Goal: Task Accomplishment & Management: Manage account settings

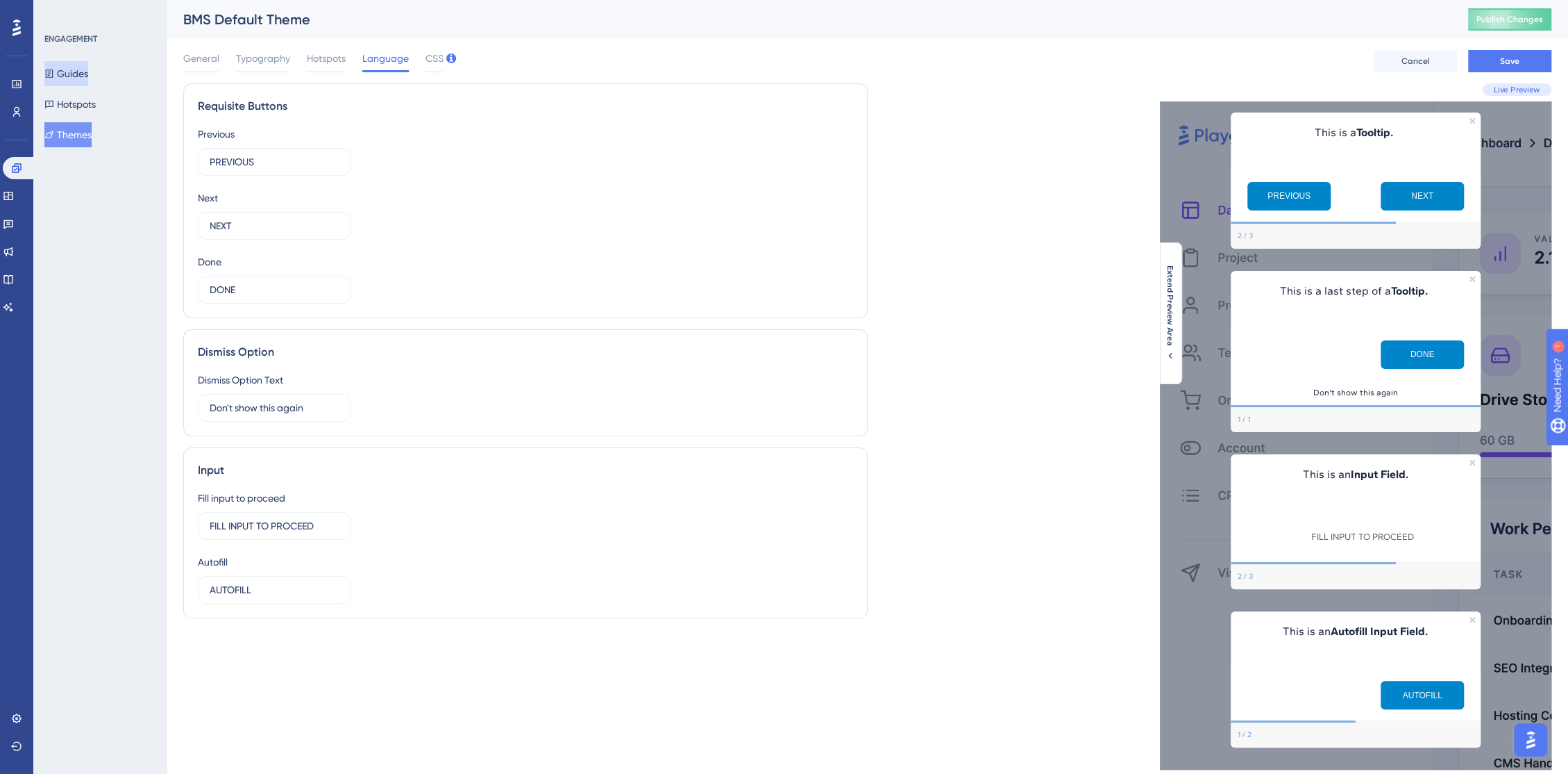
click at [77, 79] on button "Guides" at bounding box center [66, 73] width 43 height 25
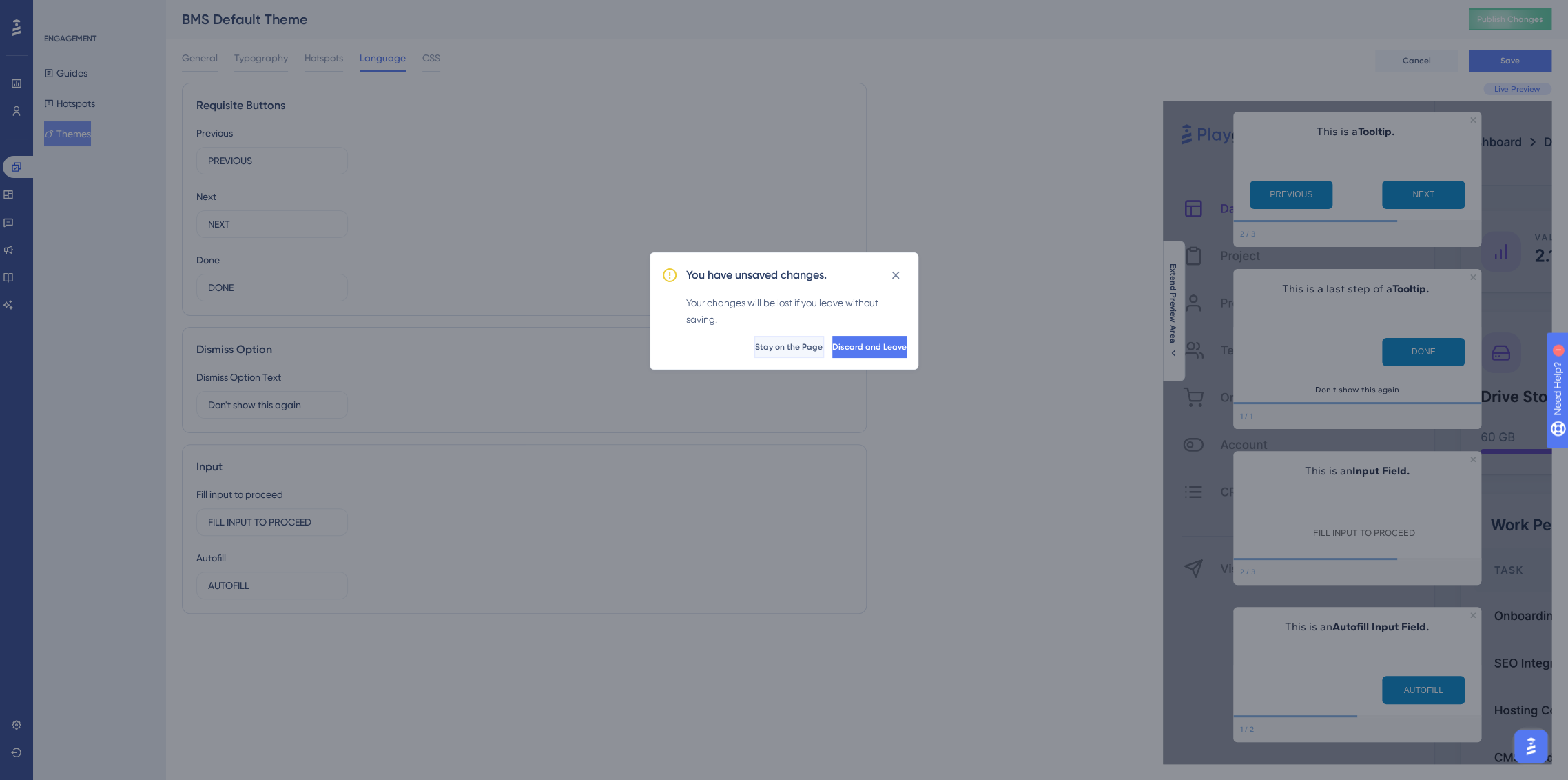
drag, startPoint x: 729, startPoint y: 350, endPoint x: 740, endPoint y: 346, distance: 11.7
click at [756, 346] on button "Stay on the Page" at bounding box center [789, 347] width 67 height 22
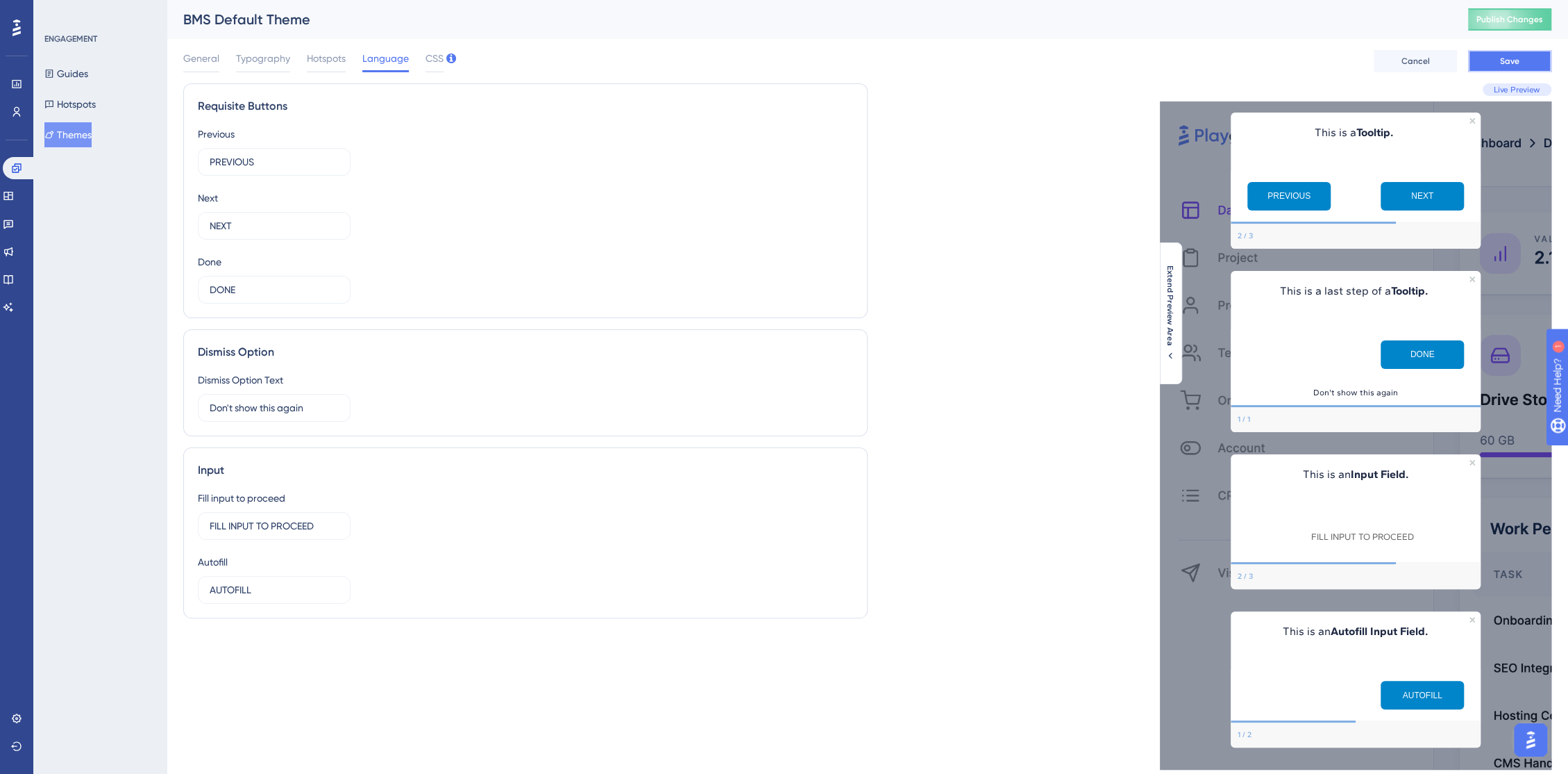
click at [1508, 63] on span "Save" at bounding box center [1510, 60] width 20 height 11
click at [88, 64] on button "Guides" at bounding box center [66, 73] width 43 height 25
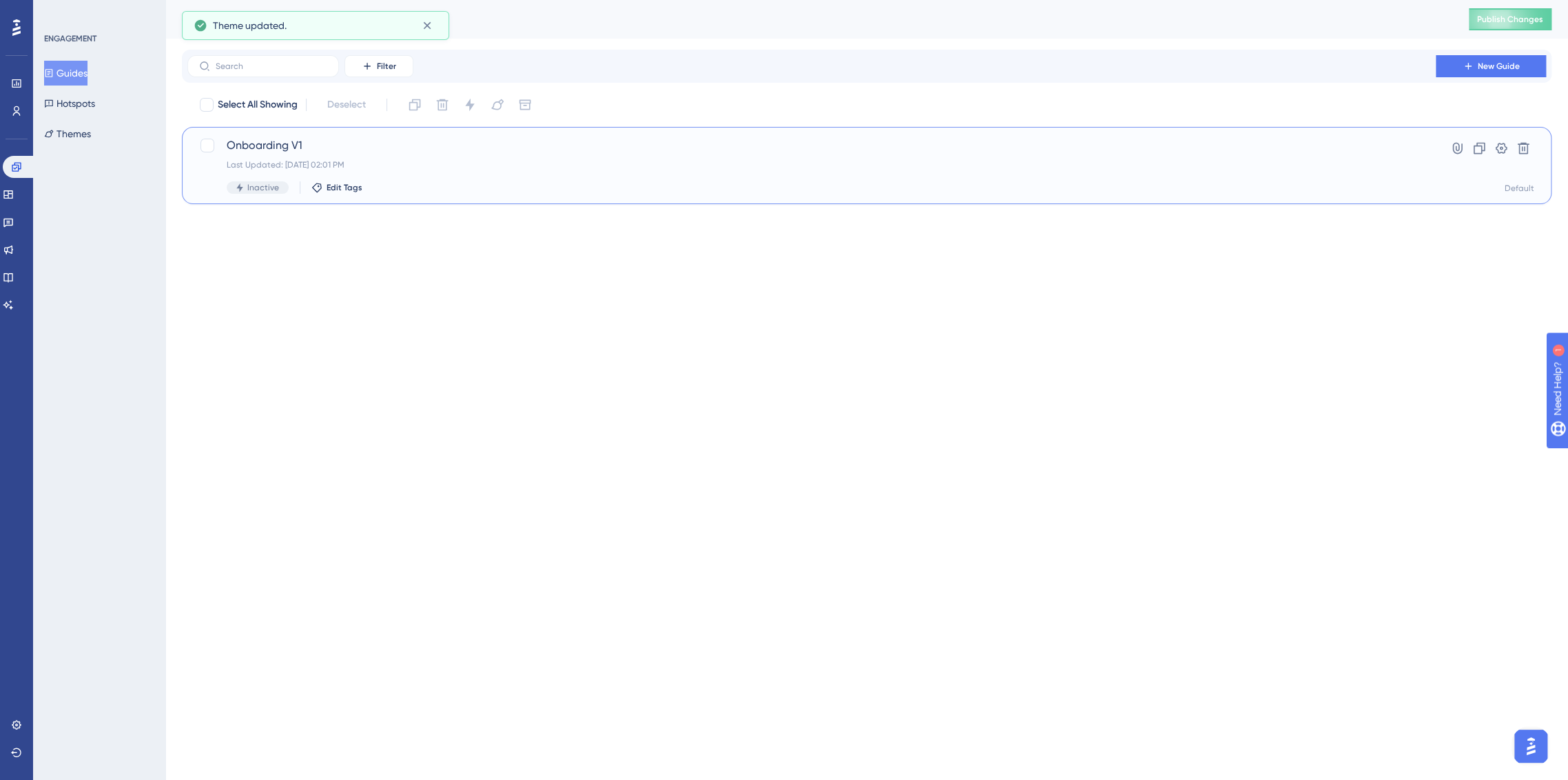
click at [323, 146] on span "Onboarding V1" at bounding box center [811, 145] width 1170 height 17
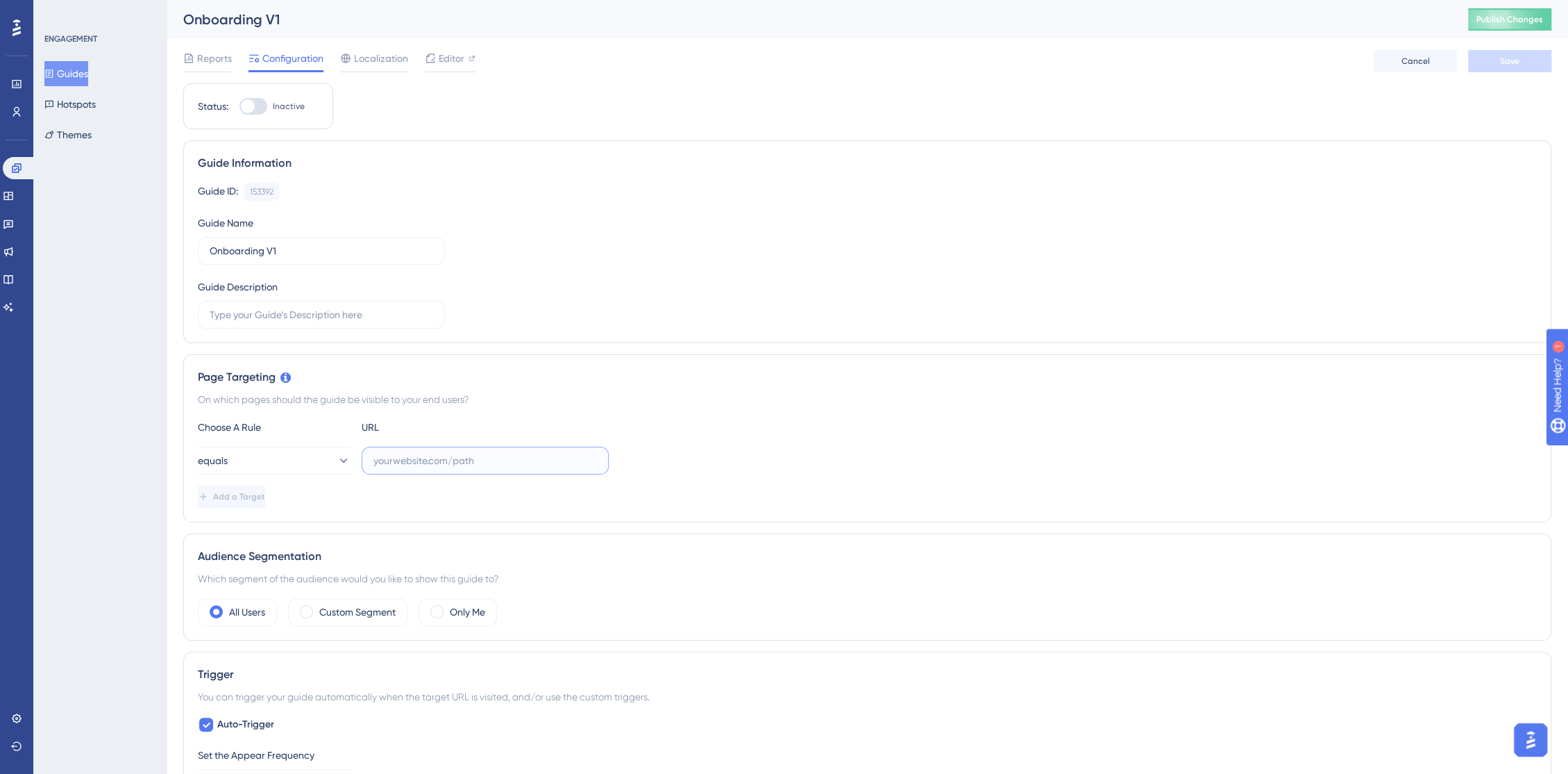
click at [445, 462] on input "text" at bounding box center [485, 460] width 223 height 16
click at [425, 464] on input "text" at bounding box center [485, 460] width 223 height 16
paste input "https://console.bluems.com/"
type input "https://console.bluems.com/"
click at [263, 467] on button "equals" at bounding box center [273, 460] width 152 height 28
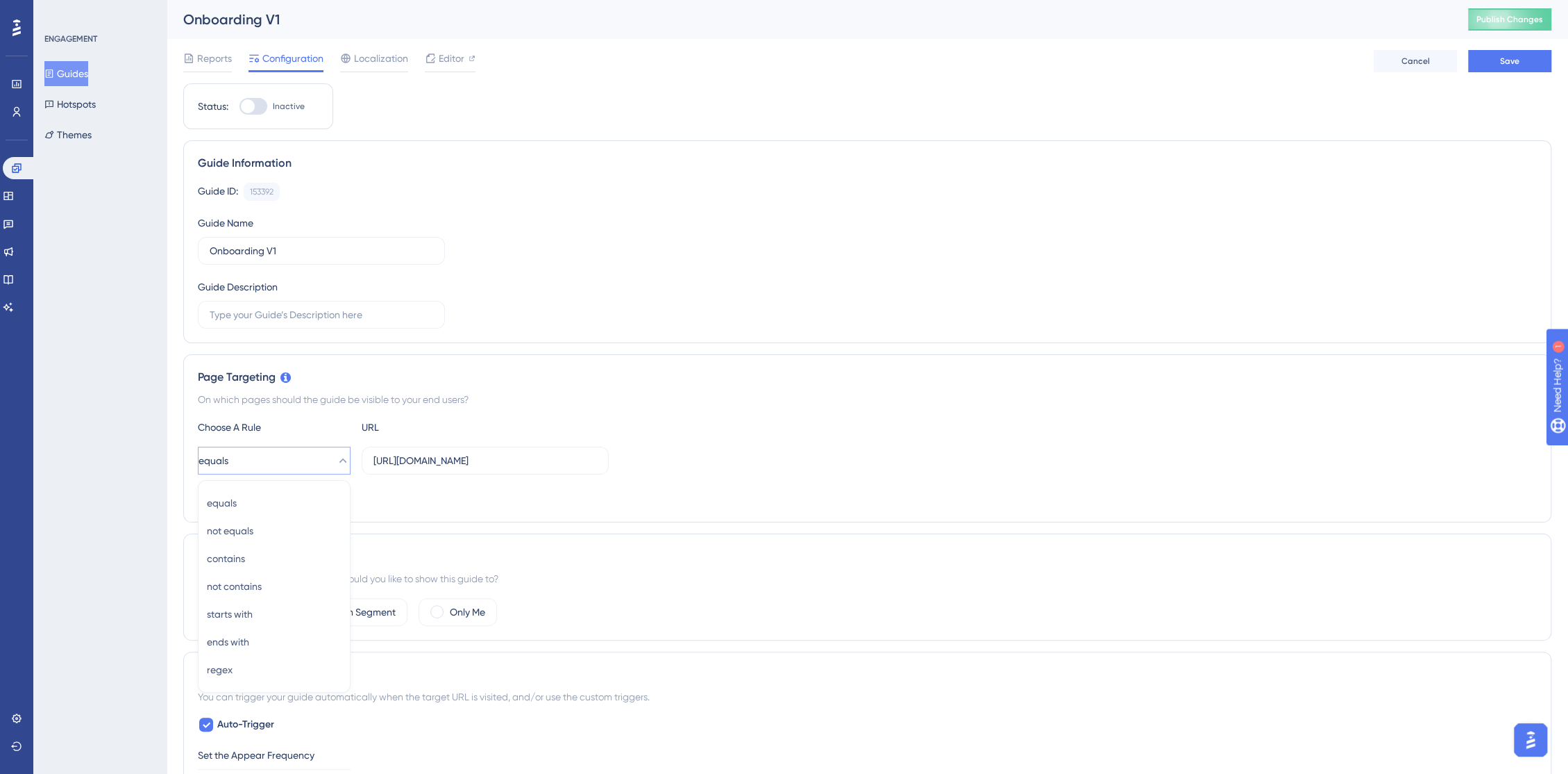
scroll to position [197, 0]
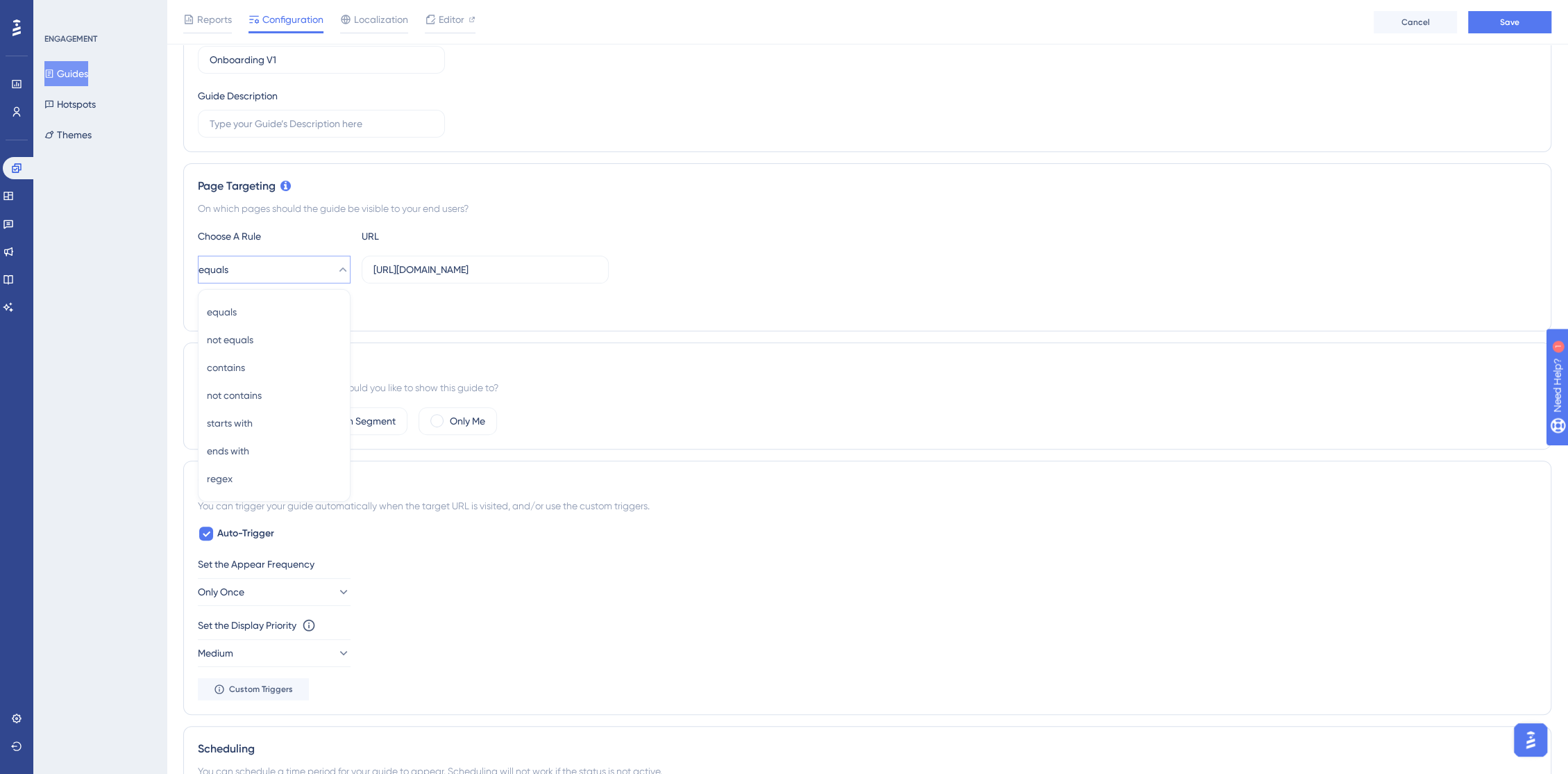
click at [763, 299] on div "Add a Target" at bounding box center [867, 305] width 1339 height 23
click at [476, 416] on label "Only Me" at bounding box center [468, 420] width 35 height 17
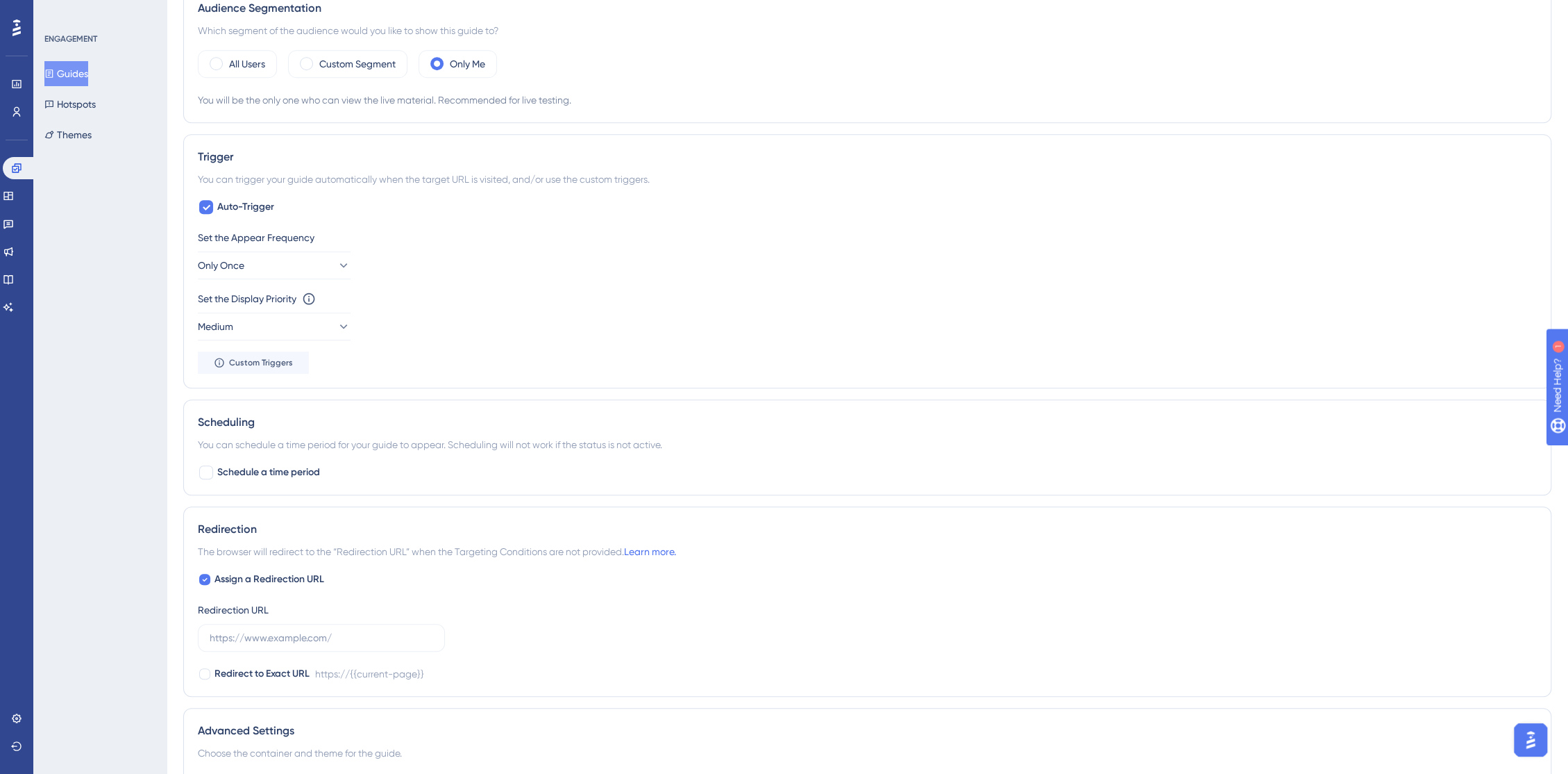
scroll to position [0, 0]
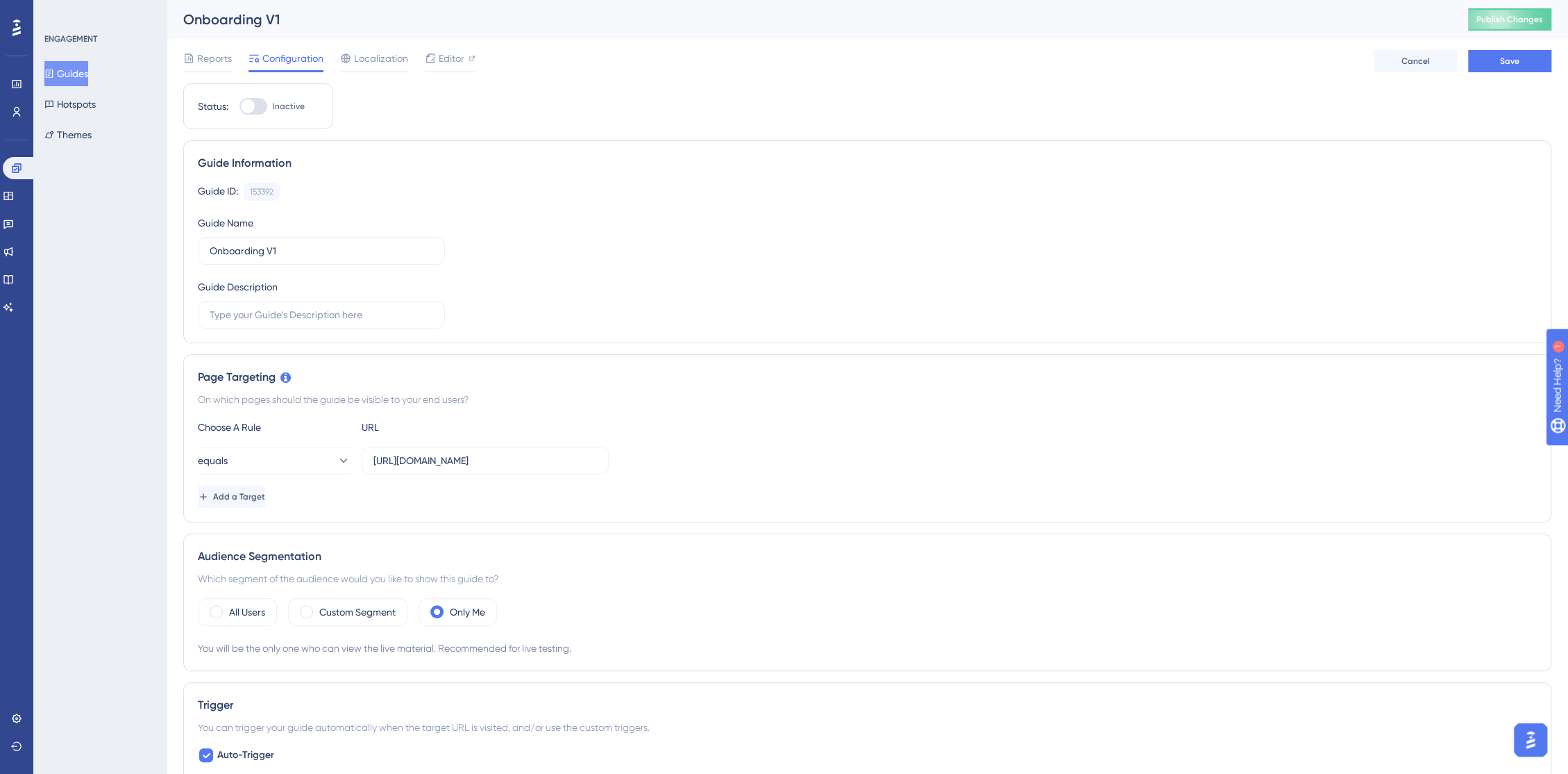
click at [708, 388] on div "Page Targeting On which pages should the guide be visible to your end users? Ch…" at bounding box center [867, 438] width 1368 height 168
click at [459, 54] on span "Editor" at bounding box center [451, 58] width 26 height 17
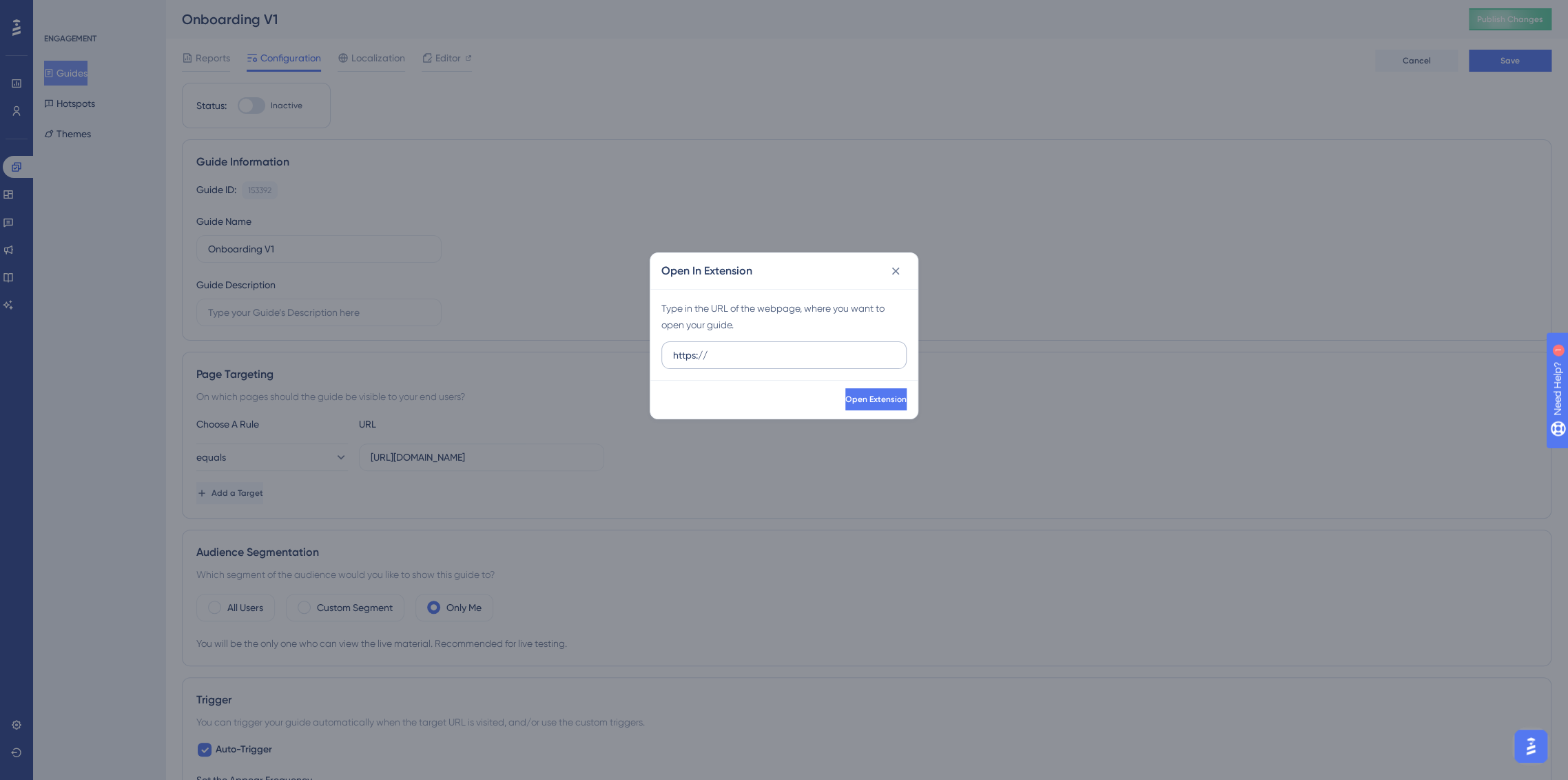
click at [799, 353] on input "https://" at bounding box center [784, 355] width 221 height 16
type input "https://console.bluems.com/"
click at [843, 406] on button "Open Extension" at bounding box center [875, 399] width 64 height 22
click at [360, 118] on div "Open In Extension Type in the URL of the webpage, where you want to open your g…" at bounding box center [784, 390] width 1568 height 780
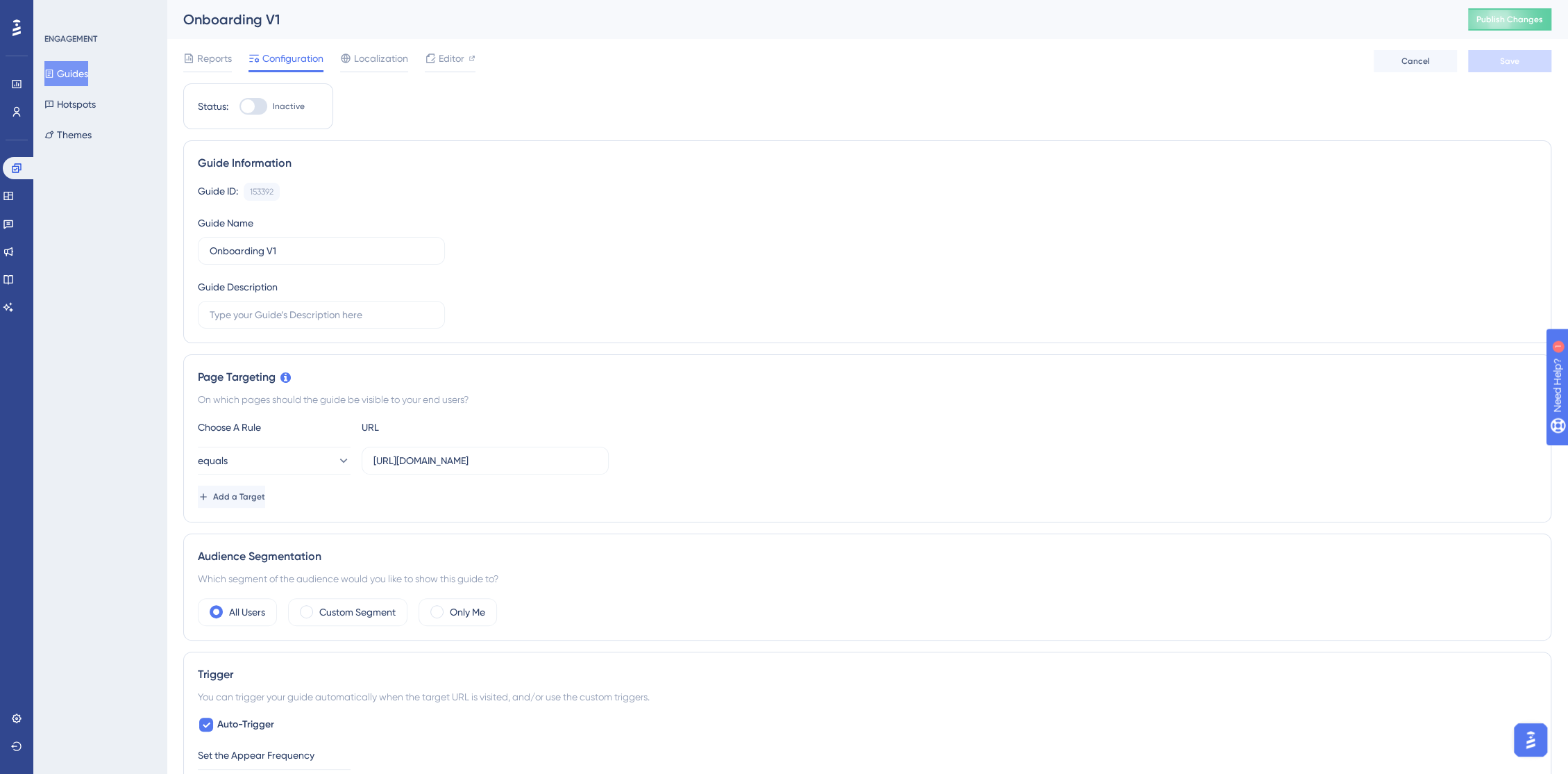
click at [259, 103] on div at bounding box center [254, 106] width 28 height 17
click at [240, 106] on input "Inactive" at bounding box center [239, 106] width 1 height 1
click at [464, 607] on label "Only Me" at bounding box center [468, 612] width 35 height 17
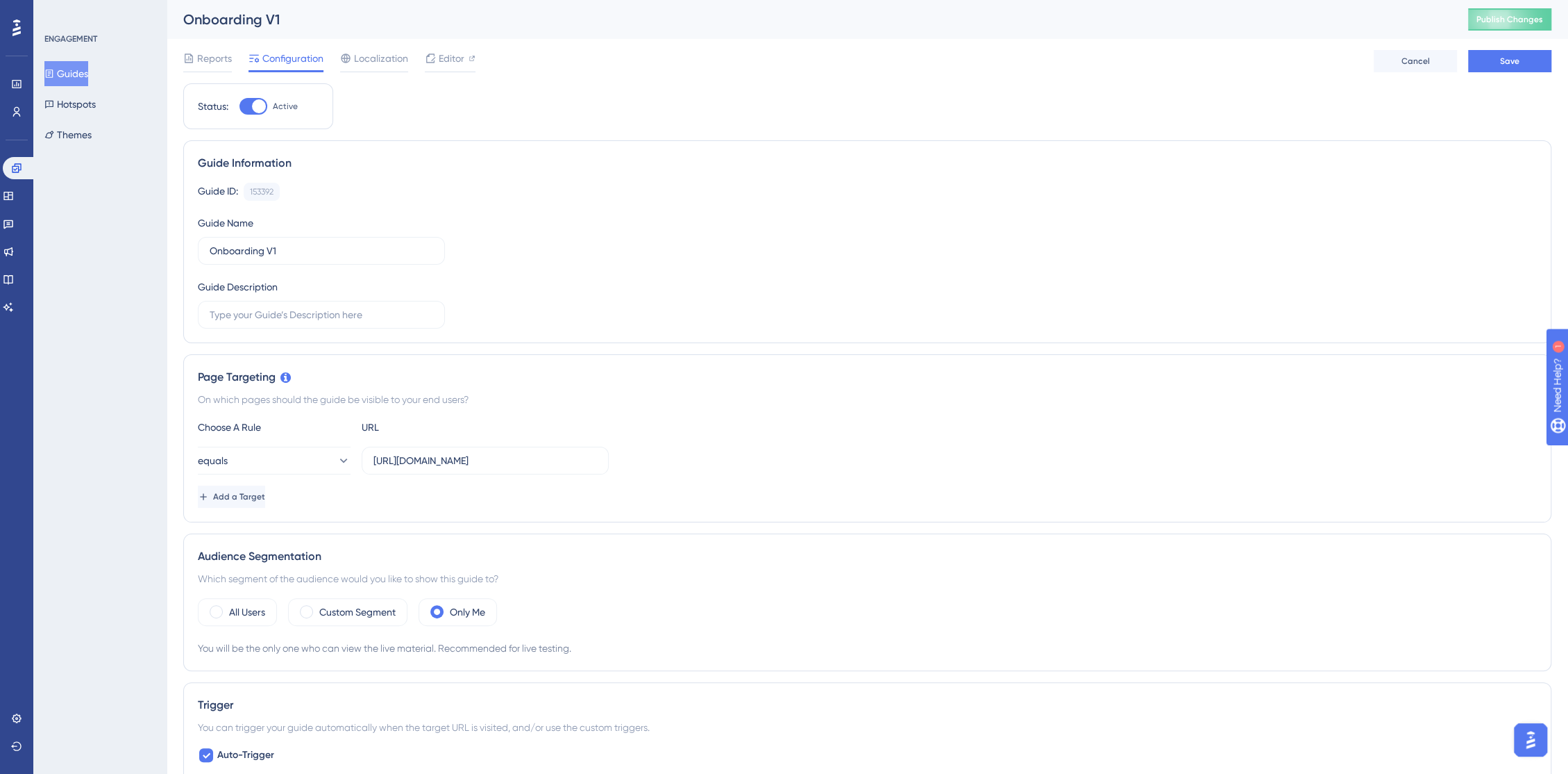
click at [254, 103] on div at bounding box center [259, 106] width 14 height 14
click at [240, 106] on input "Active" at bounding box center [239, 106] width 1 height 1
click at [255, 104] on div at bounding box center [254, 106] width 28 height 17
click at [240, 106] on input "Inactive" at bounding box center [239, 106] width 1 height 1
checkbox input "true"
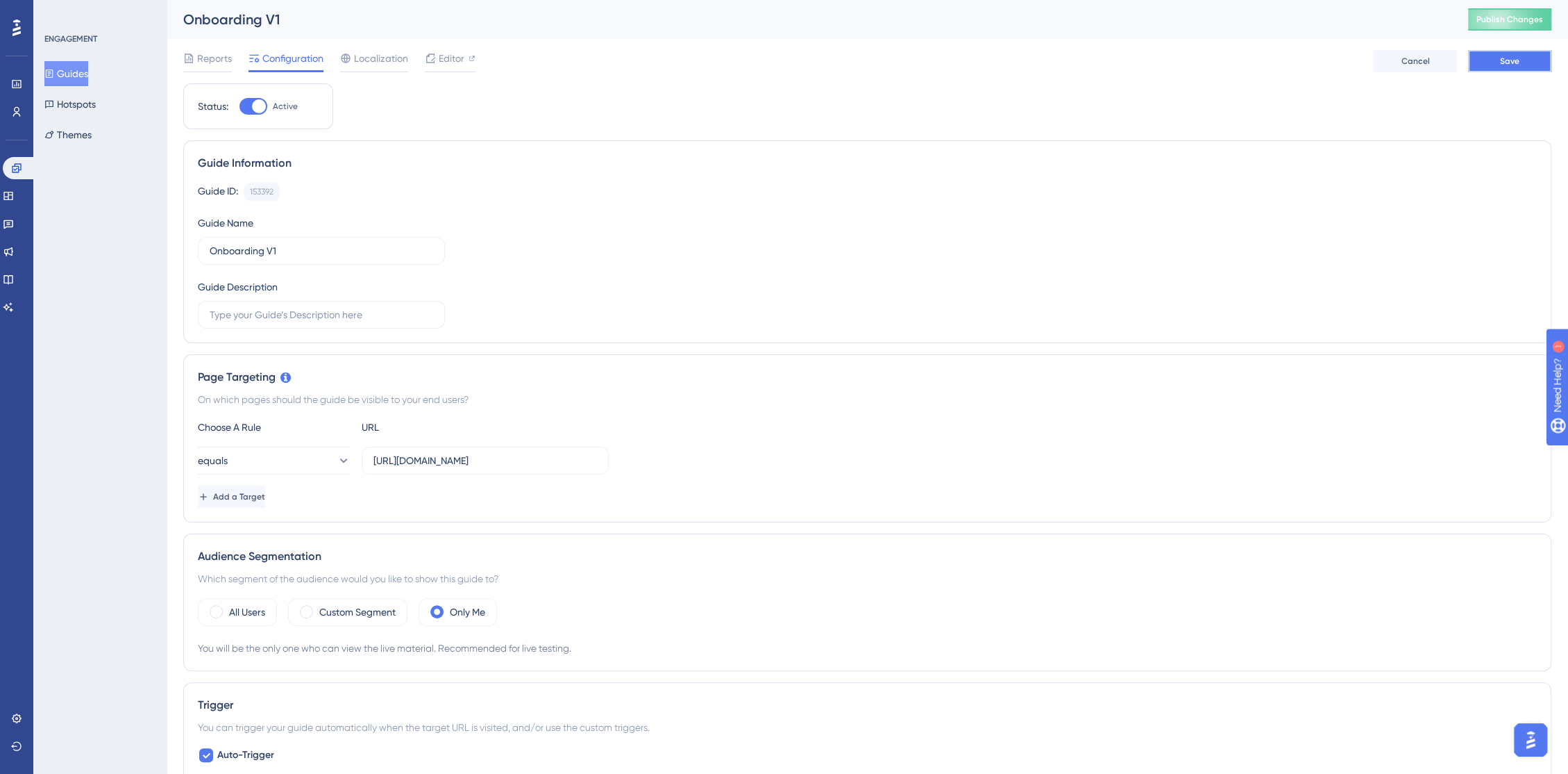
click at [1516, 62] on span "Save" at bounding box center [1510, 60] width 20 height 11
click at [1526, 23] on span "Publish Changes" at bounding box center [1510, 19] width 67 height 11
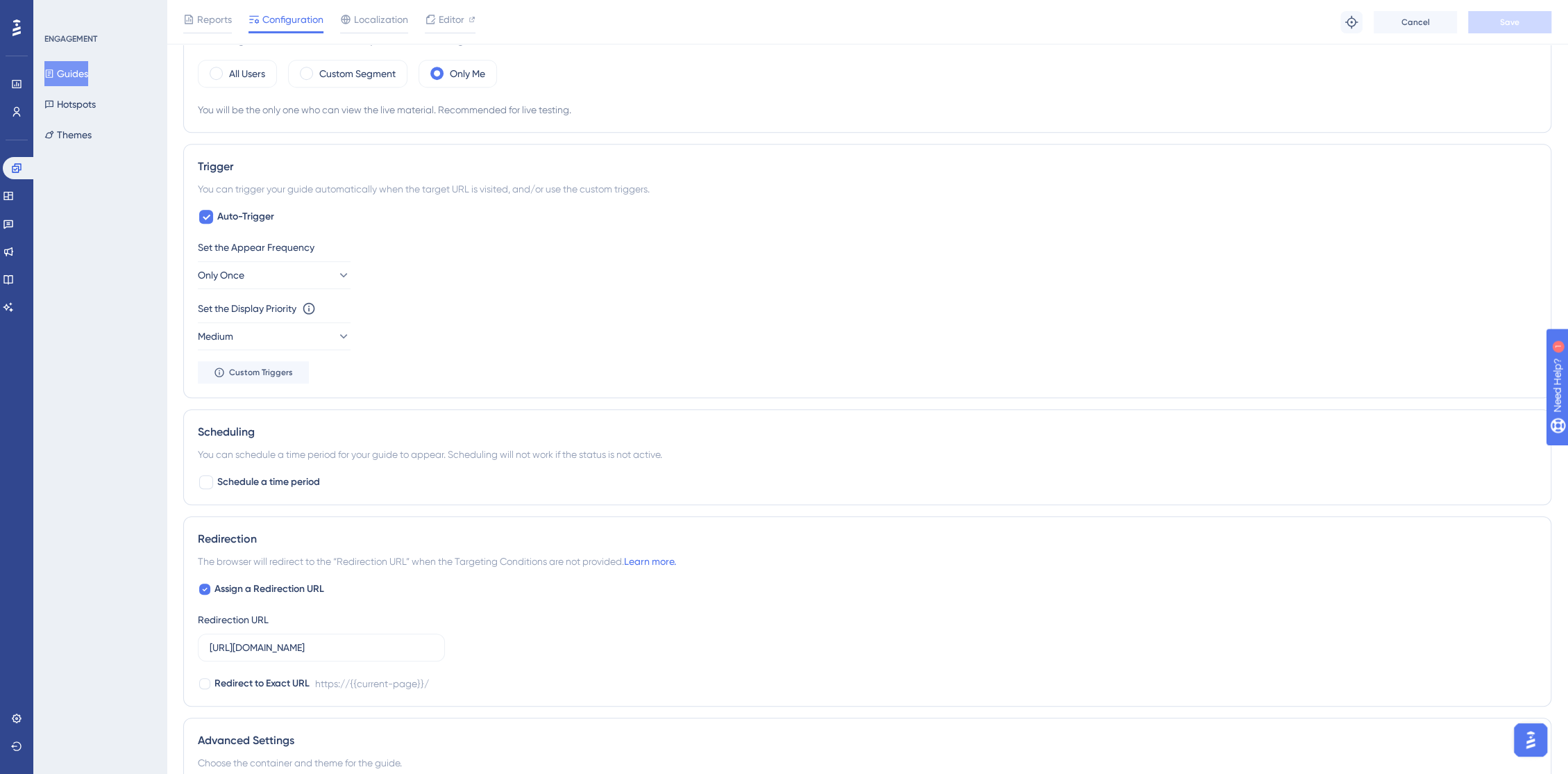
scroll to position [735, 0]
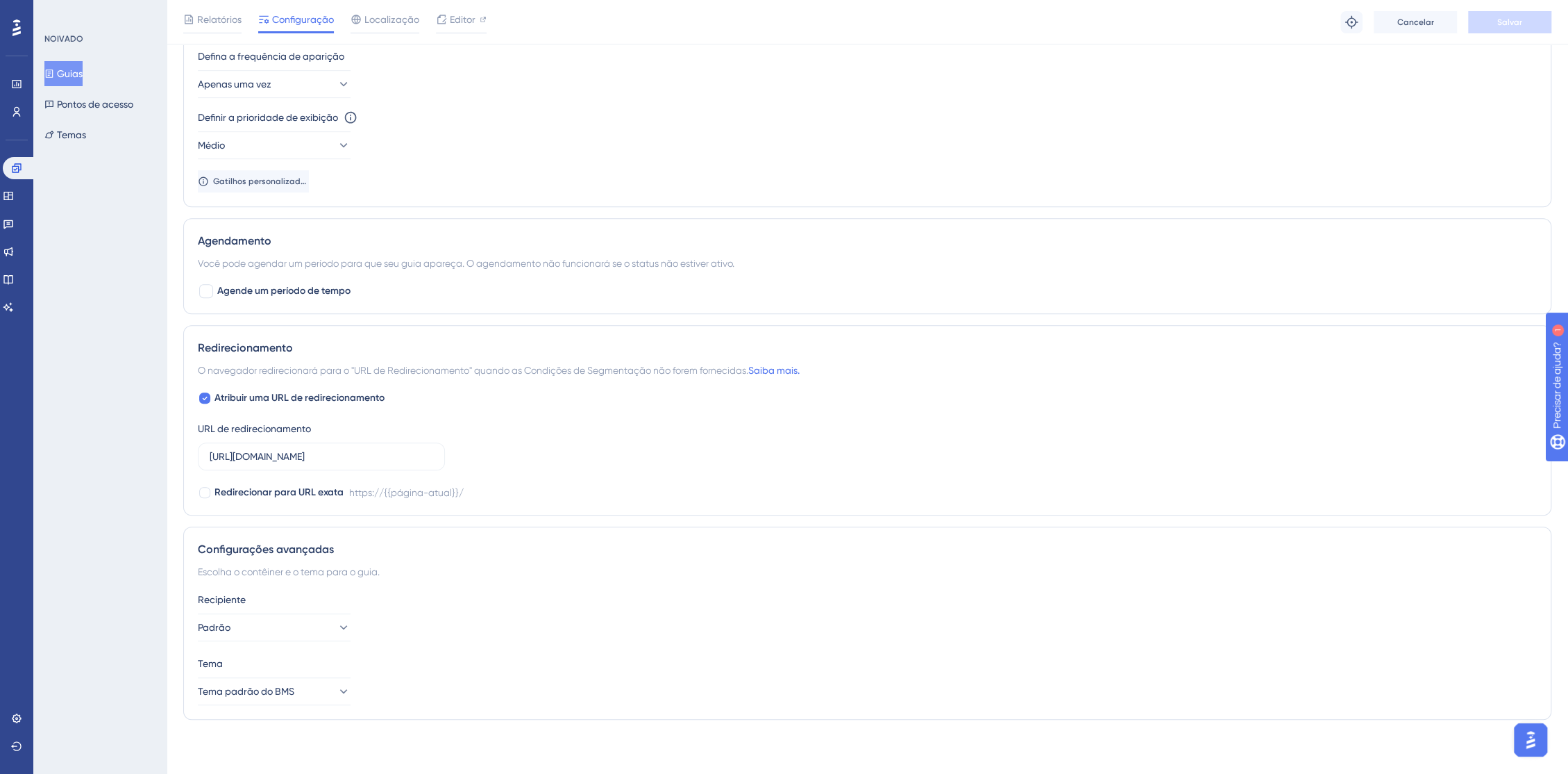
click at [790, 408] on div "Atribuir uma URL de redirecionamento URL de redirecionamento https://console.bl…" at bounding box center [867, 445] width 1339 height 111
click at [209, 396] on div at bounding box center [204, 397] width 11 height 11
checkbox input "false"
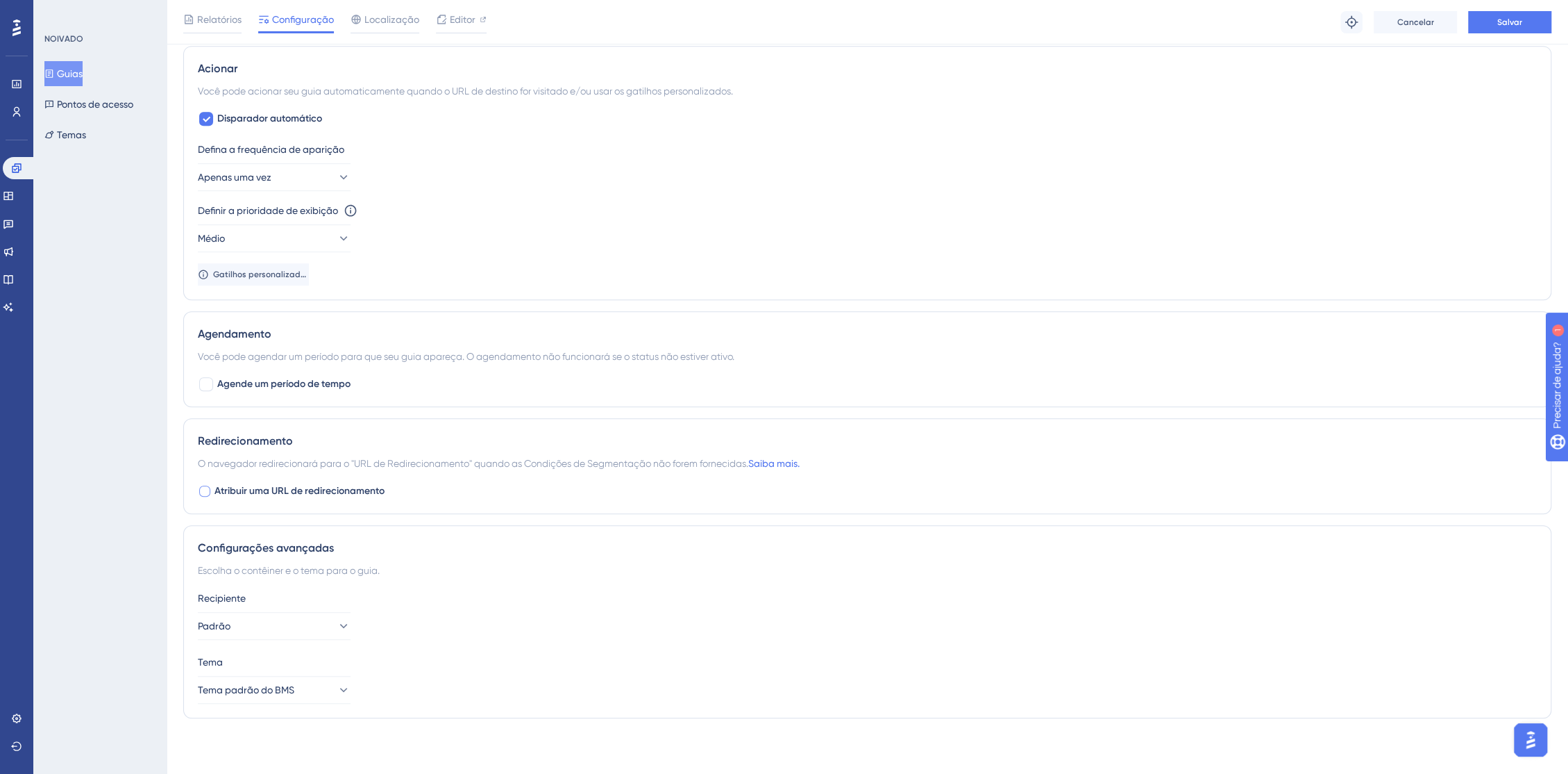
scroll to position [640, 0]
click at [306, 627] on button "Padrão" at bounding box center [273, 627] width 152 height 28
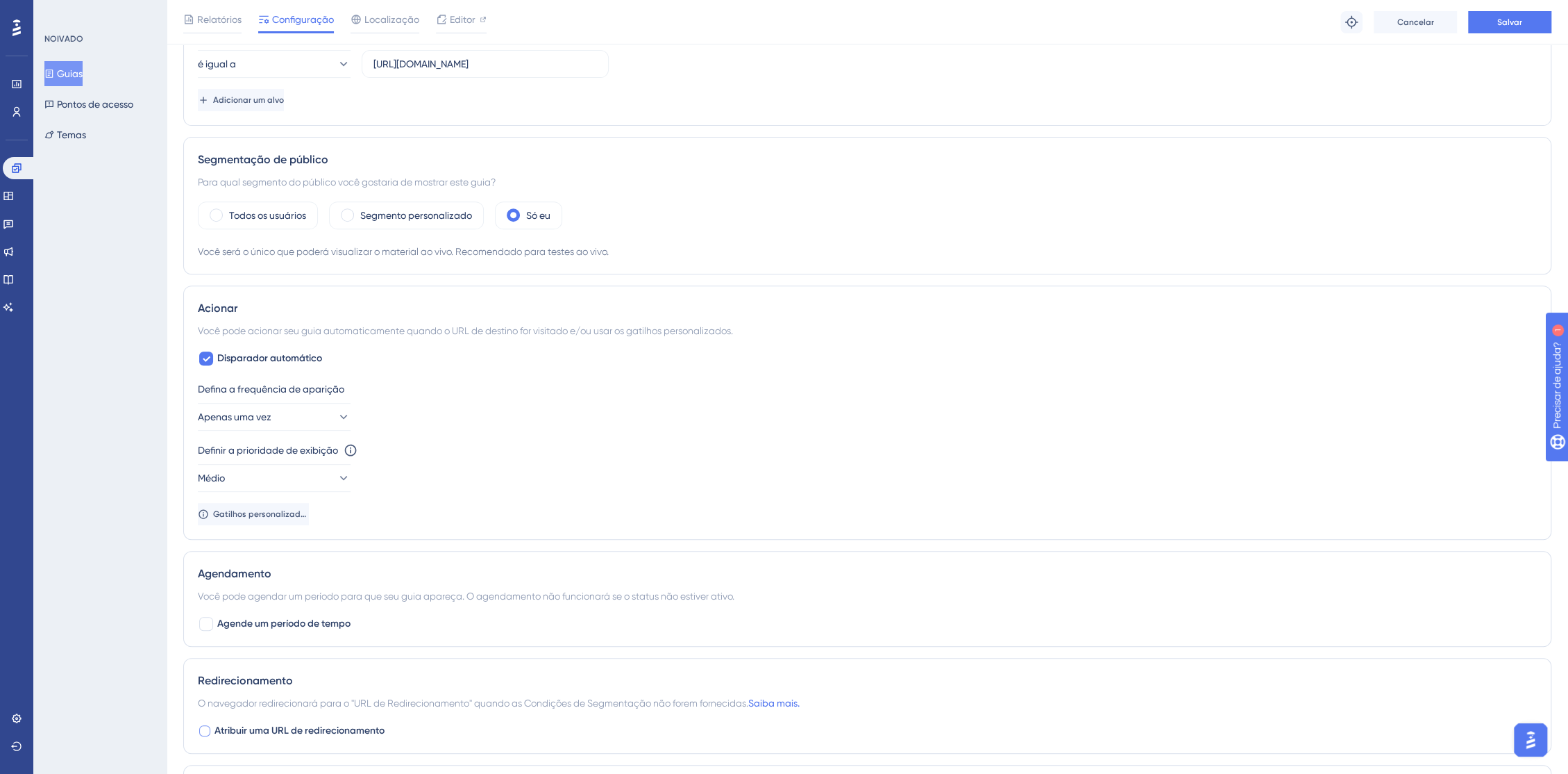
scroll to position [332, 0]
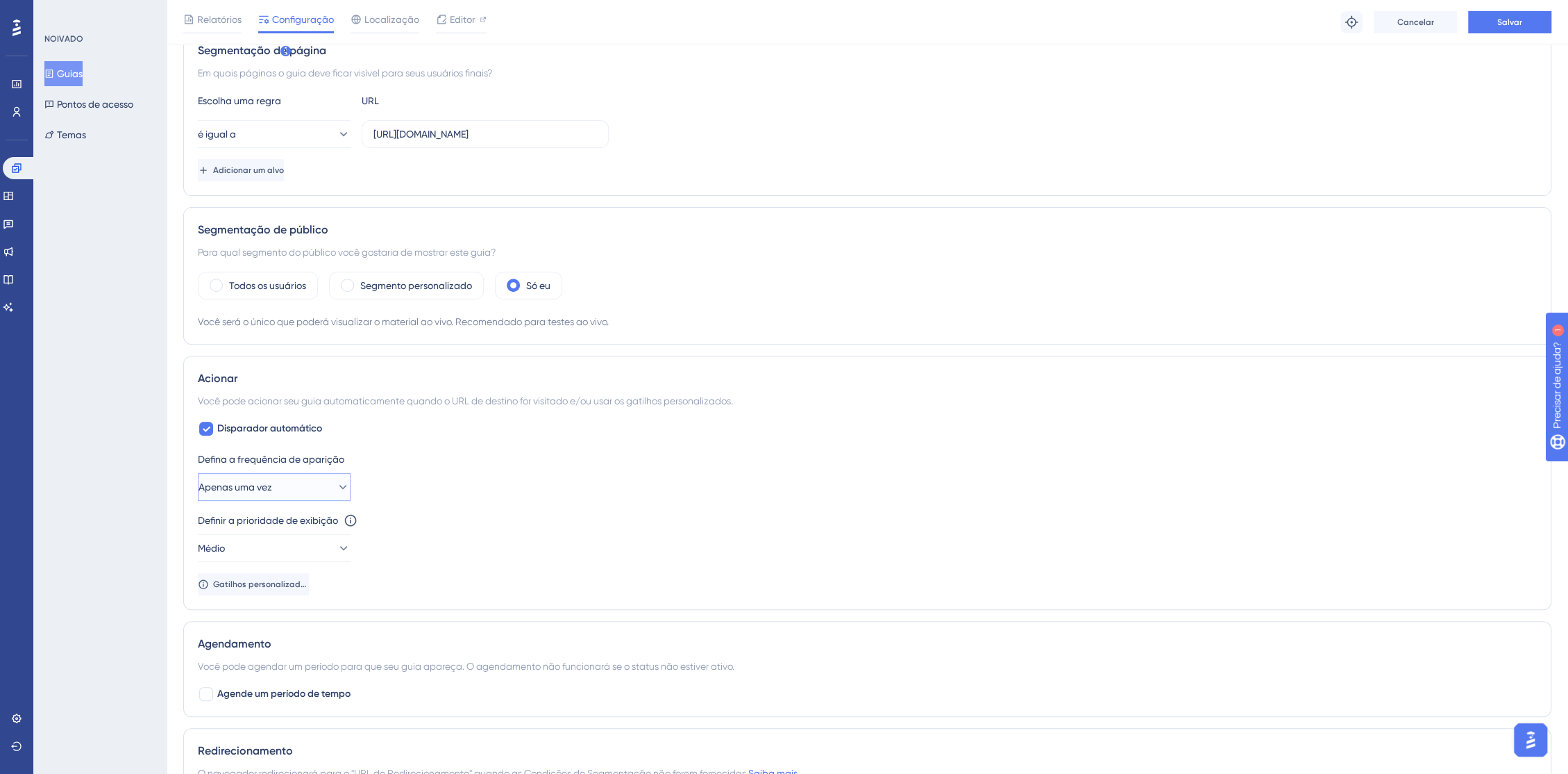
click at [336, 489] on icon at bounding box center [343, 487] width 14 height 14
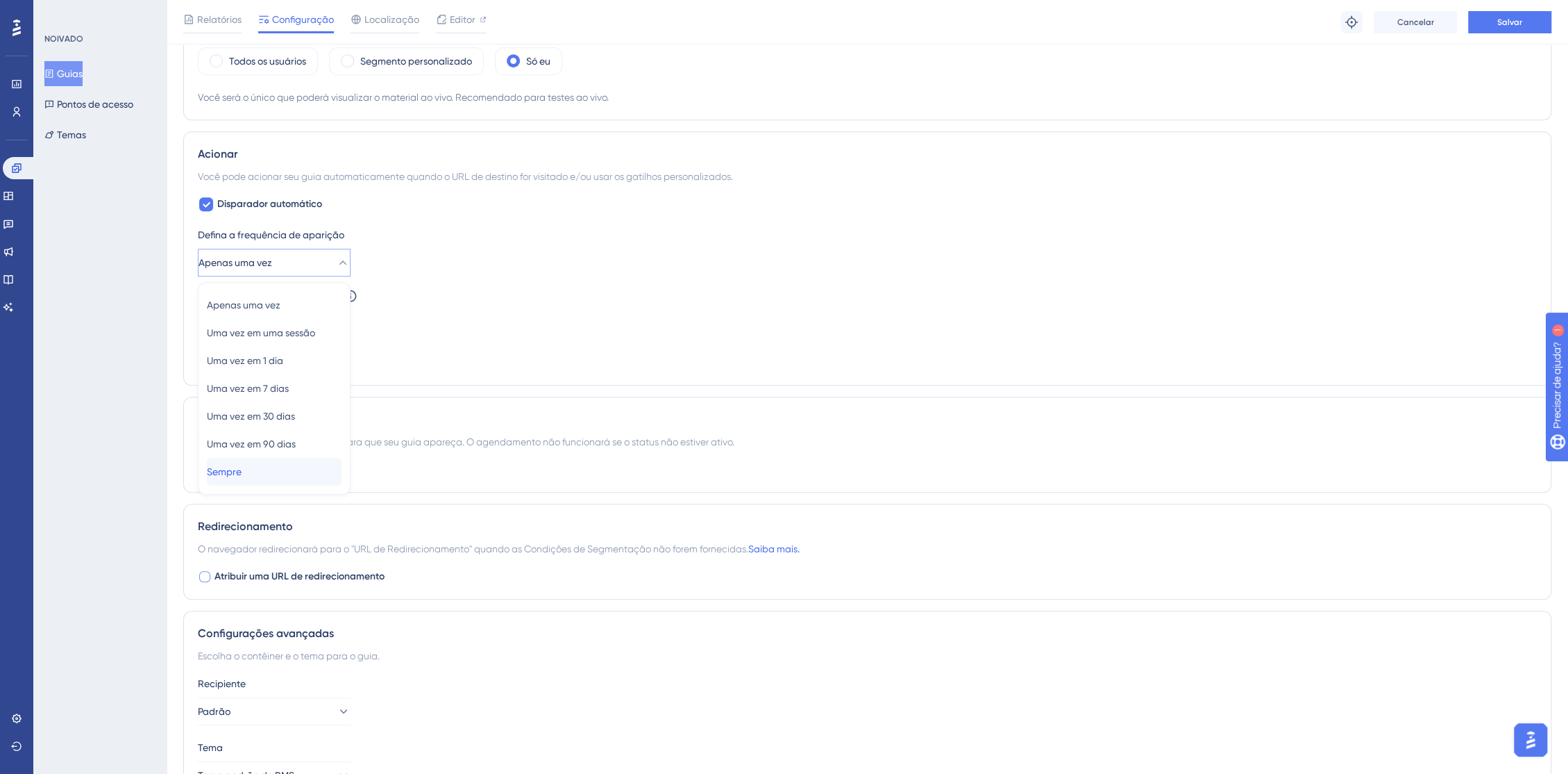
click at [267, 457] on div "Sempre Sempre" at bounding box center [273, 471] width 135 height 28
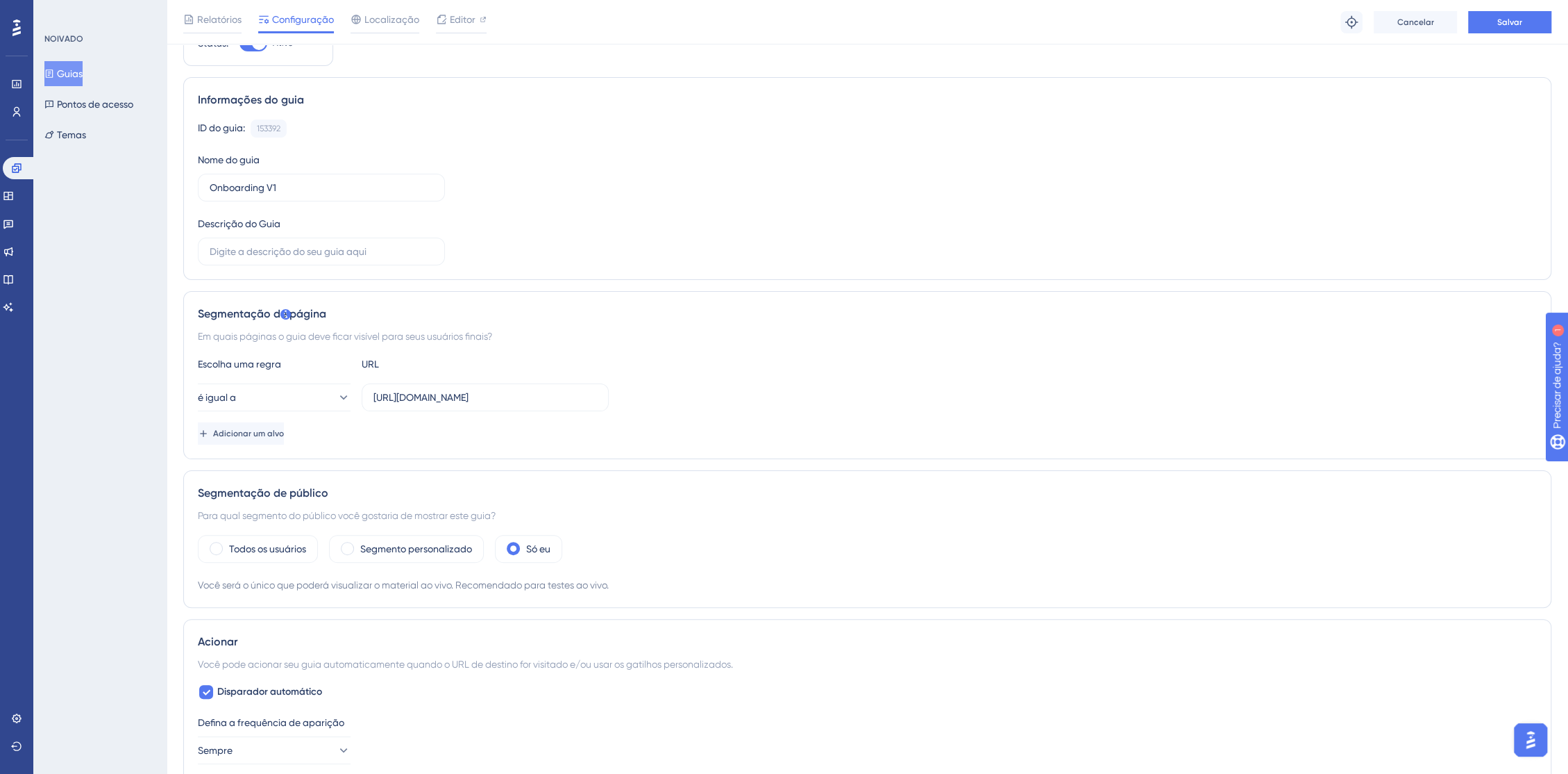
scroll to position [0, 0]
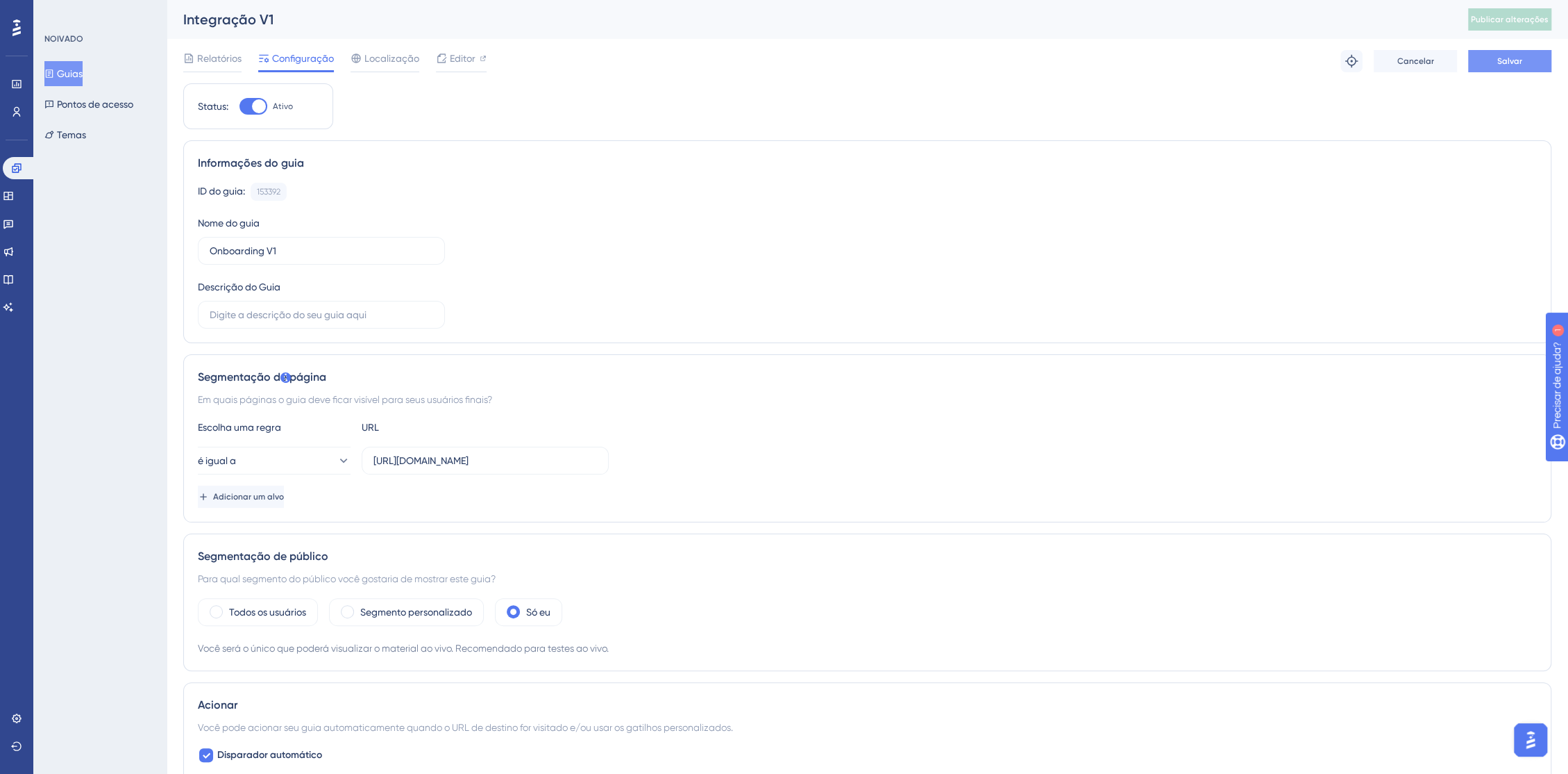
click at [1526, 56] on button "Salvar" at bounding box center [1510, 61] width 84 height 23
click at [1526, 24] on font "Publicar alterações" at bounding box center [1509, 20] width 78 height 10
click at [466, 599] on div "Segmento personalizado" at bounding box center [406, 612] width 154 height 28
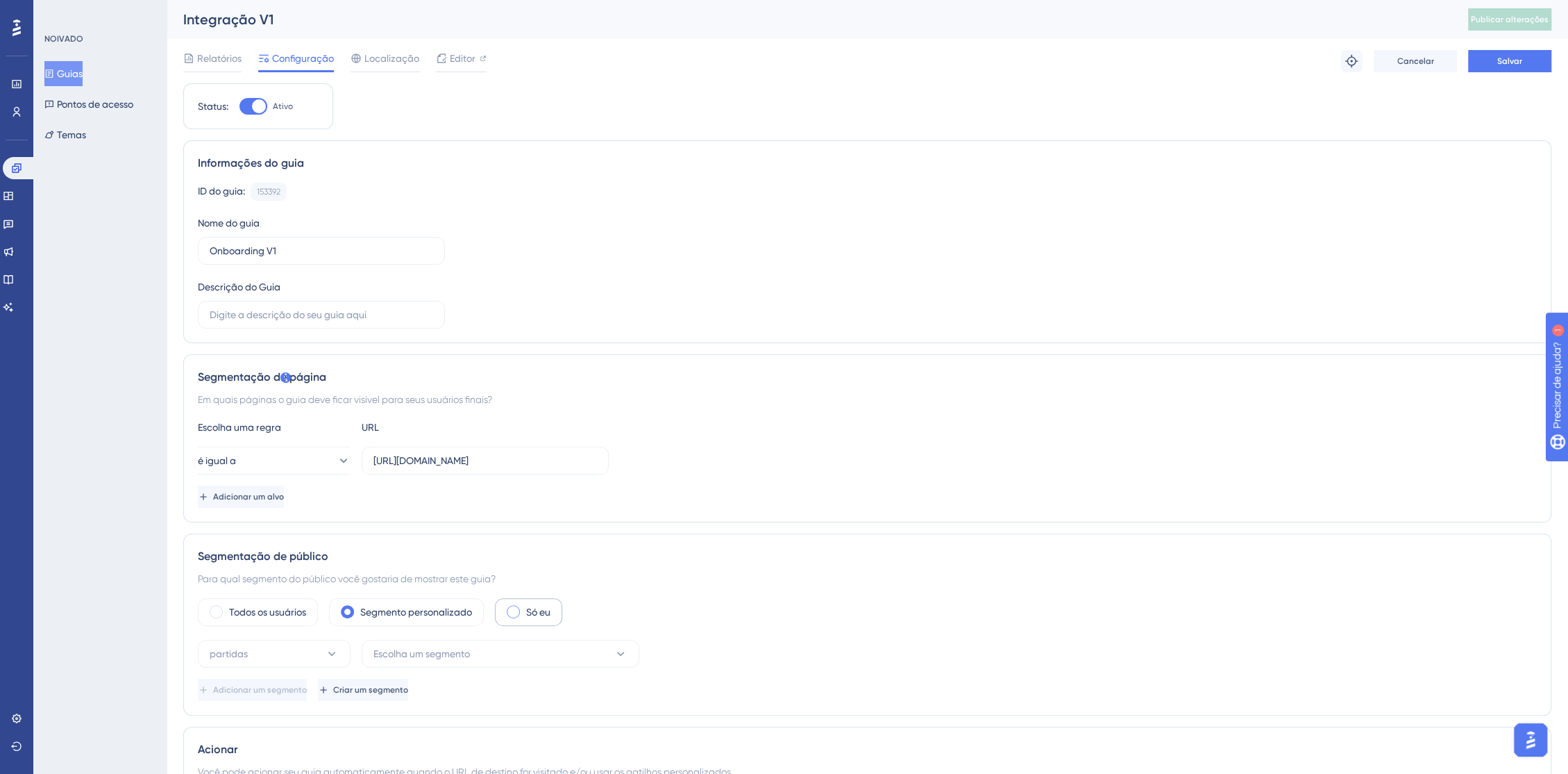
click at [511, 599] on div "Só eu" at bounding box center [529, 612] width 68 height 28
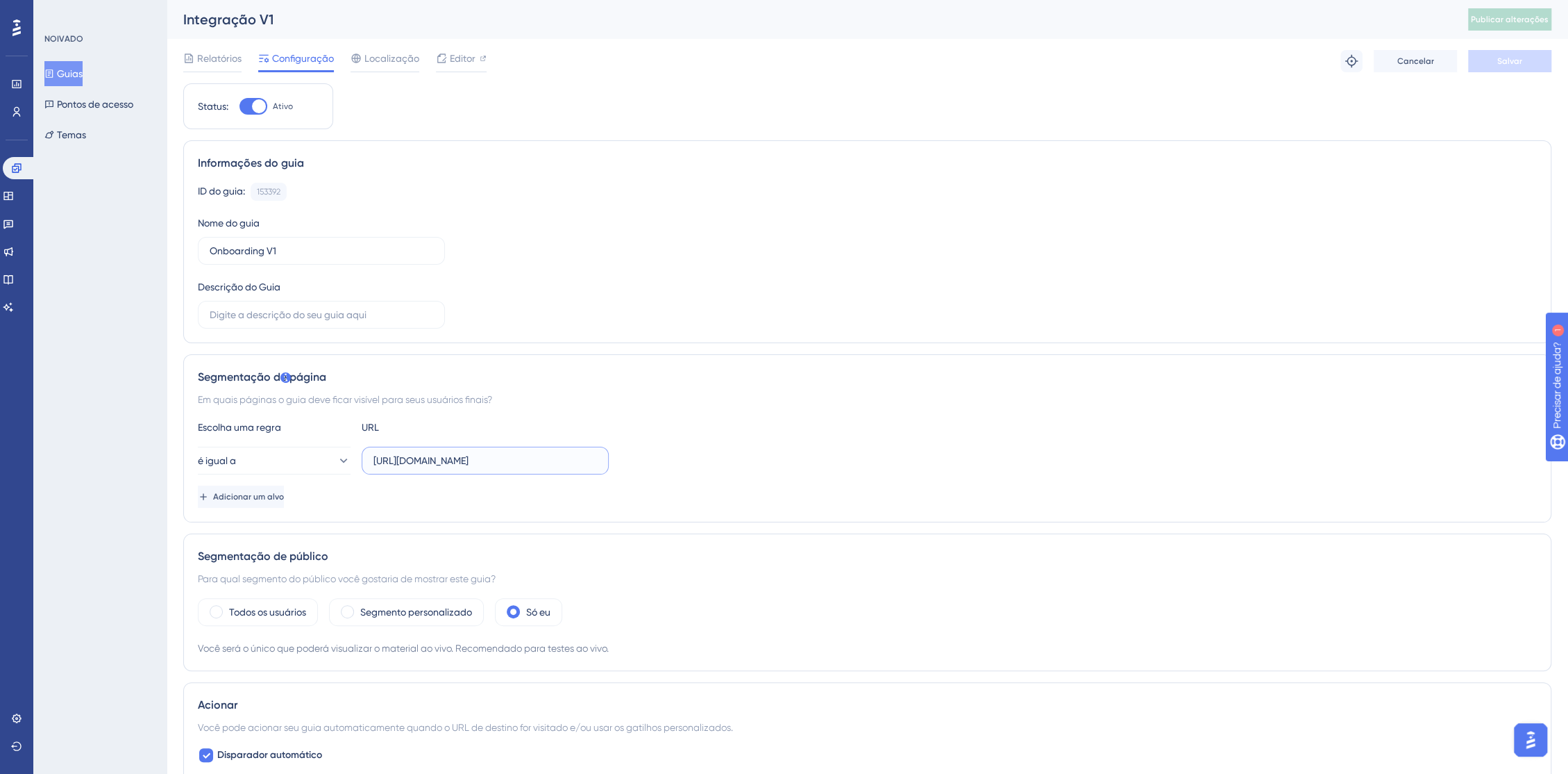
click at [526, 466] on input "https://console.bluems.com/" at bounding box center [485, 460] width 223 height 16
drag, startPoint x: 533, startPoint y: 455, endPoint x: 293, endPoint y: 455, distance: 240.0
click at [293, 455] on div "é igual a https://console.bluems.com/" at bounding box center [403, 460] width 411 height 28
paste input "staging."
type input "https://console.staging.bluems.com/"
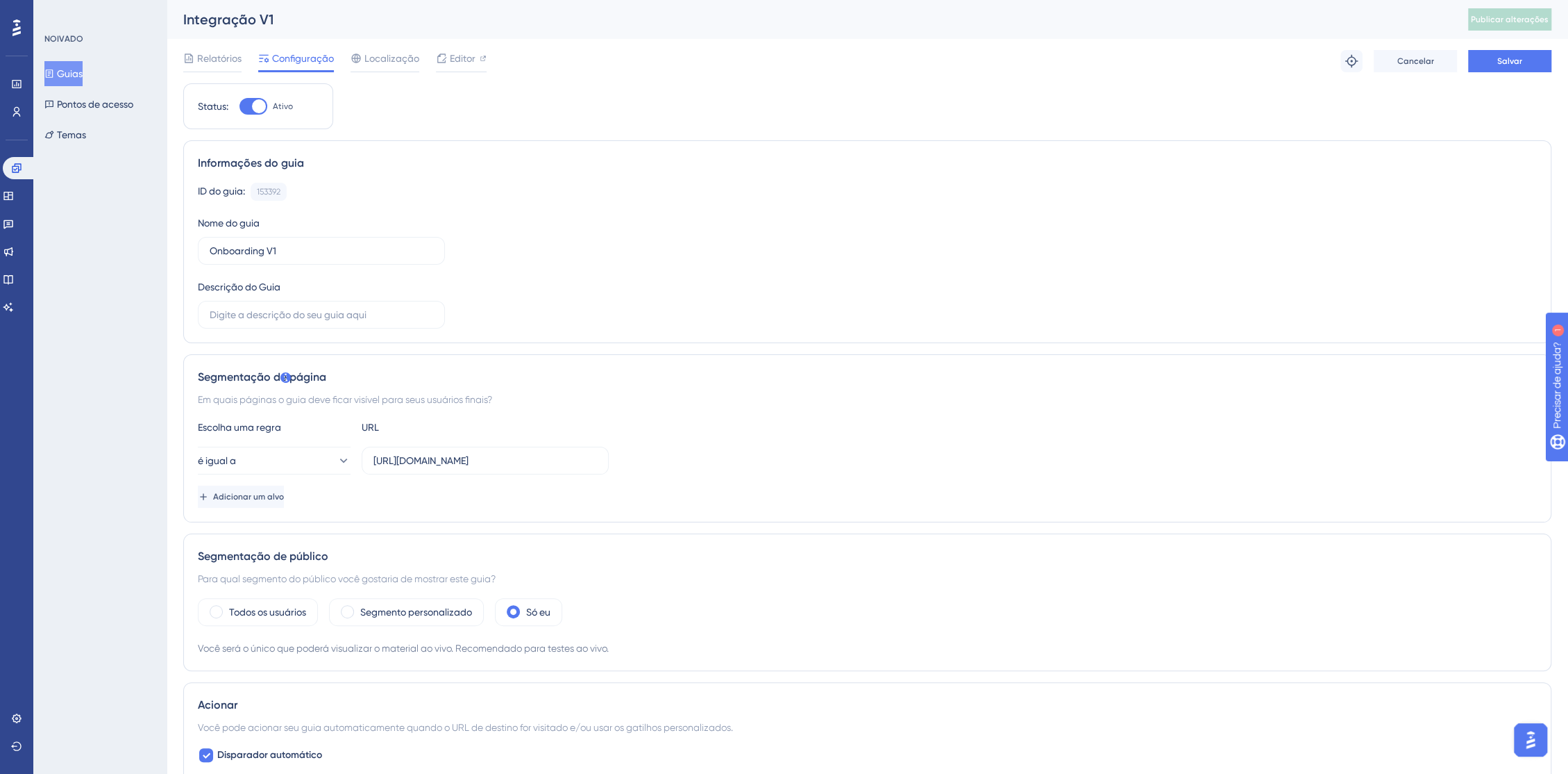
click at [678, 469] on div "é igual a https://console.staging.bluems.com/" at bounding box center [867, 460] width 1339 height 28
click at [1516, 57] on font "Salvar" at bounding box center [1509, 61] width 25 height 10
click at [1522, 24] on span "Publicar alterações" at bounding box center [1509, 19] width 78 height 11
click at [749, 294] on div "ID do guia: 153392 Cópia Nome do guia Onboarding V1 Descrição do Guia" at bounding box center [867, 256] width 1339 height 146
click at [461, 58] on font "Editor" at bounding box center [463, 58] width 26 height 11
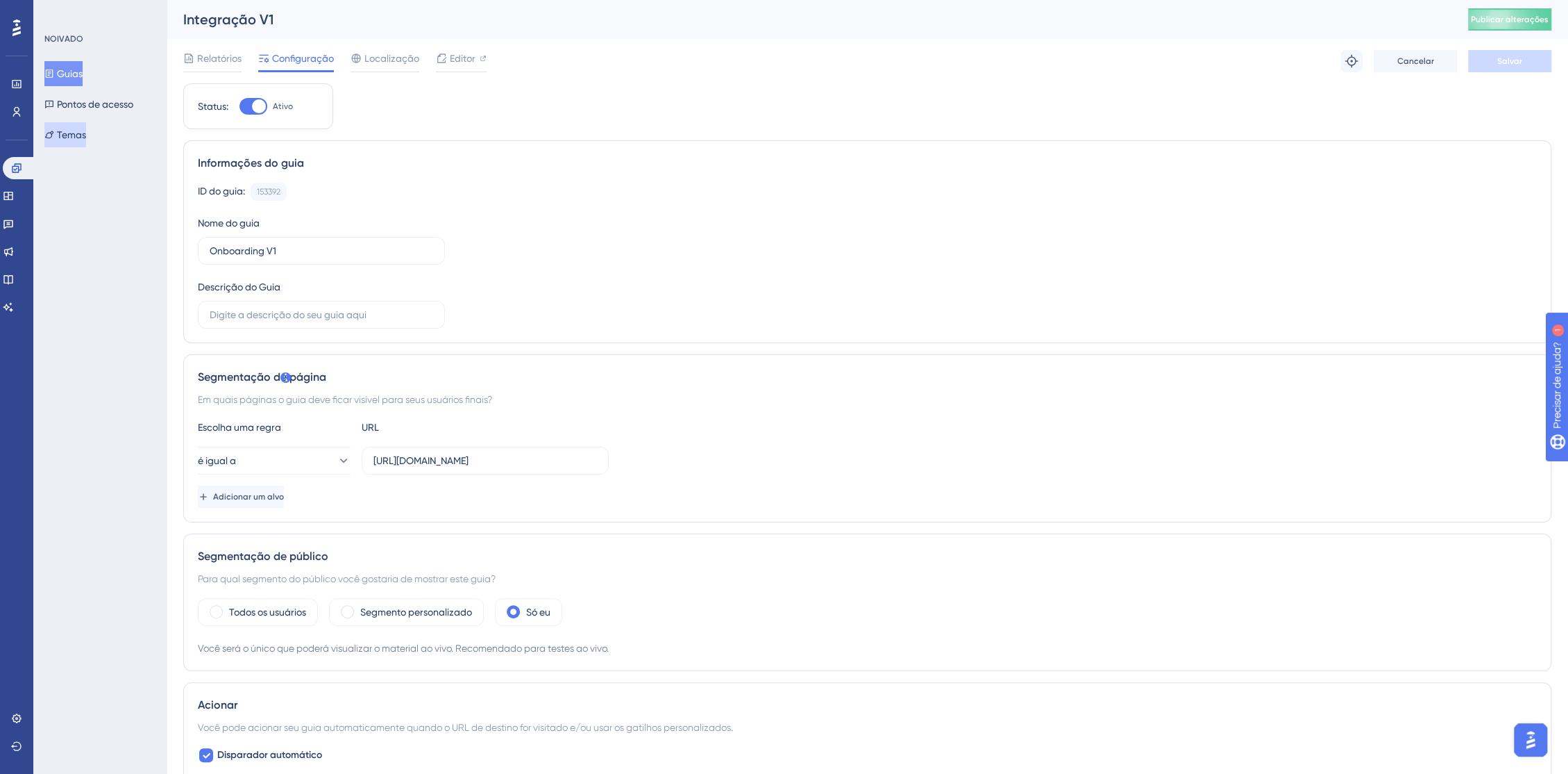
click at [87, 135] on font "Temas" at bounding box center [72, 134] width 29 height 11
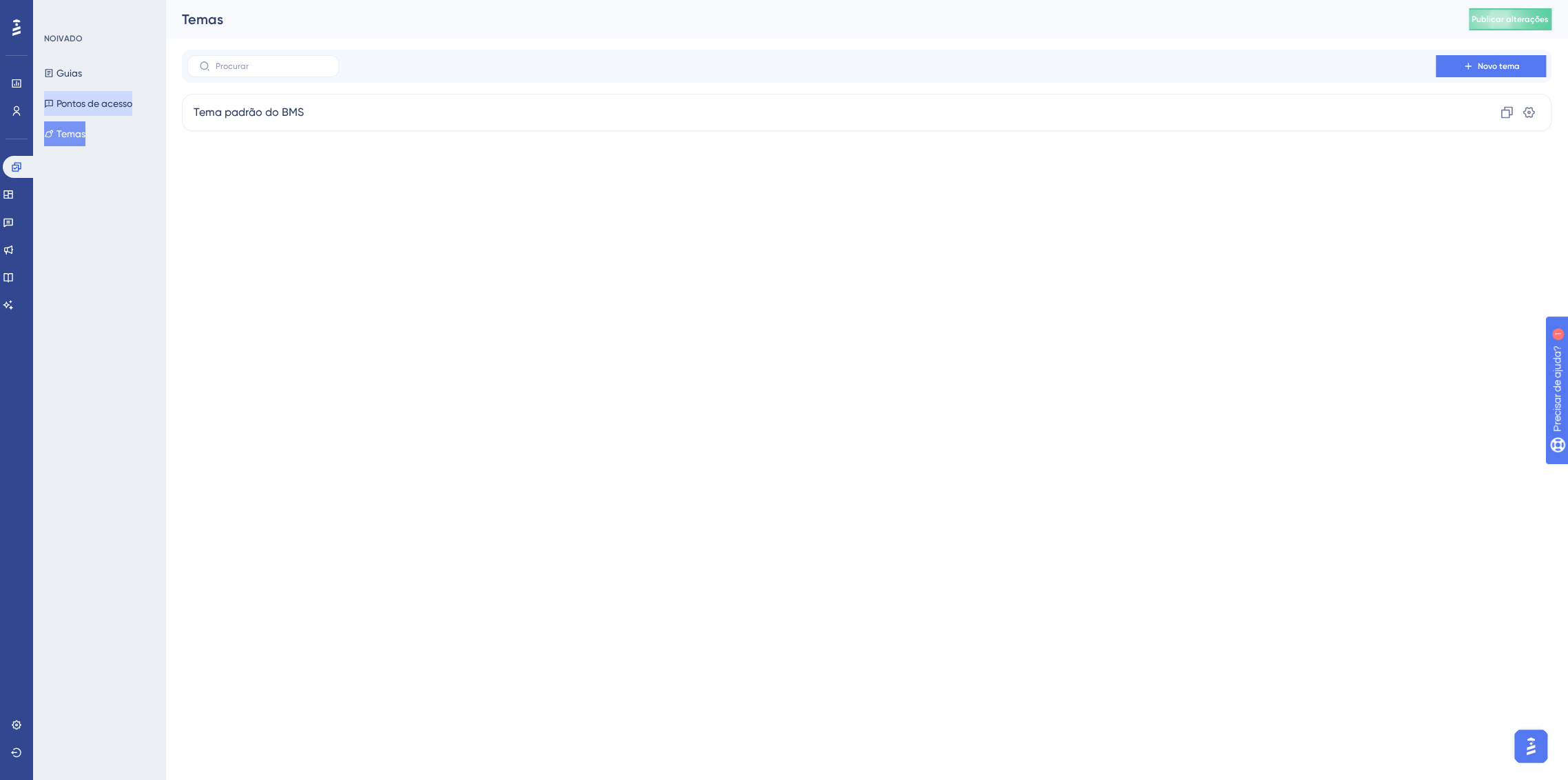
click at [86, 106] on font "Pontos de acesso" at bounding box center [95, 103] width 76 height 11
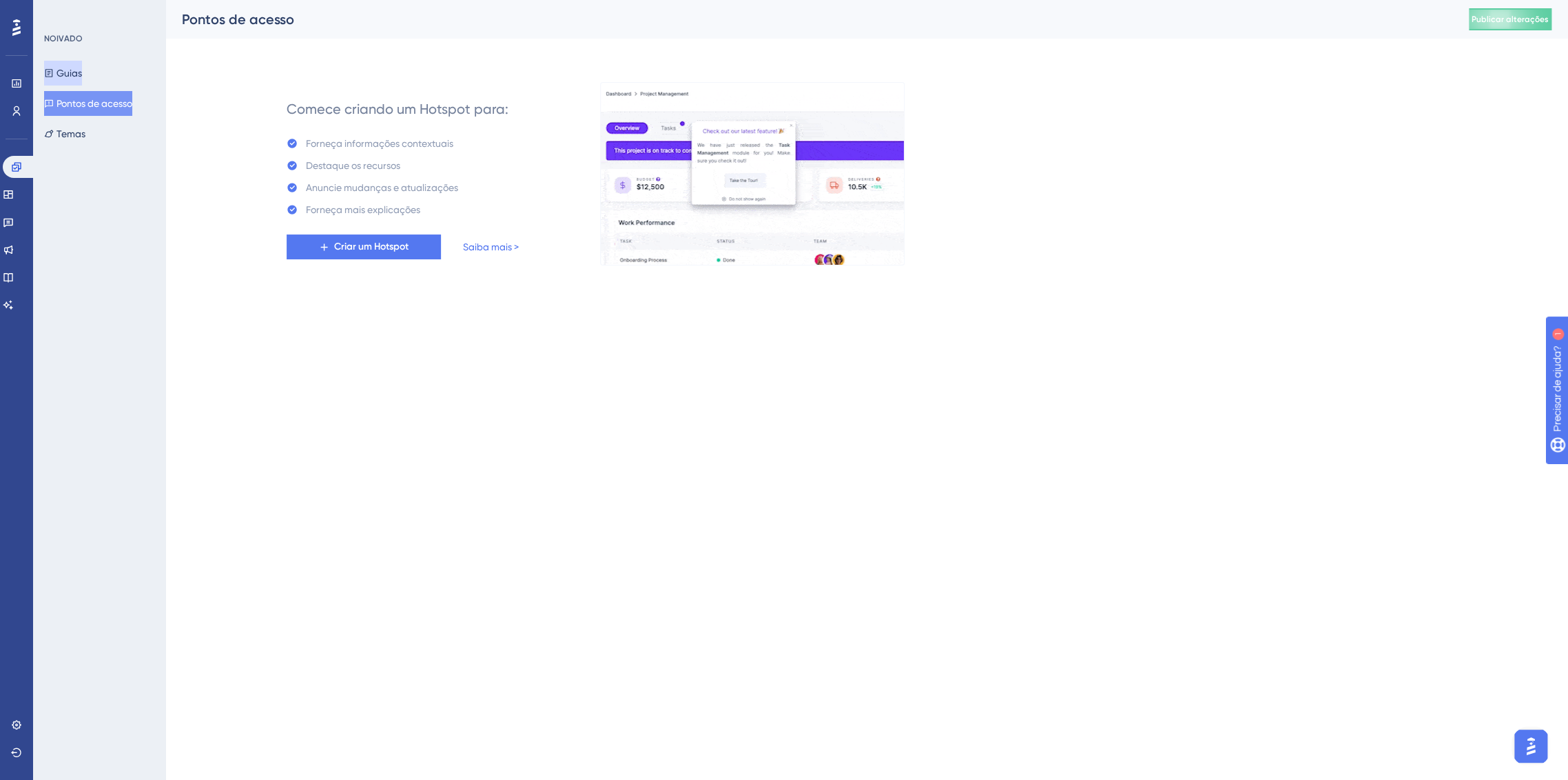
click at [82, 67] on font "Guias" at bounding box center [69, 72] width 25 height 11
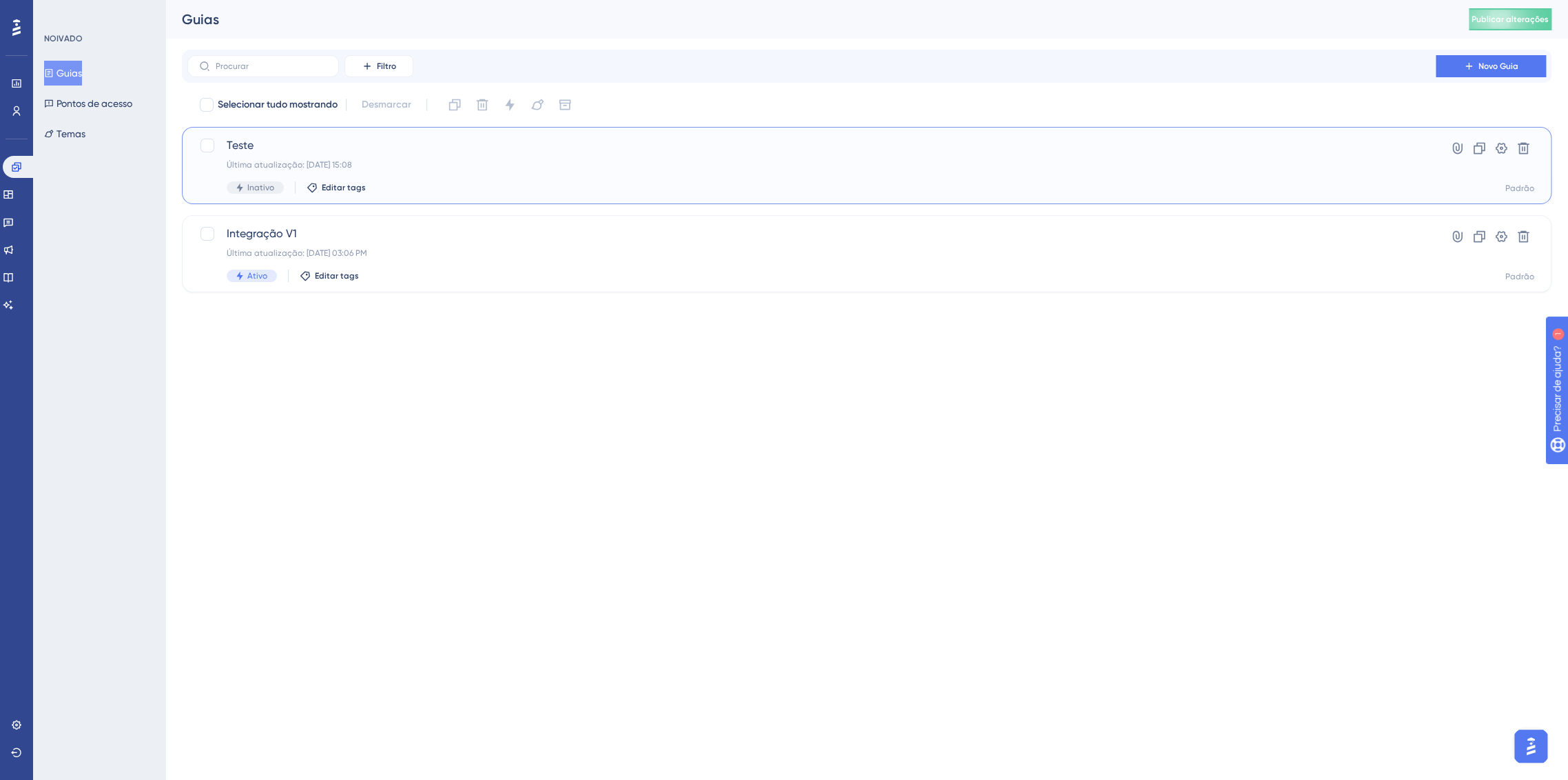
click at [455, 152] on span "Teste" at bounding box center [811, 145] width 1170 height 17
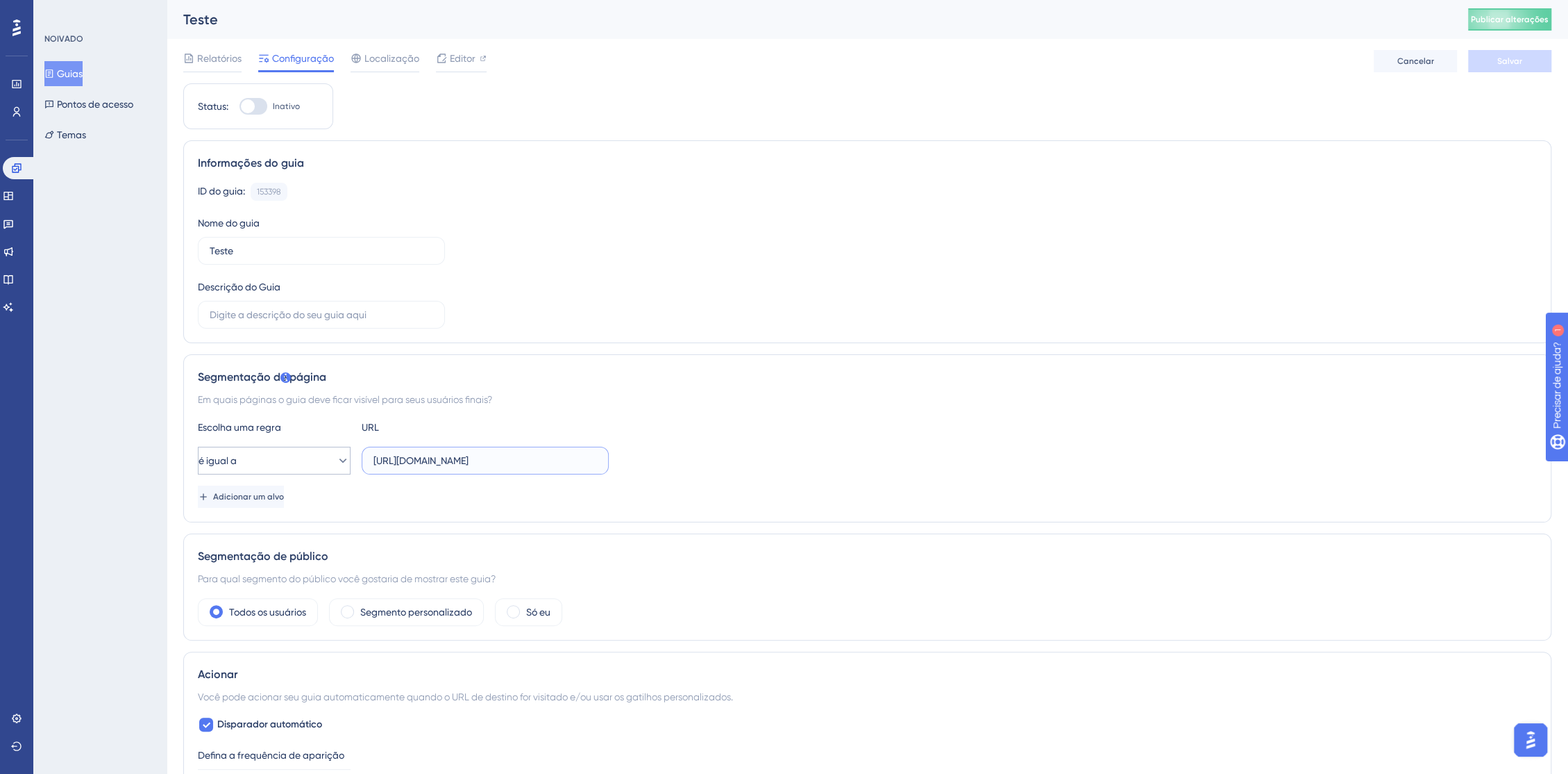
drag, startPoint x: 554, startPoint y: 459, endPoint x: 241, endPoint y: 457, distance: 313.0
click at [241, 457] on div "é igual a https://console.bluems.com/" at bounding box center [403, 460] width 411 height 28
paste input "staging."
type input "https://console.staging.bluems.com/"
click at [737, 468] on div "é igual a https://console.staging.bluems.com/" at bounding box center [867, 460] width 1339 height 28
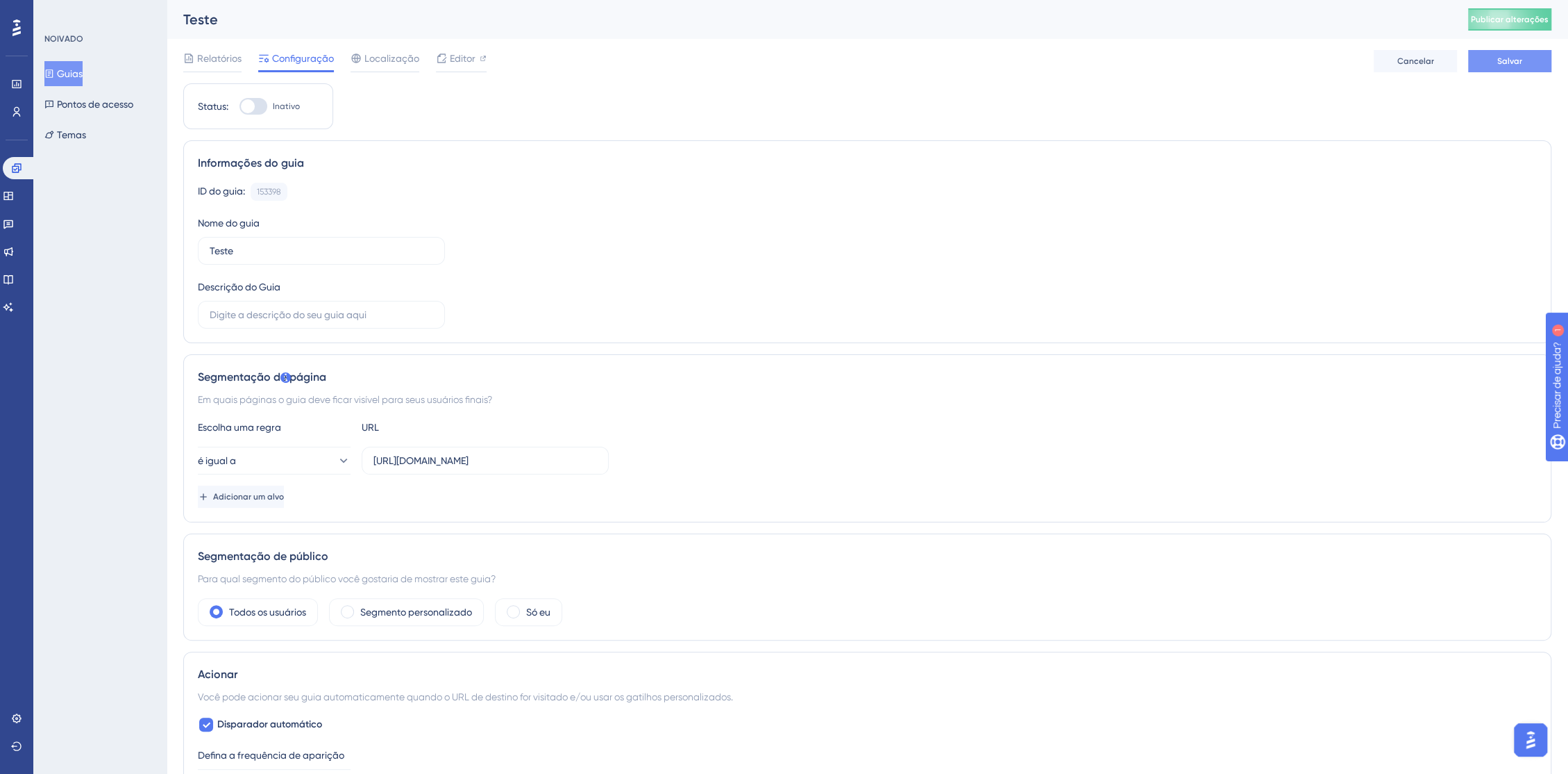
click at [1499, 65] on font "Salvar" at bounding box center [1509, 61] width 25 height 10
click at [71, 98] on font "Pontos de acesso" at bounding box center [95, 103] width 77 height 11
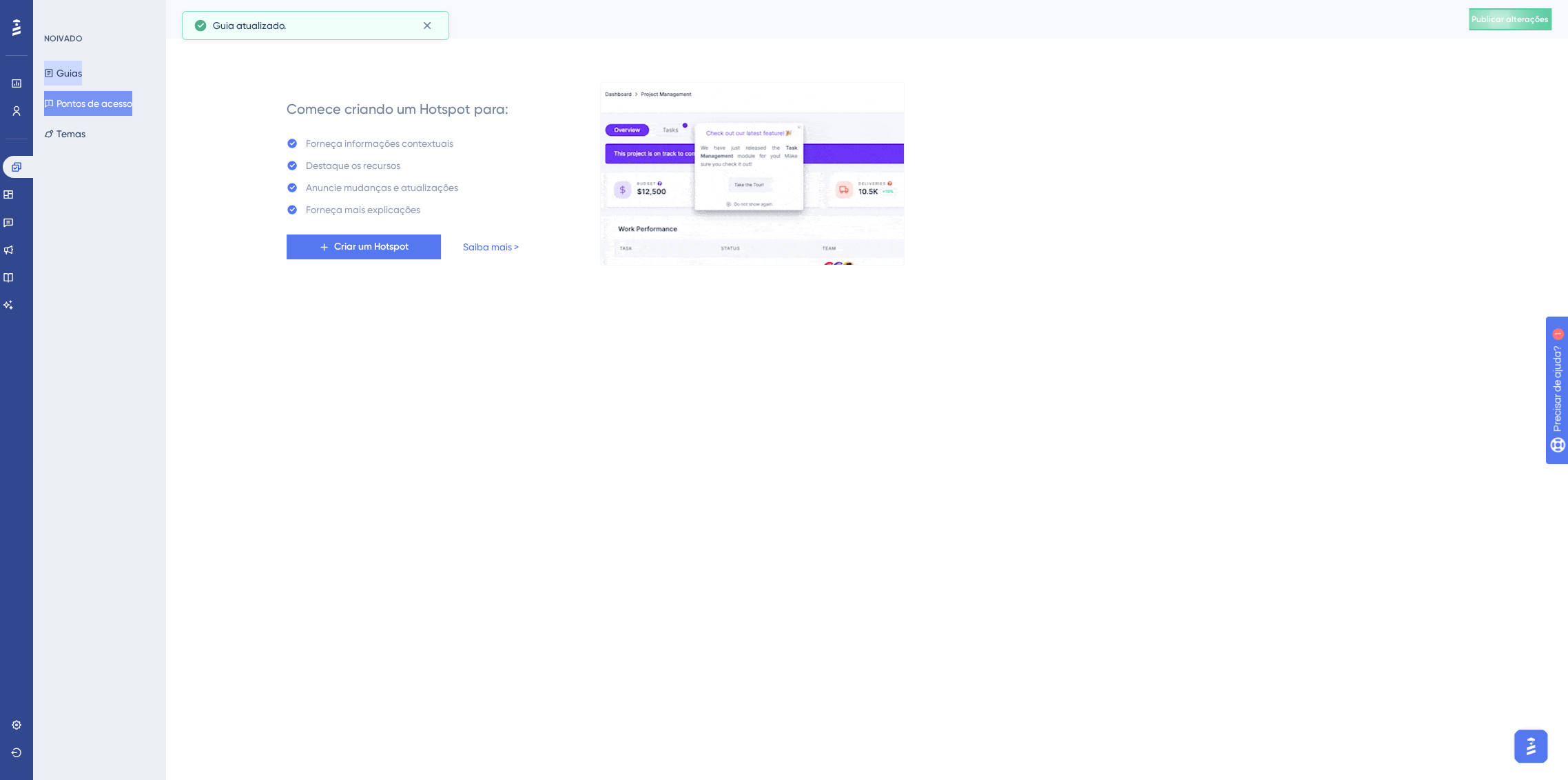
click at [67, 70] on font "Guias" at bounding box center [69, 72] width 25 height 11
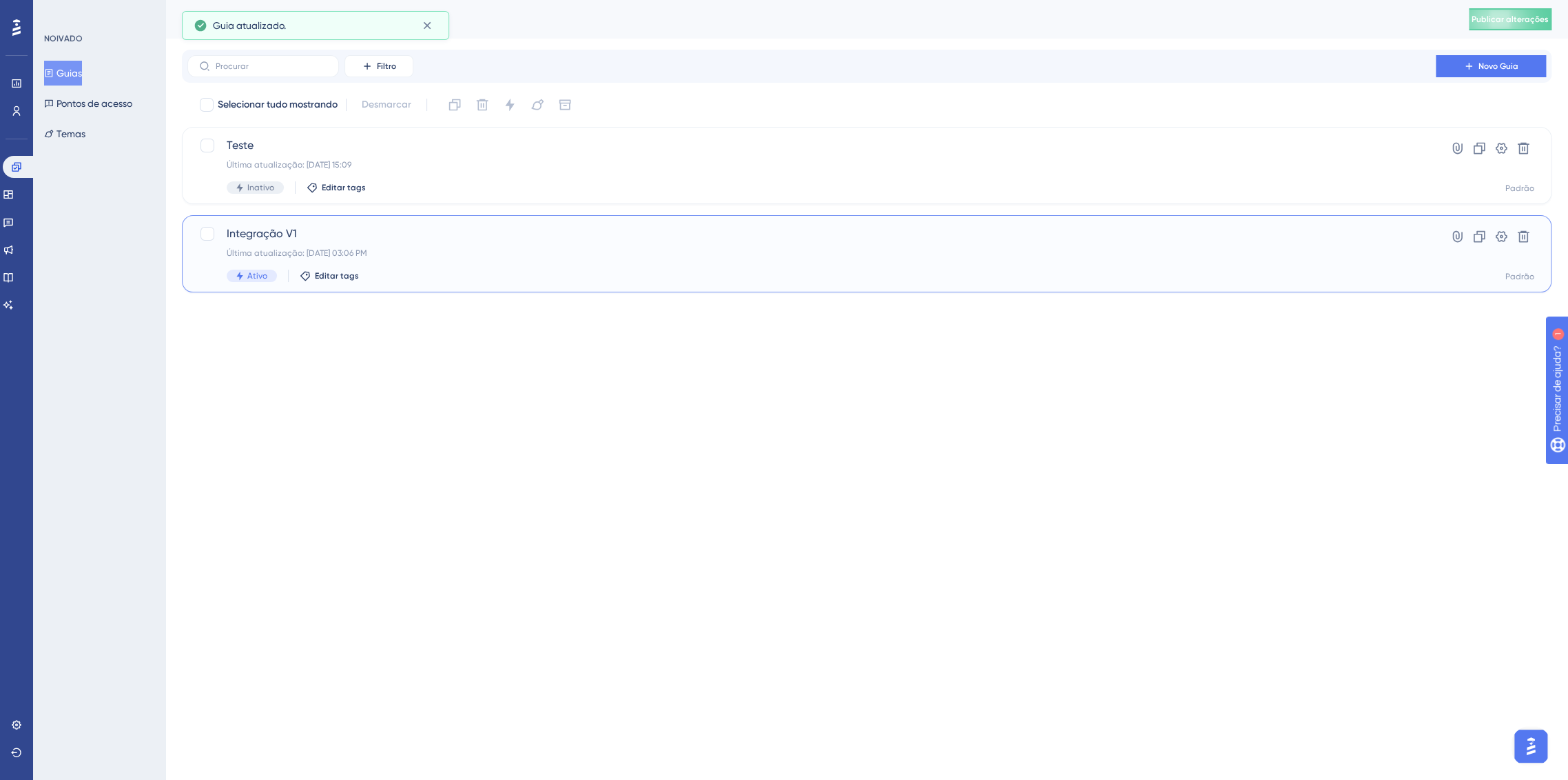
click at [430, 228] on span "Integração V1" at bounding box center [811, 233] width 1170 height 17
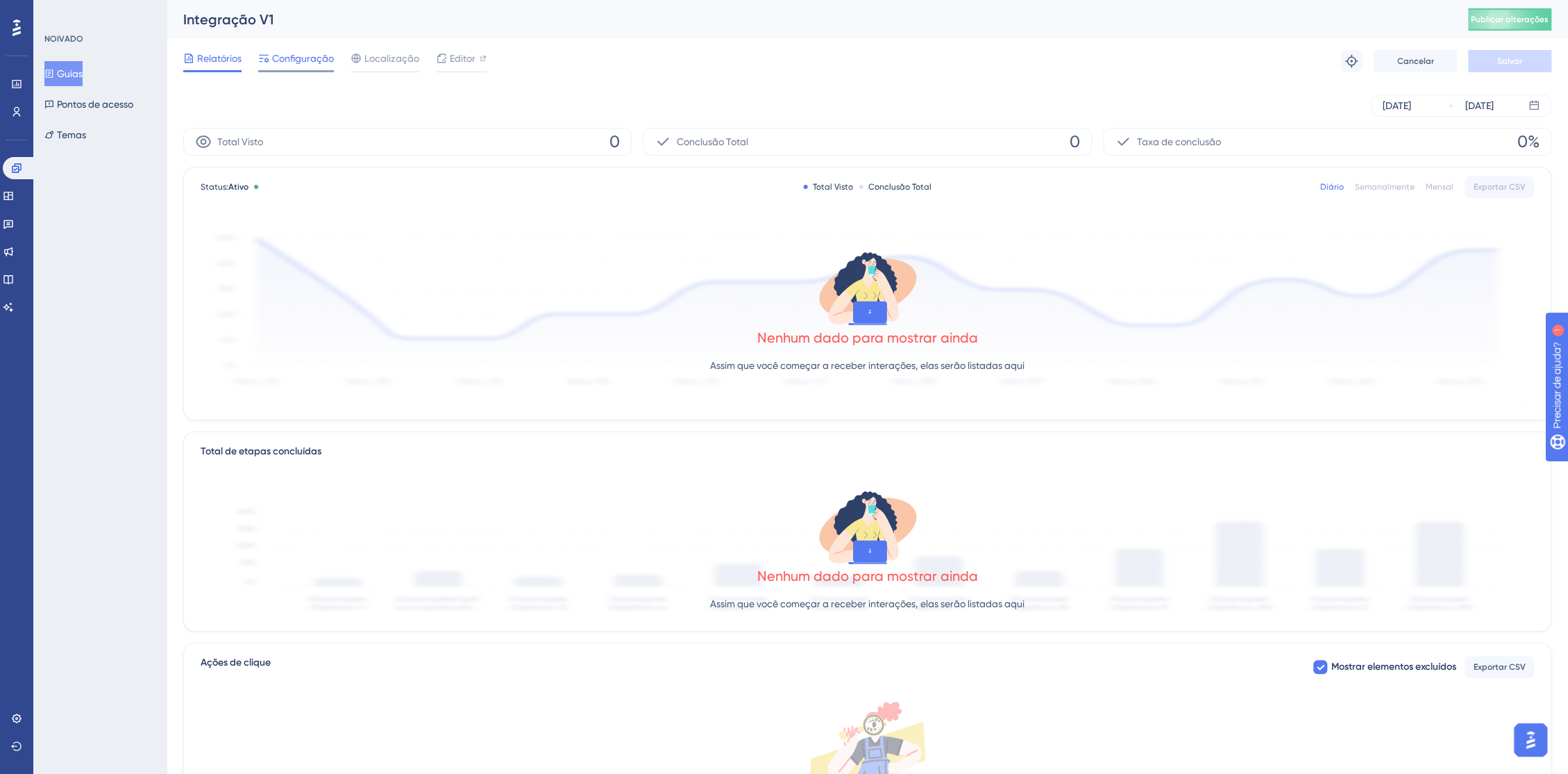
click at [270, 56] on div "Configuração" at bounding box center [296, 58] width 76 height 17
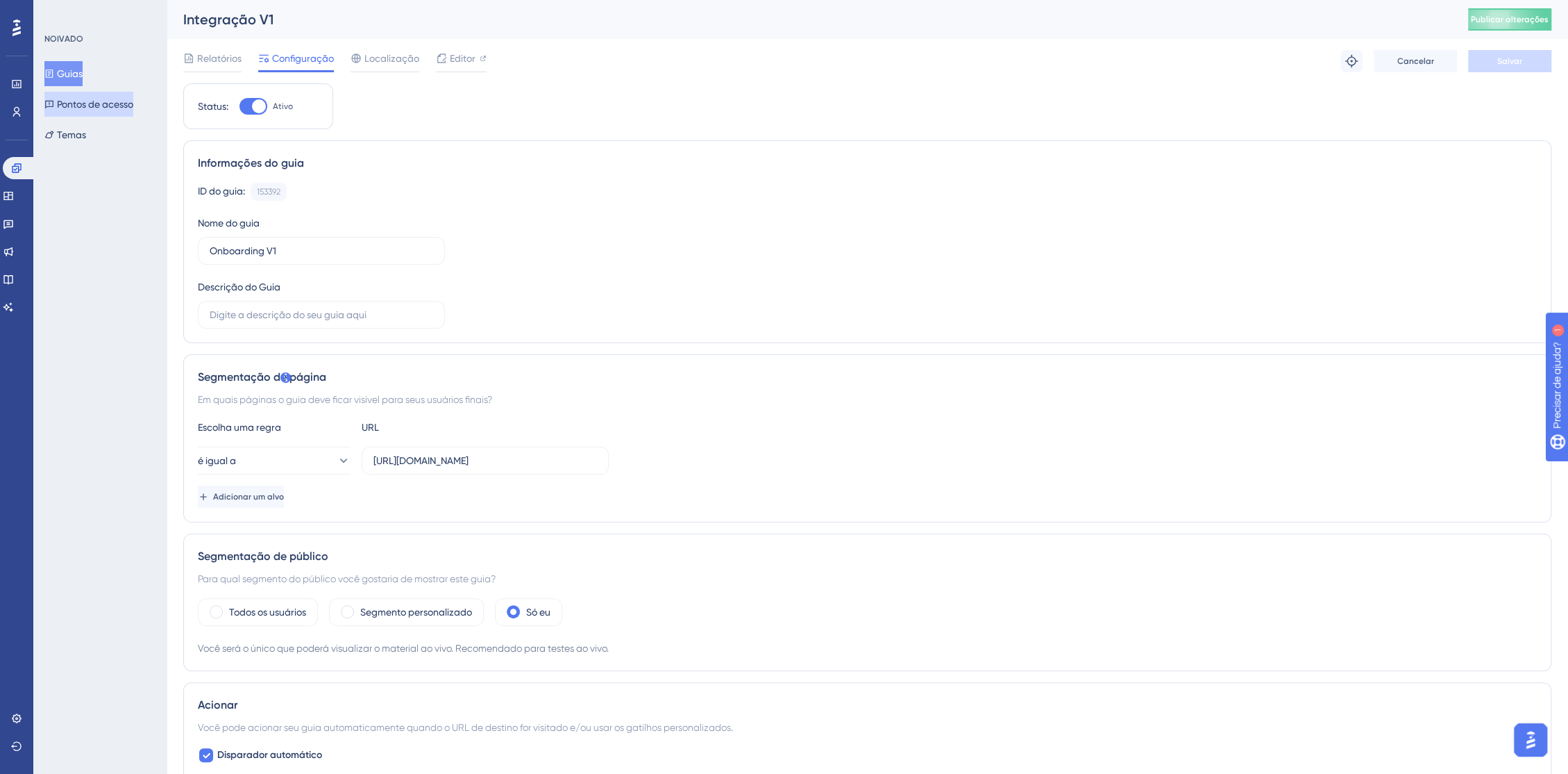
click at [84, 112] on font "Pontos de acesso" at bounding box center [95, 103] width 77 height 17
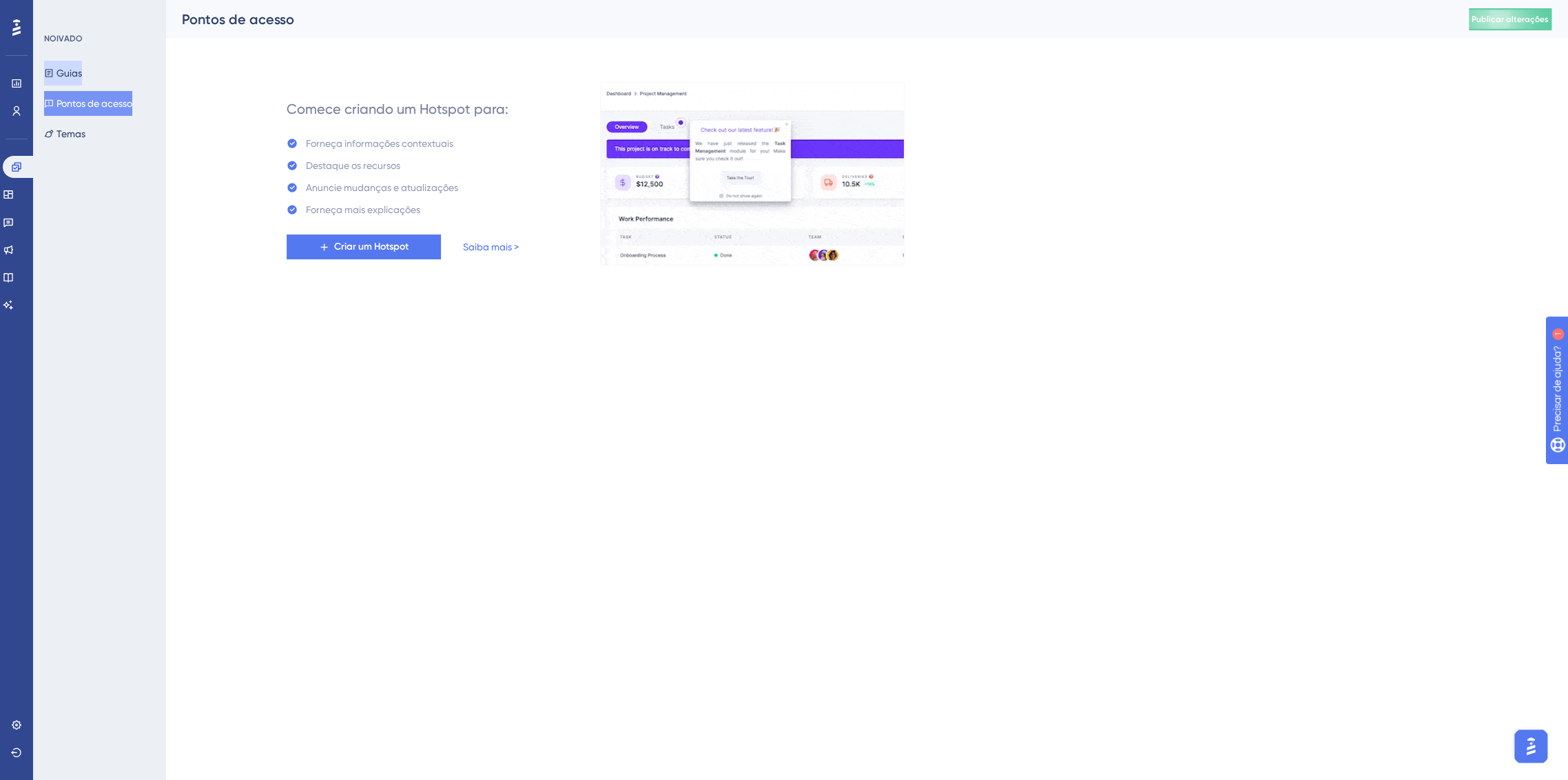
click at [69, 73] on font "Guias" at bounding box center [69, 72] width 25 height 11
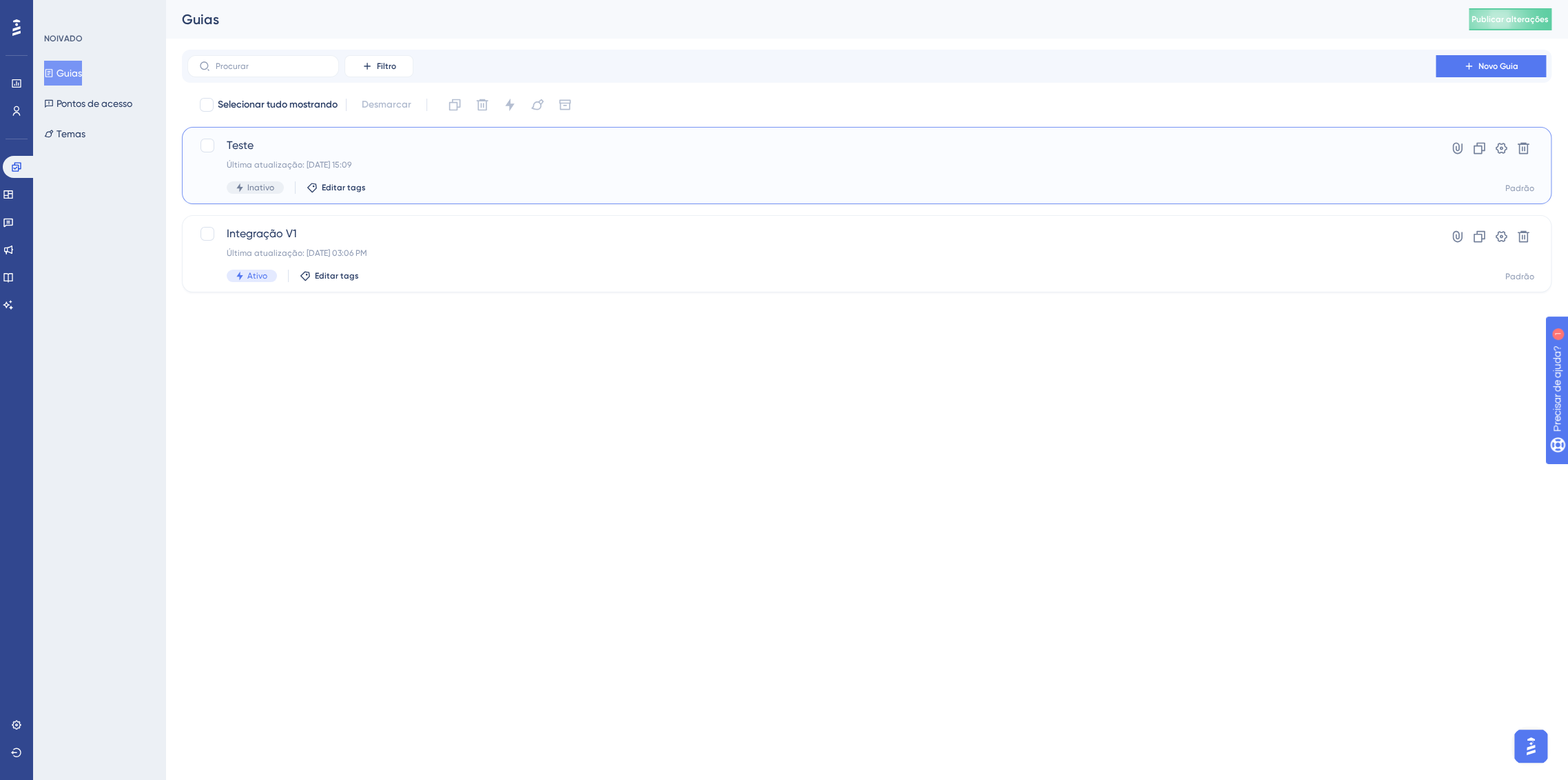
click at [284, 185] on div "Inativo Editar tags" at bounding box center [811, 187] width 1170 height 13
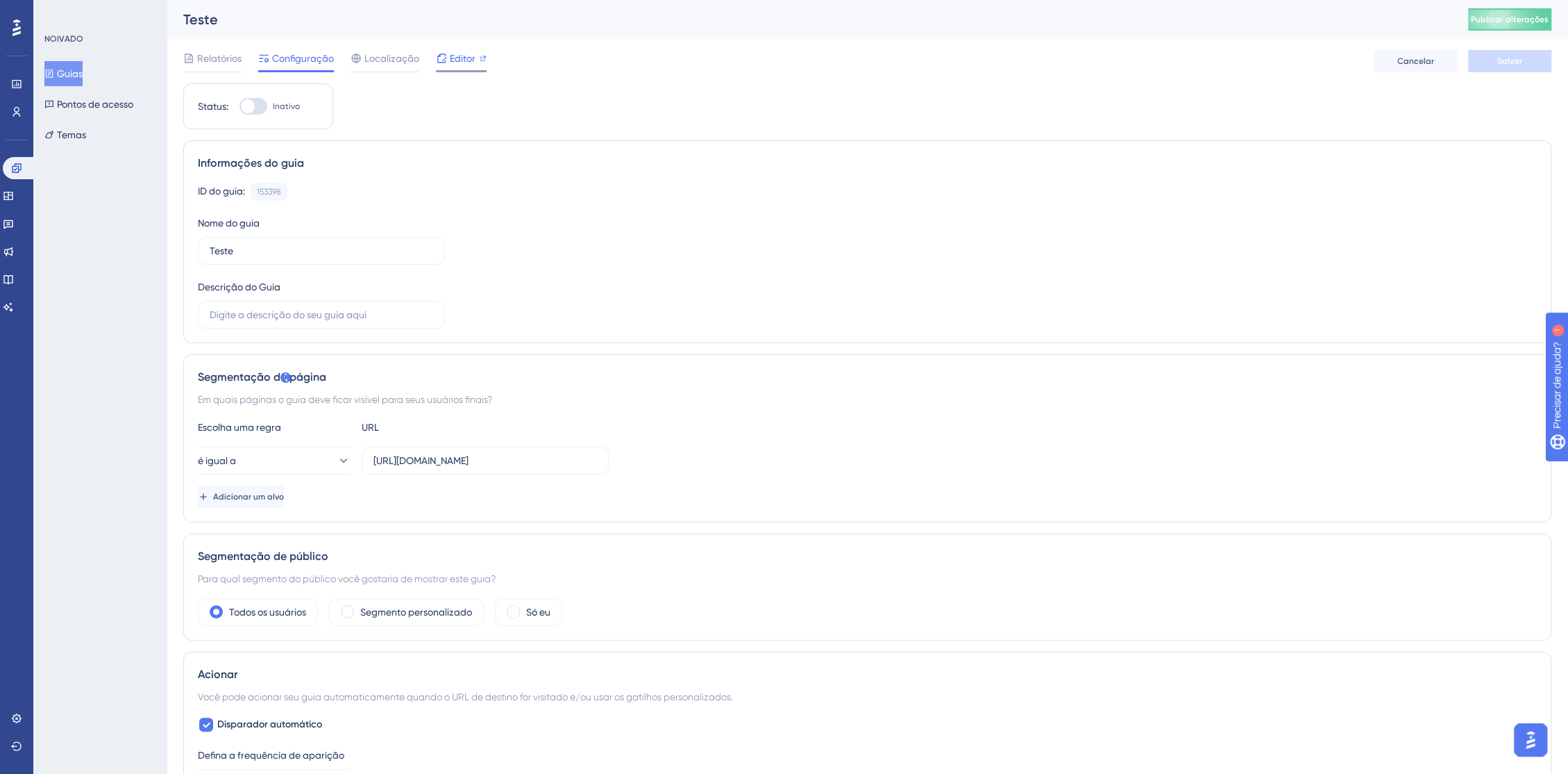
click at [454, 58] on font "Editor" at bounding box center [463, 58] width 26 height 11
click at [246, 104] on div at bounding box center [248, 106] width 14 height 14
click at [240, 106] on input "Inativo" at bounding box center [239, 106] width 1 height 1
checkbox input "true"
click at [1534, 57] on button "Salvar" at bounding box center [1510, 61] width 84 height 23
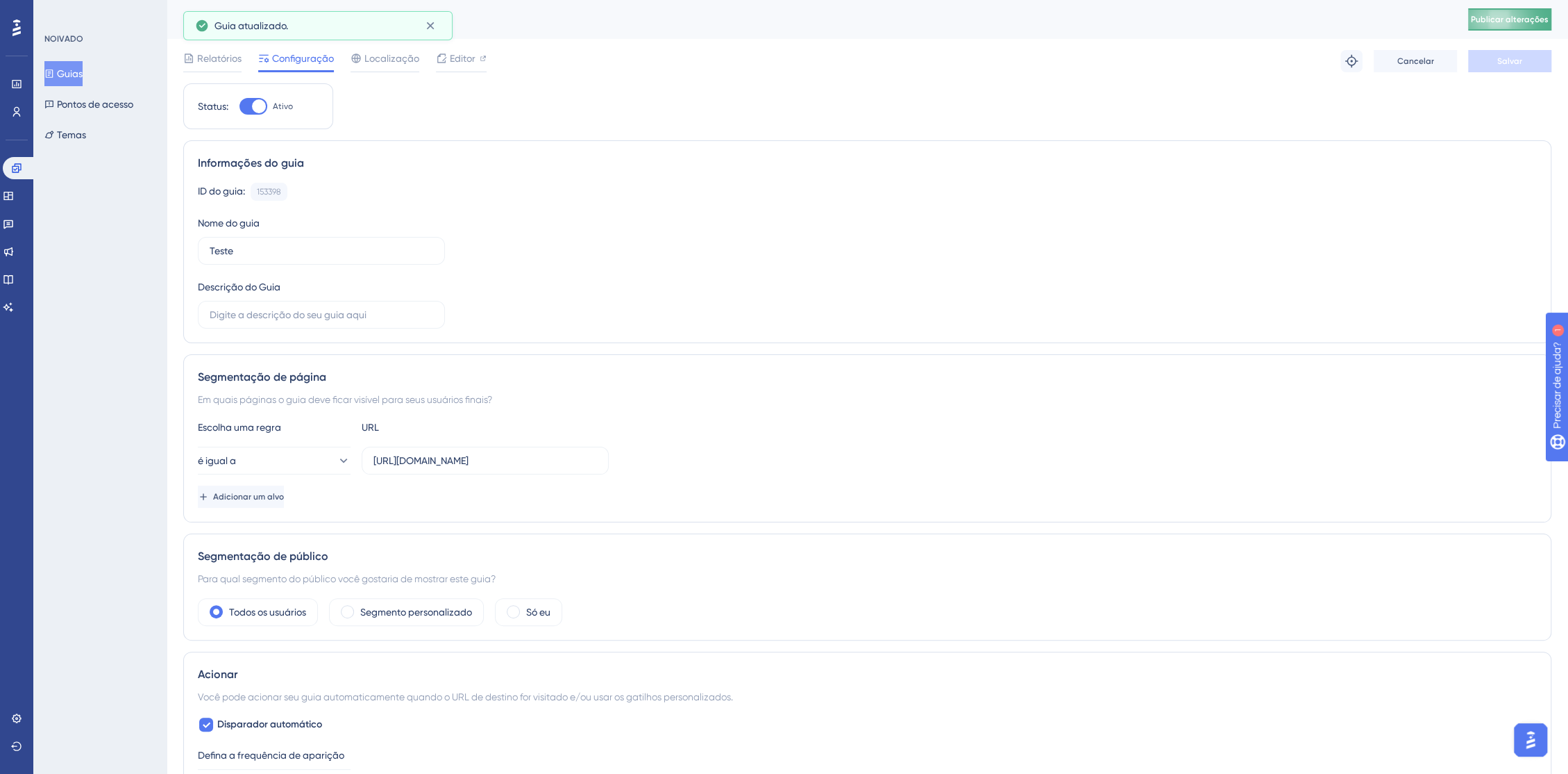
click at [1538, 24] on font "Publicar alterações" at bounding box center [1509, 20] width 78 height 10
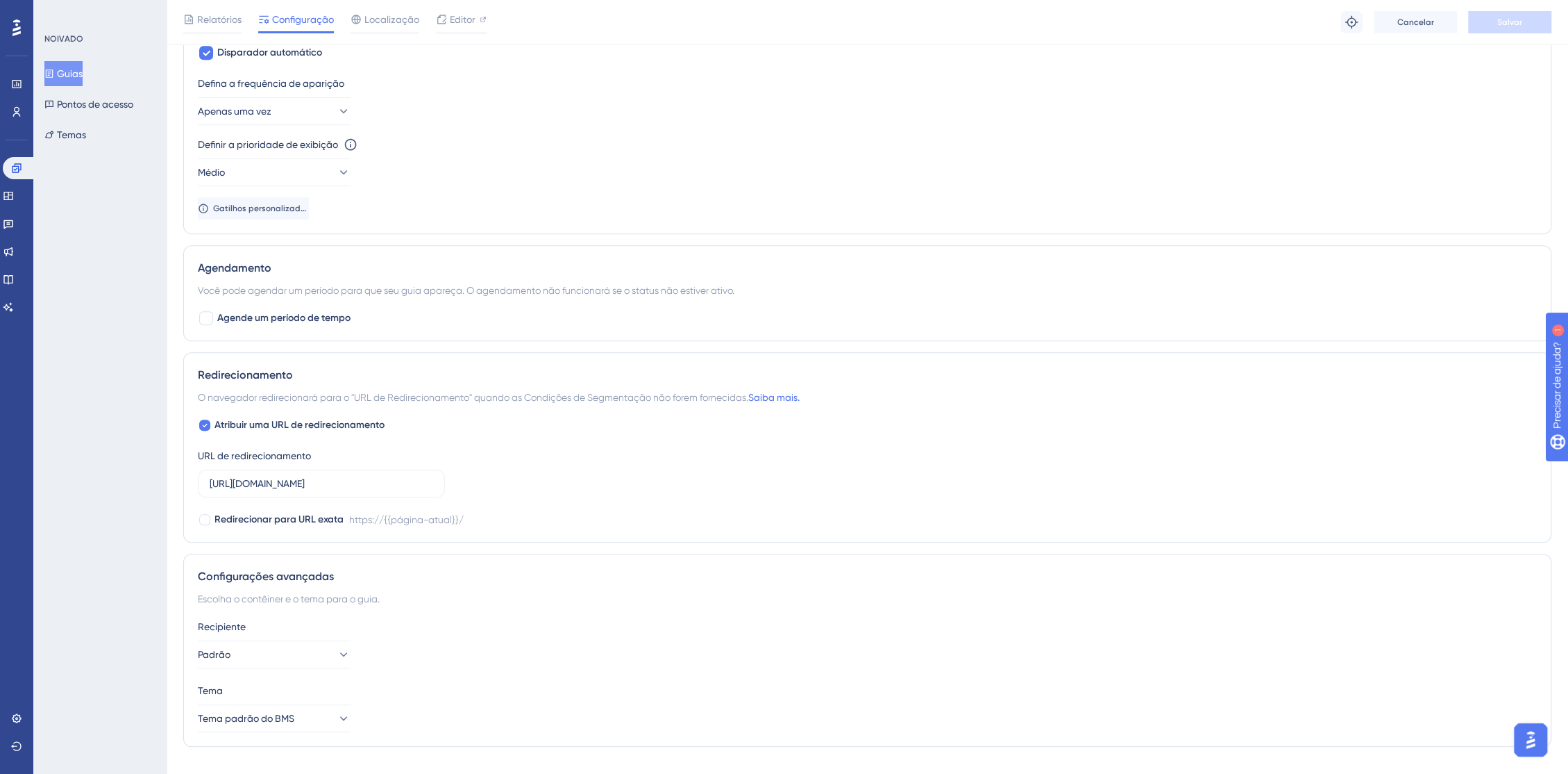
scroll to position [705, 0]
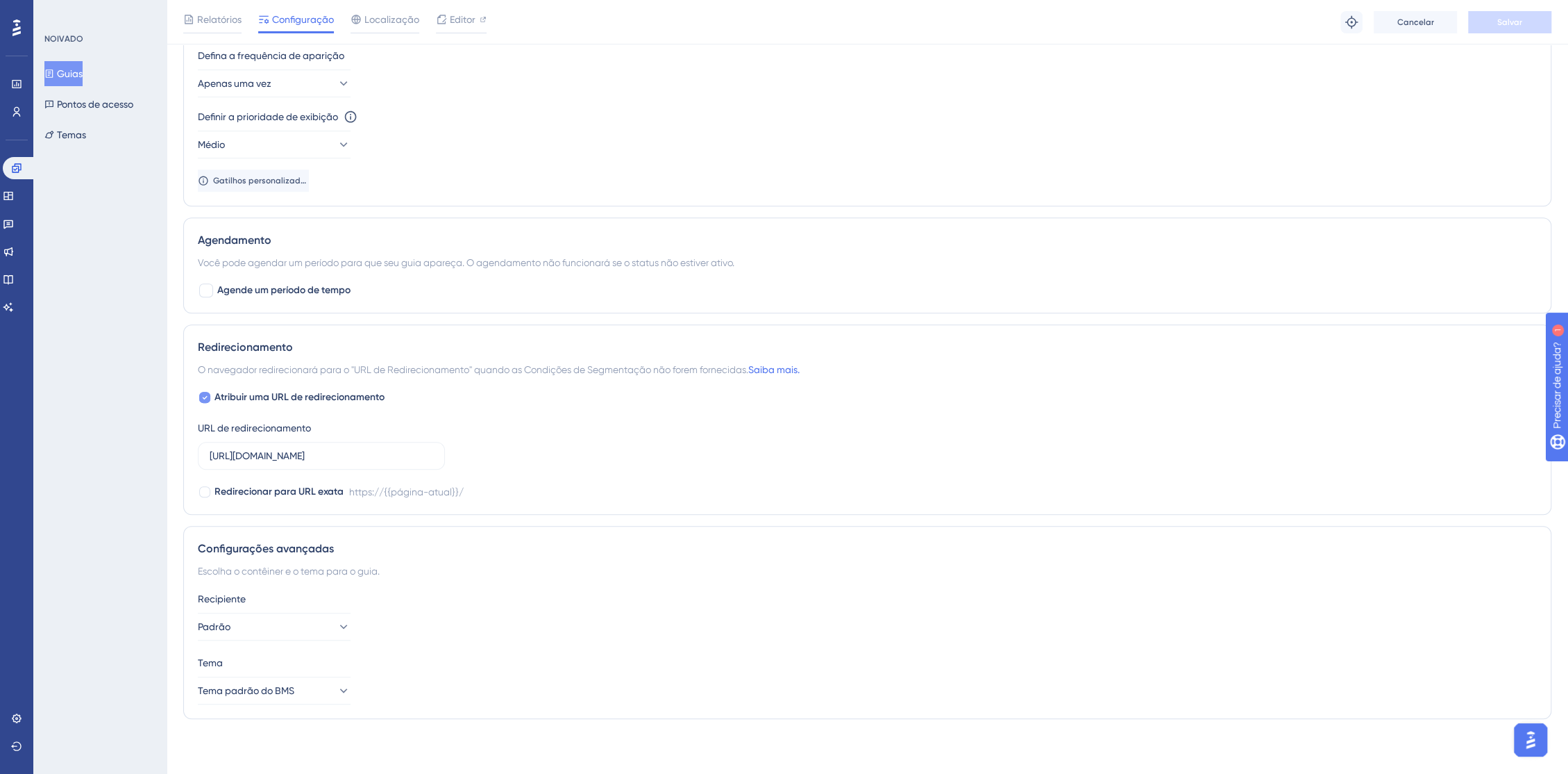
click at [204, 394] on icon at bounding box center [205, 396] width 6 height 11
checkbox input "false"
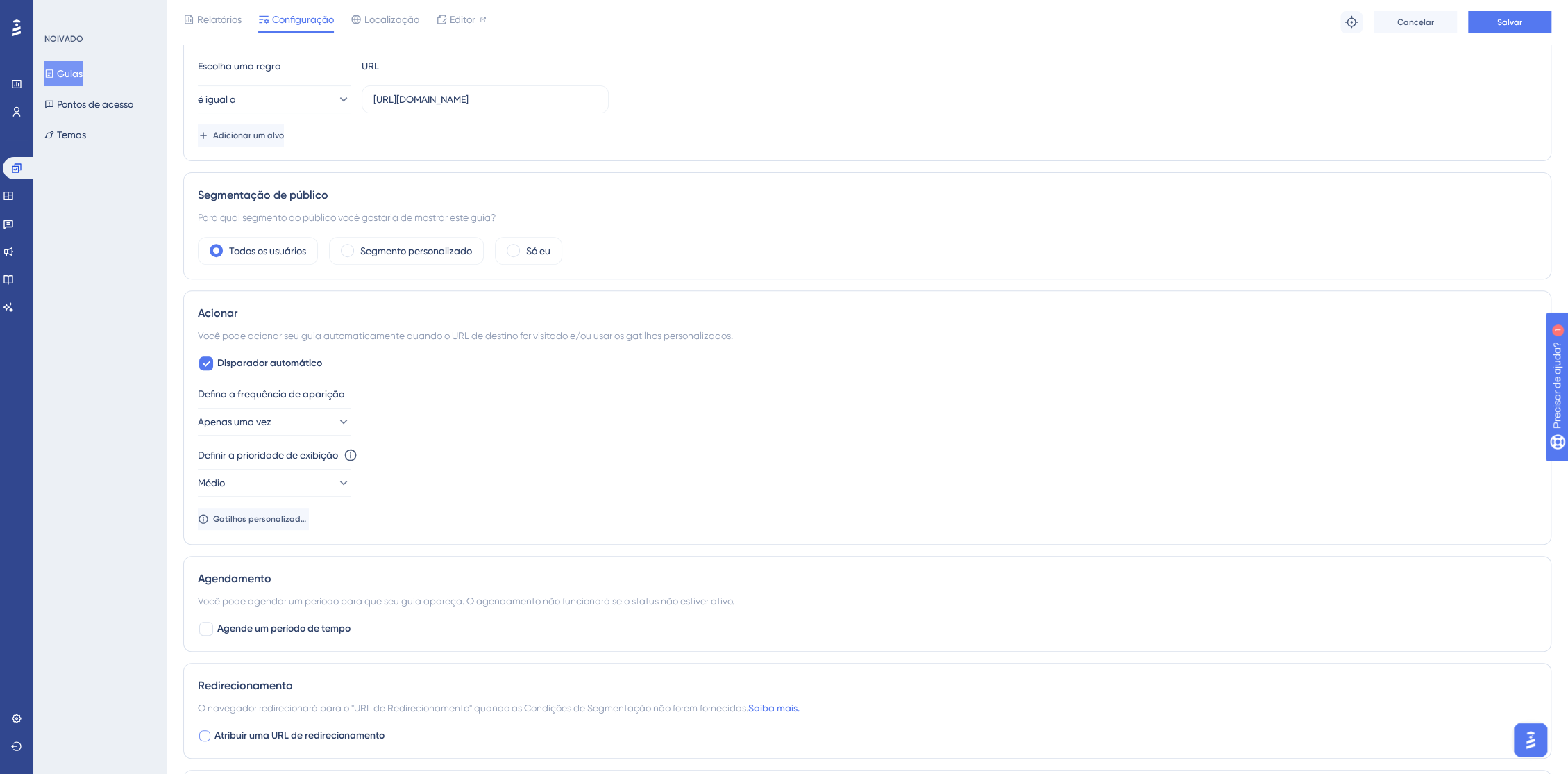
scroll to position [0, 0]
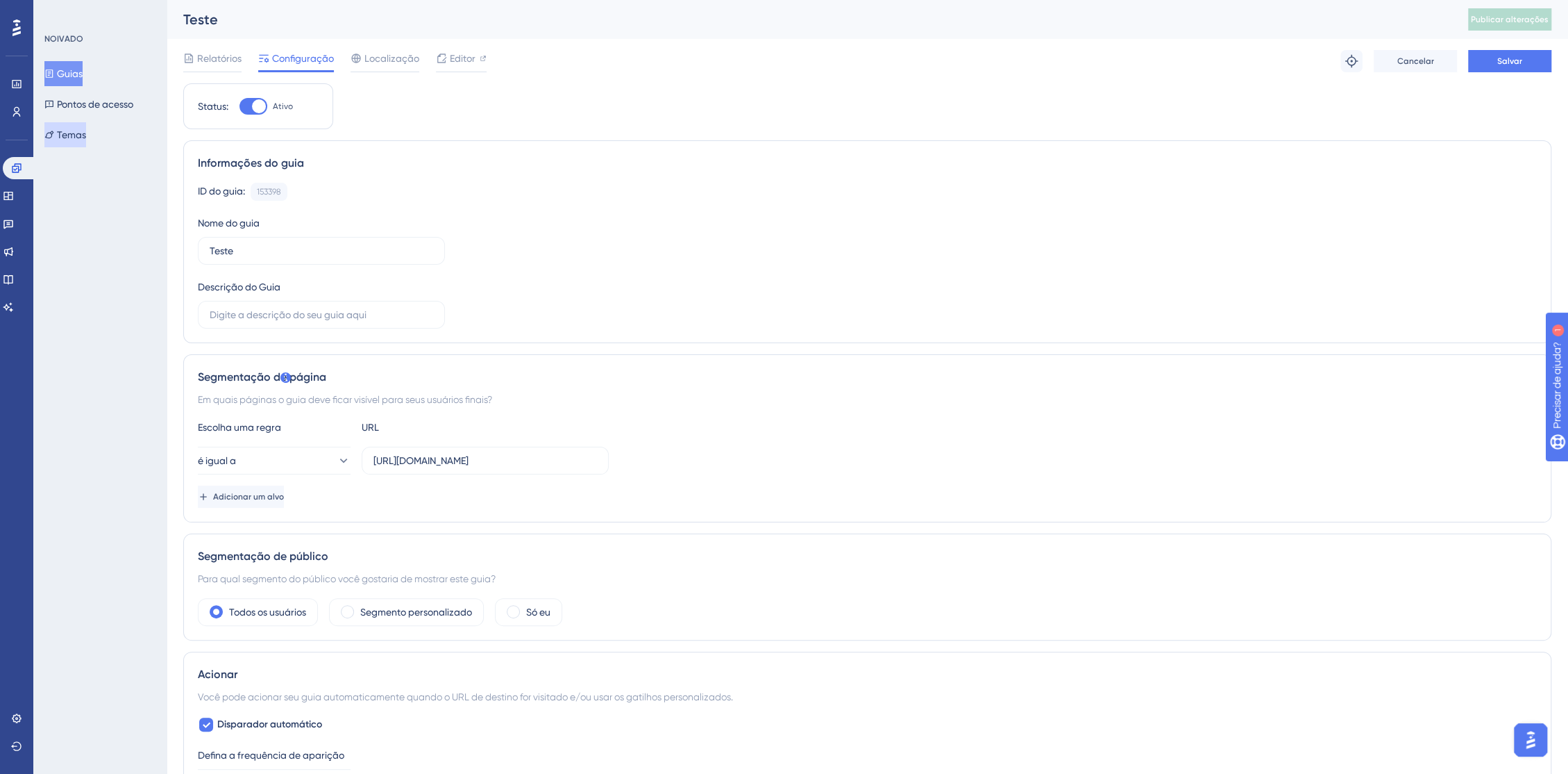
click at [87, 136] on font "Temas" at bounding box center [72, 134] width 29 height 11
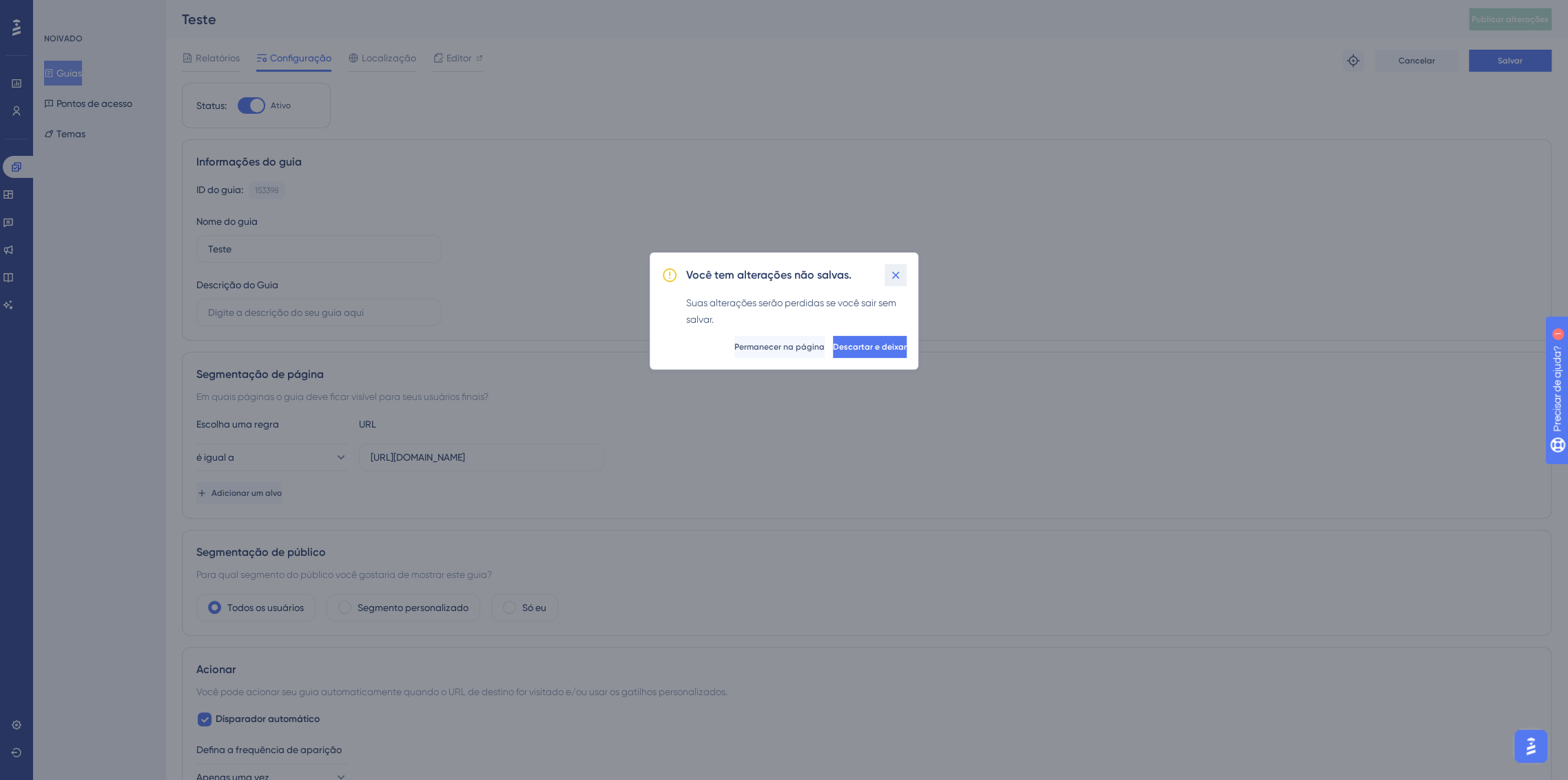
click at [898, 274] on icon at bounding box center [896, 275] width 14 height 14
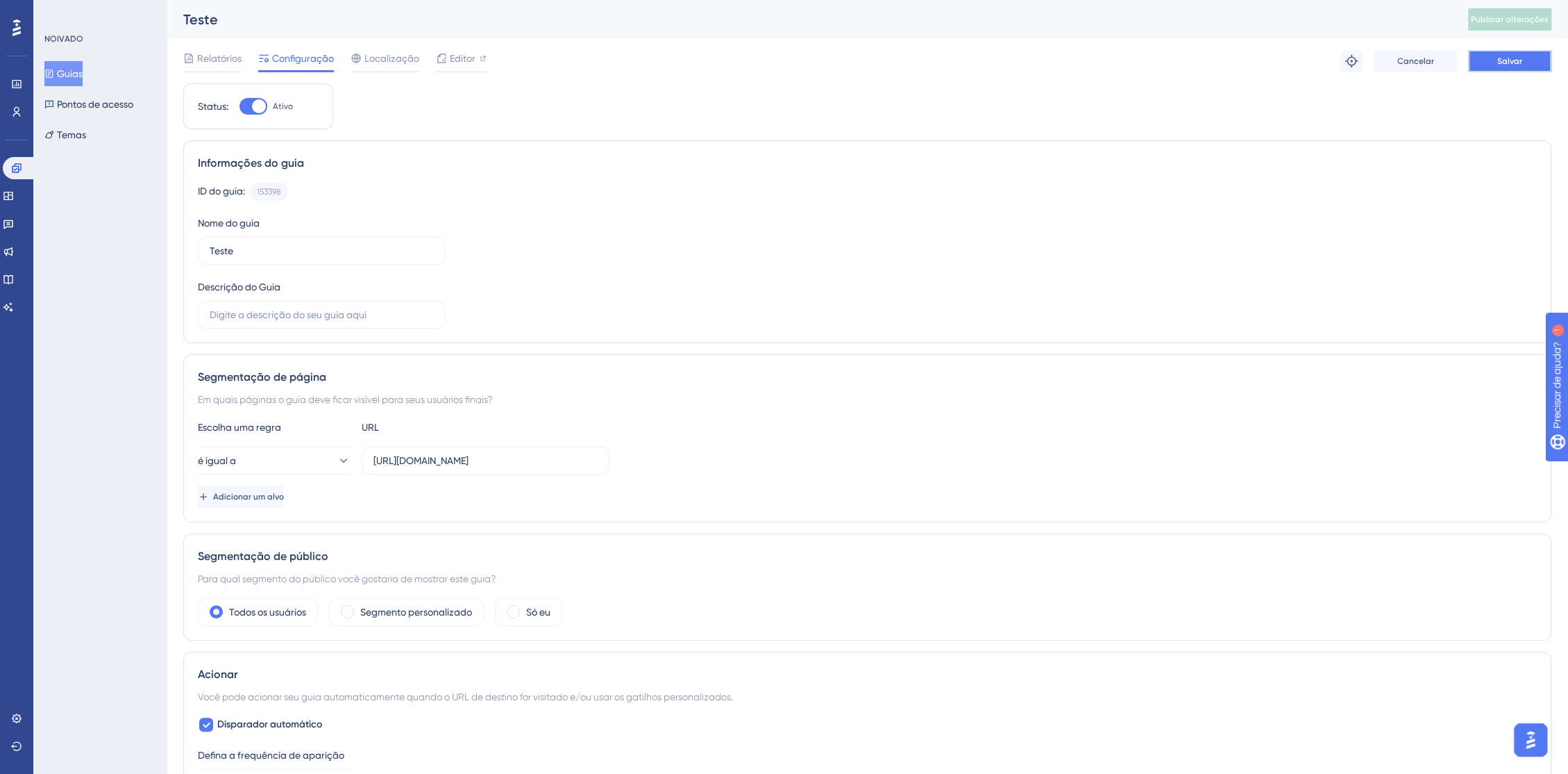
click at [1521, 56] on font "Salvar" at bounding box center [1509, 61] width 25 height 10
click at [80, 127] on font "Temas" at bounding box center [72, 135] width 29 height 17
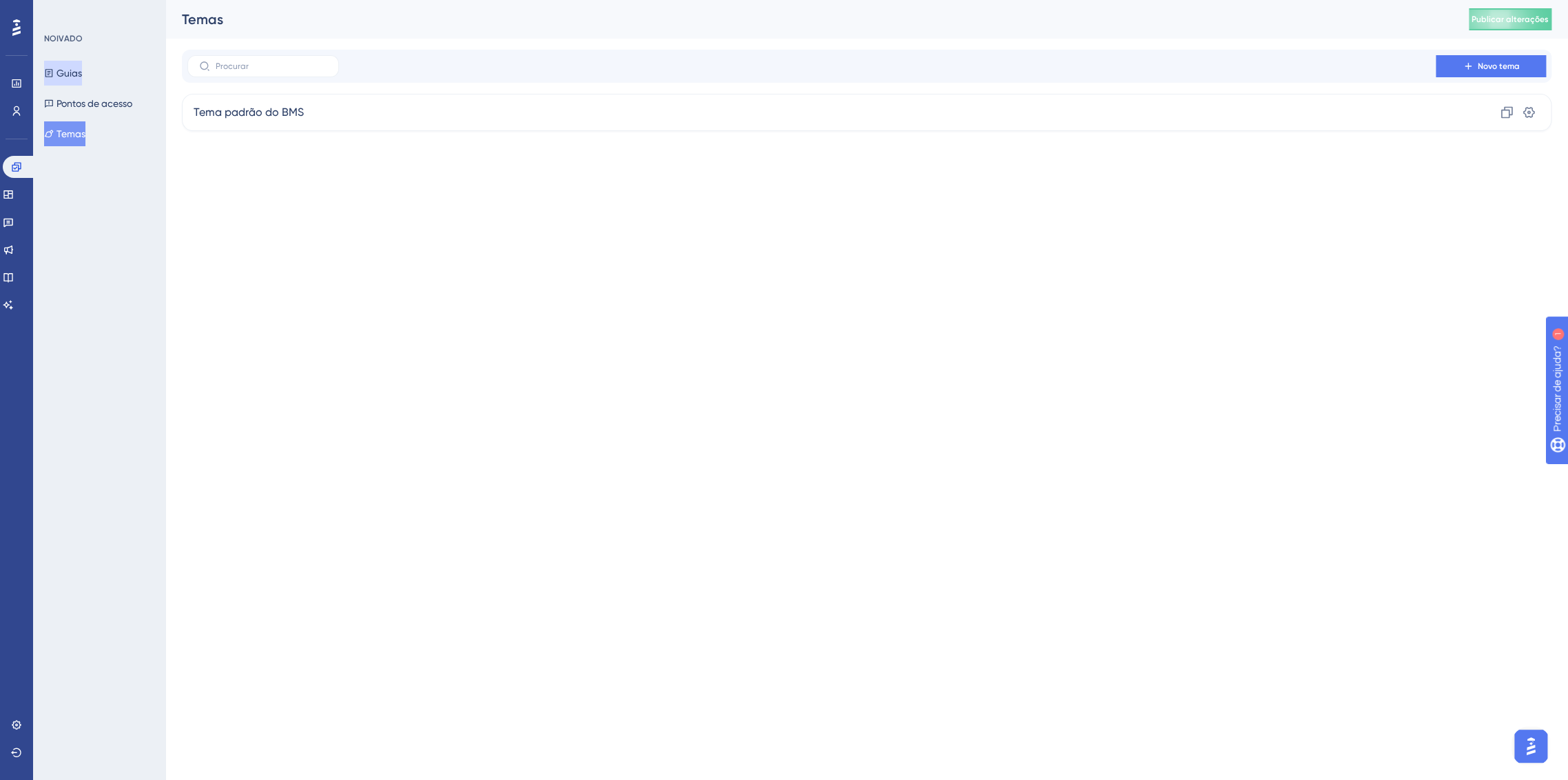
click at [82, 79] on font "Guias" at bounding box center [69, 72] width 25 height 17
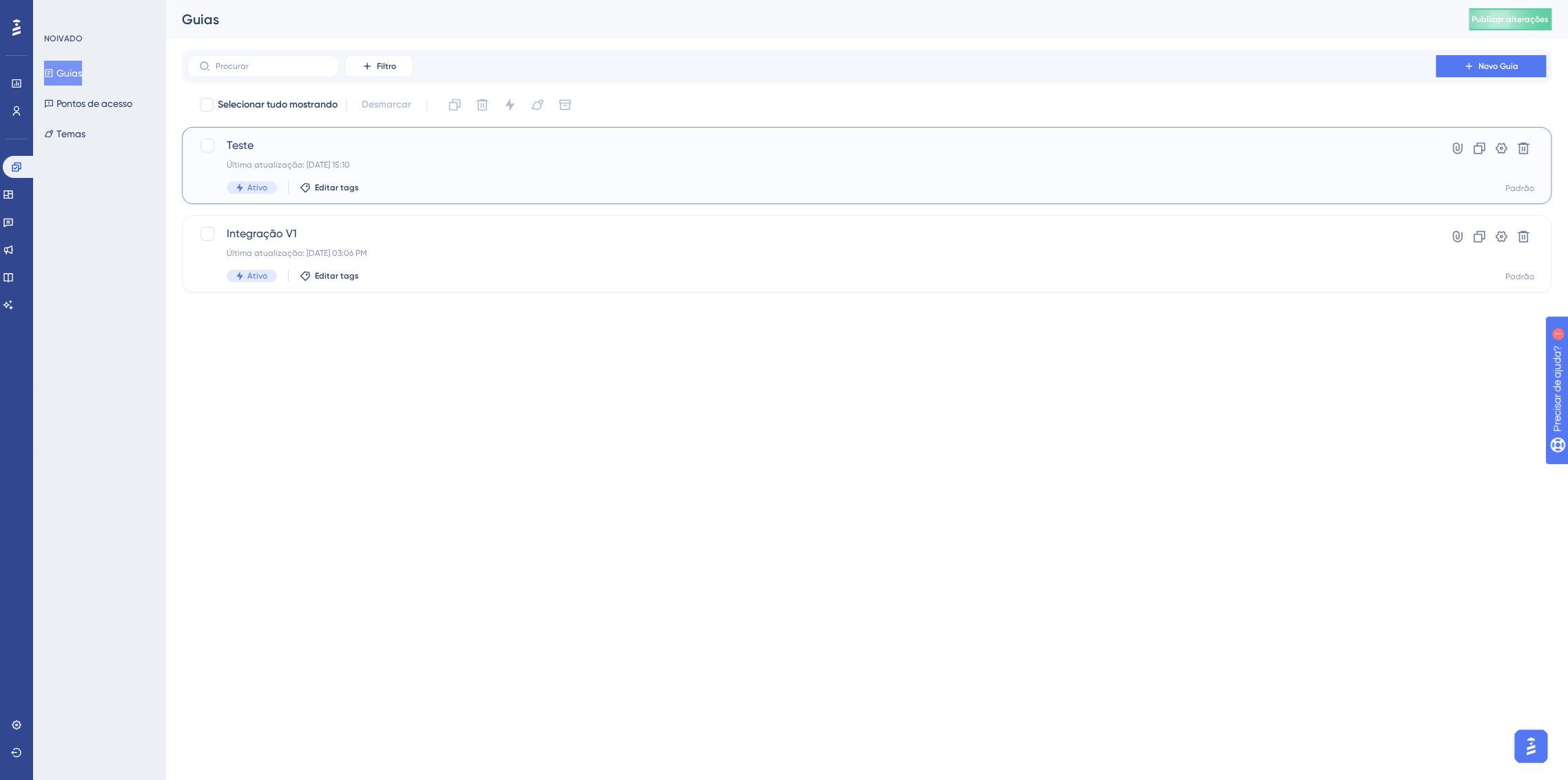
click at [407, 163] on div "Última atualização: 03 de out. de 2025 15:10" at bounding box center [811, 164] width 1170 height 11
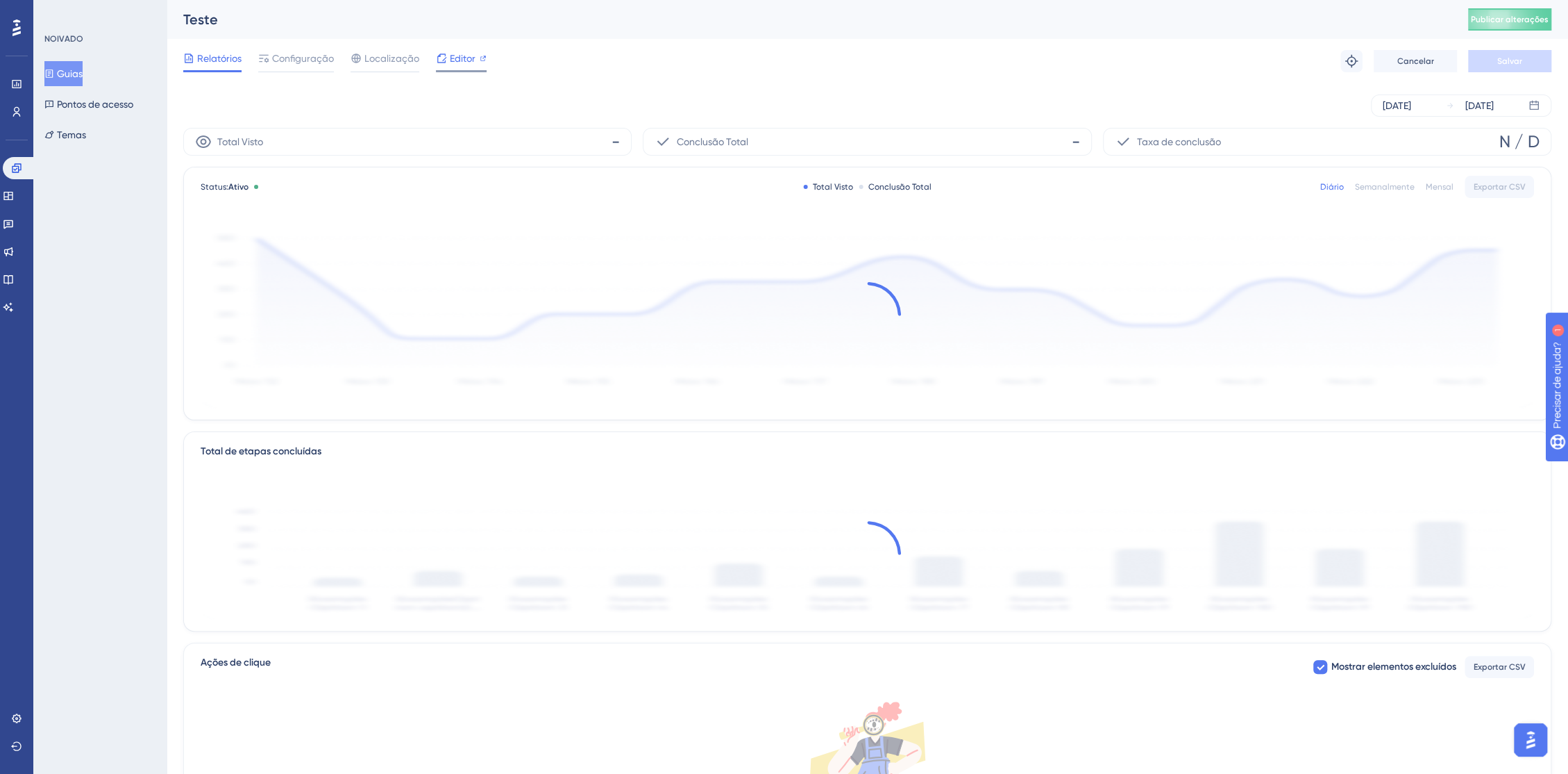
click at [450, 63] on font "Editor" at bounding box center [463, 58] width 26 height 11
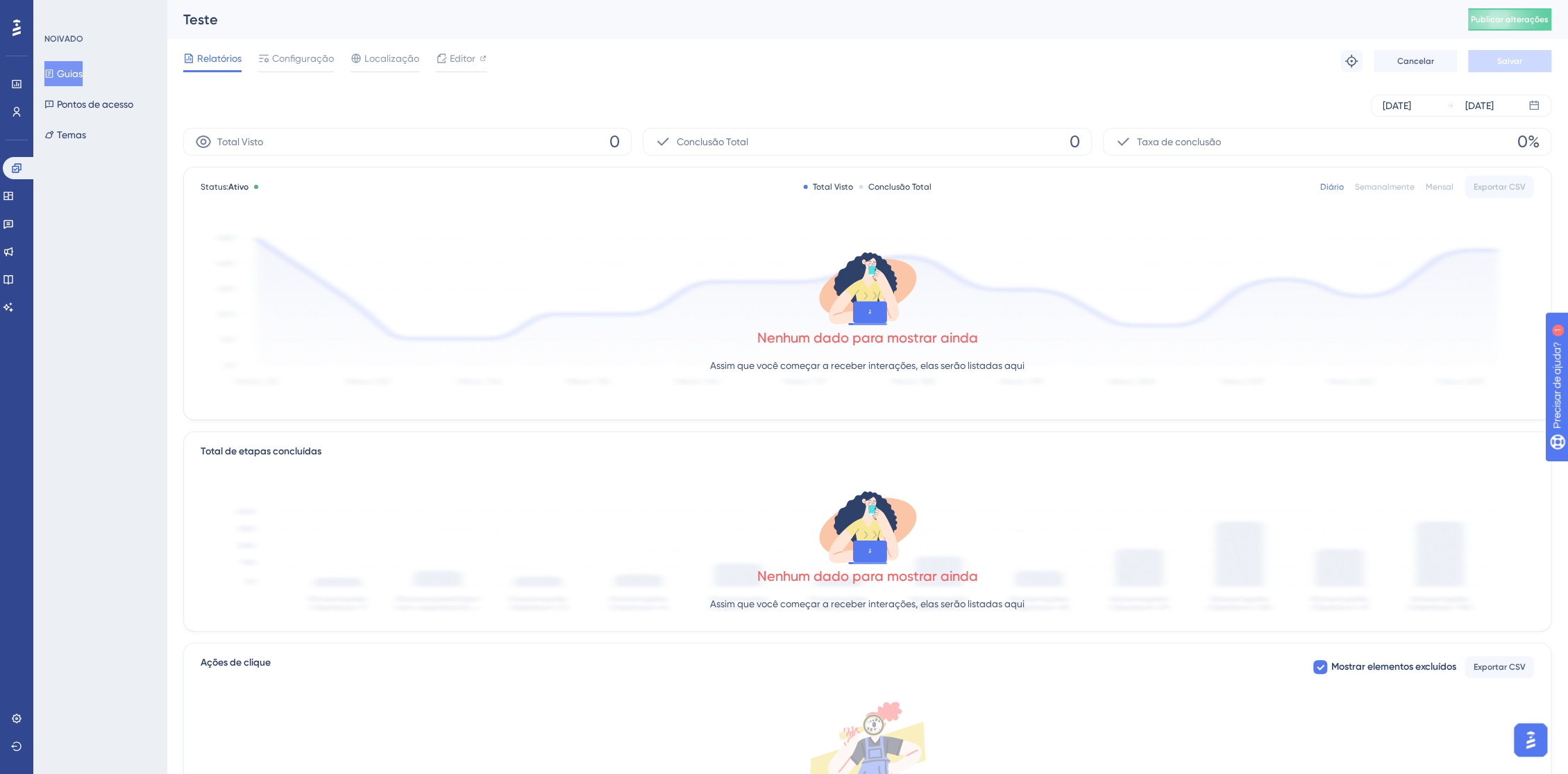
click at [83, 79] on font "Guias" at bounding box center [70, 73] width 26 height 11
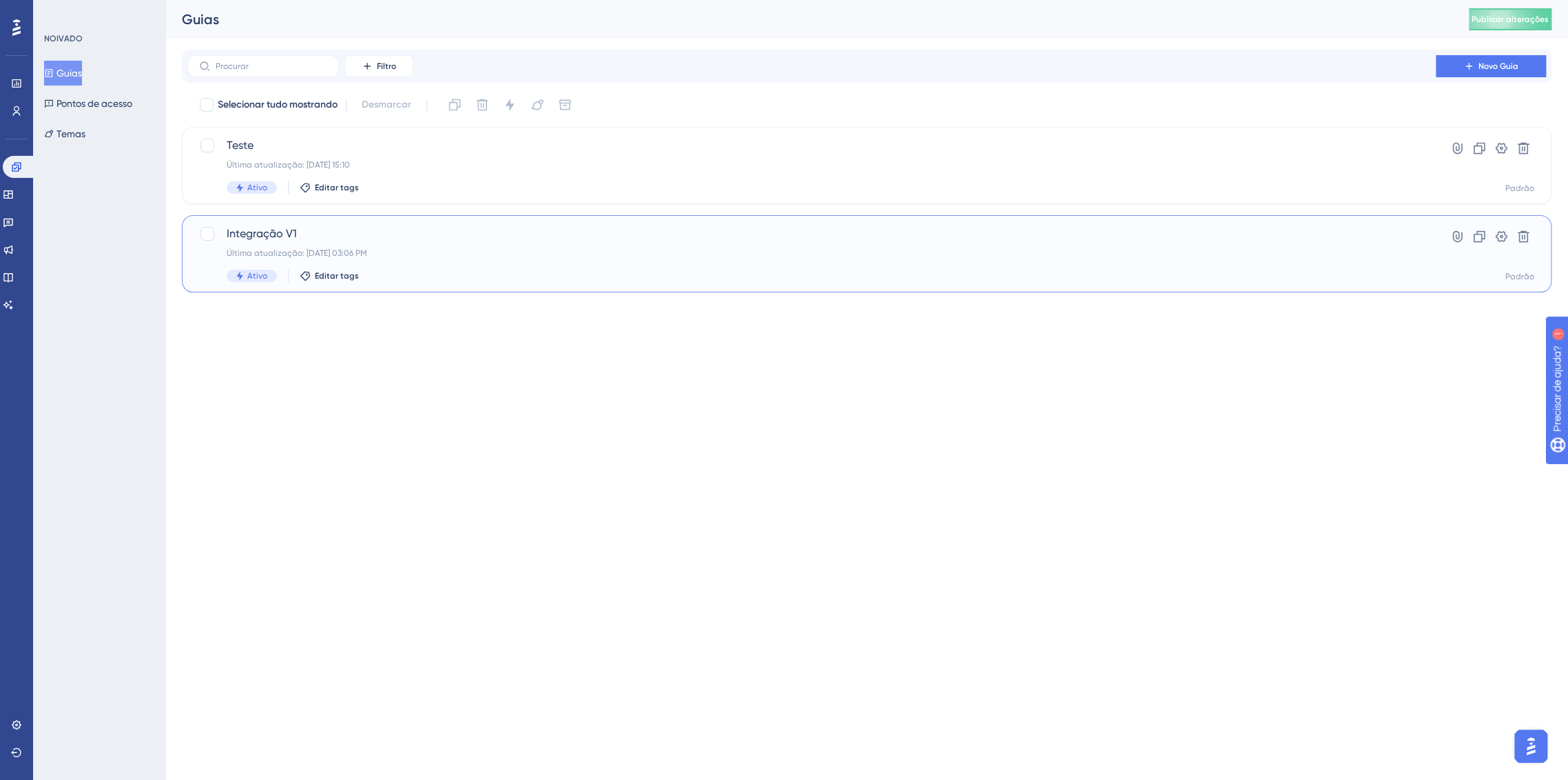
click at [358, 221] on div "Integração V1 Última atualização: 03 de out. de 2025 03:06 PM Ativo Editar tags…" at bounding box center [866, 253] width 1370 height 77
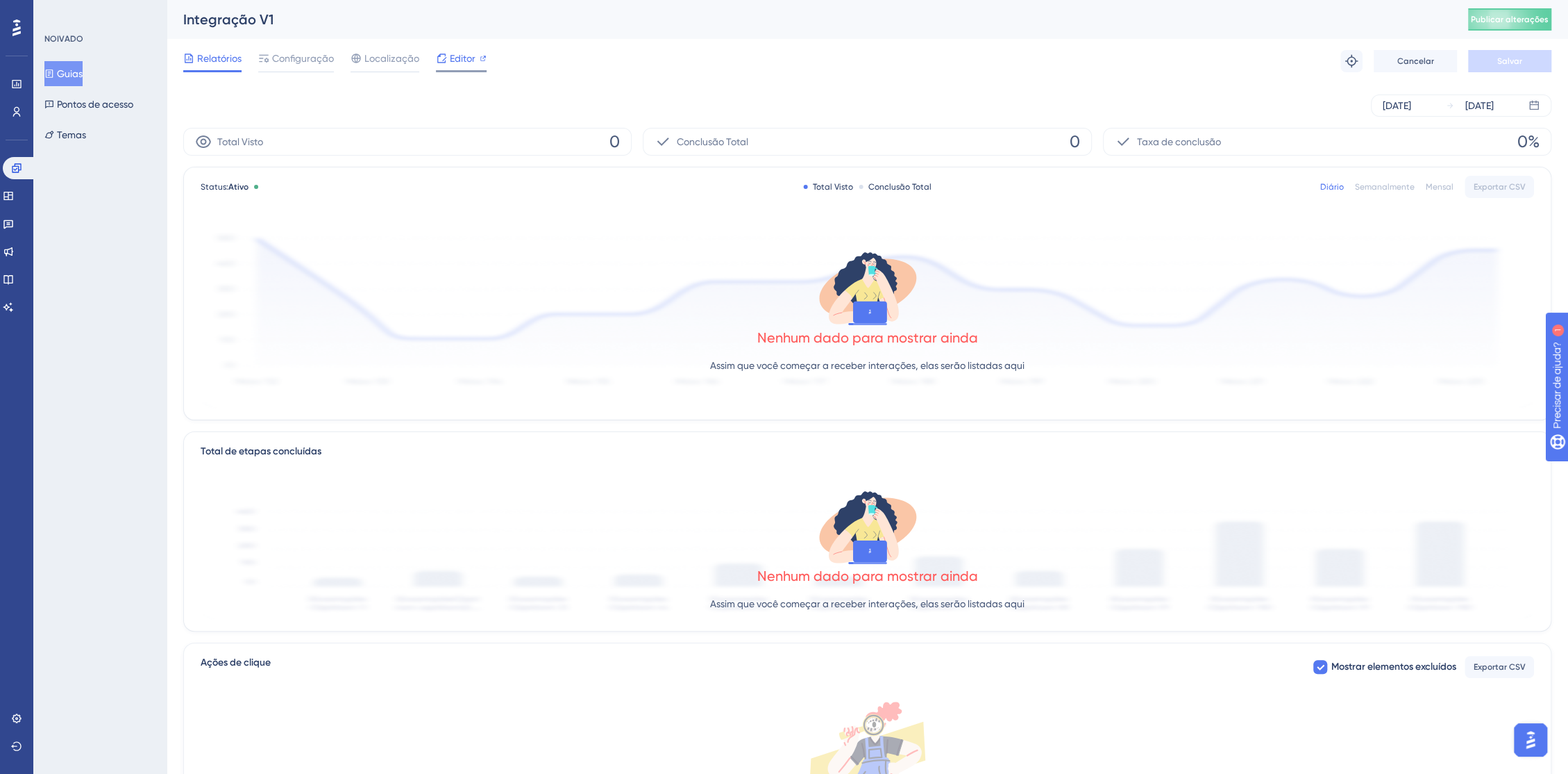
click at [450, 60] on font "Editor" at bounding box center [463, 58] width 26 height 11
click at [83, 78] on button "Guias" at bounding box center [63, 73] width 38 height 25
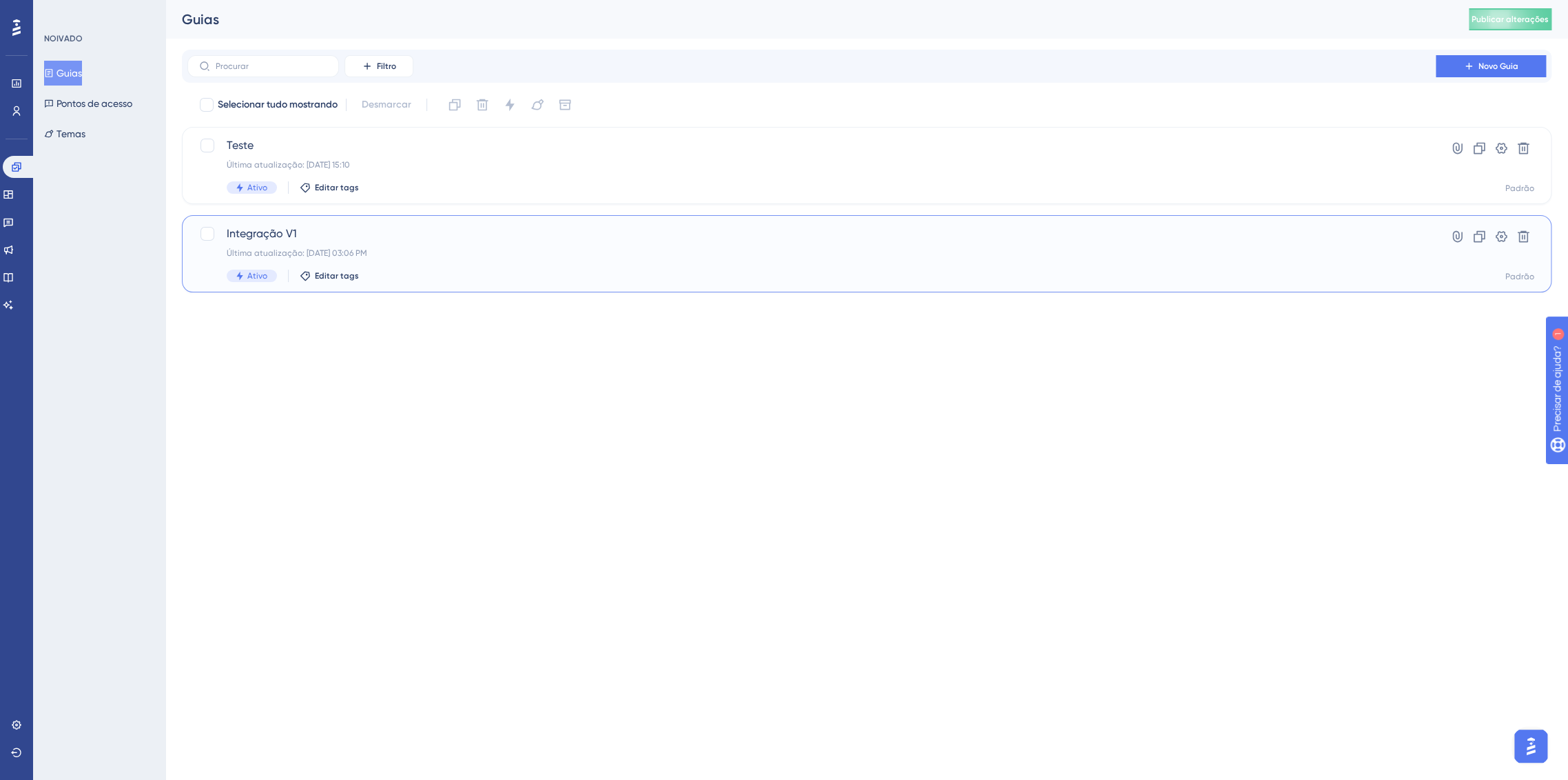
click at [1056, 236] on span "Integração V1" at bounding box center [811, 233] width 1170 height 17
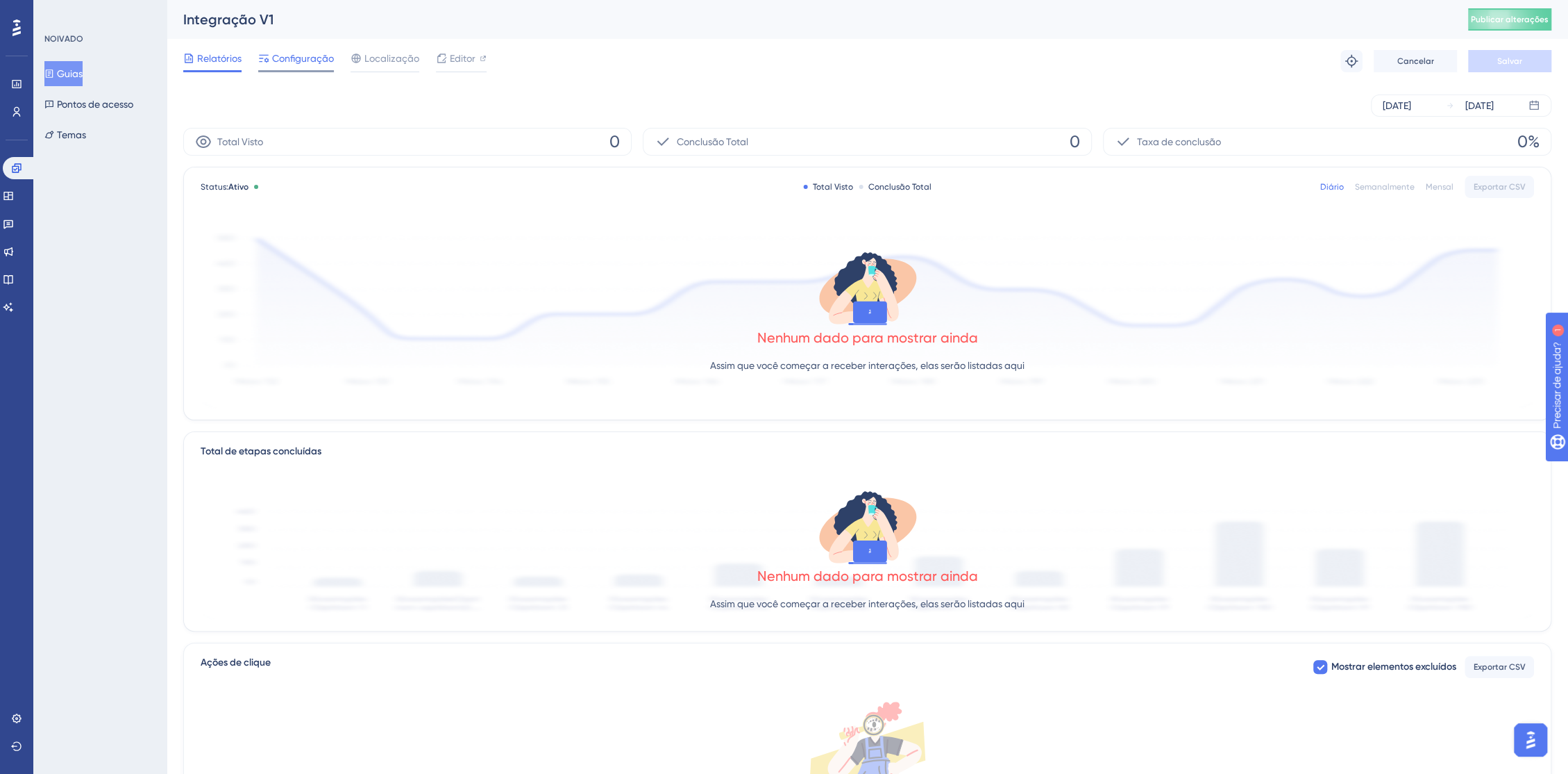
click at [315, 58] on font "Configuração" at bounding box center [303, 58] width 62 height 11
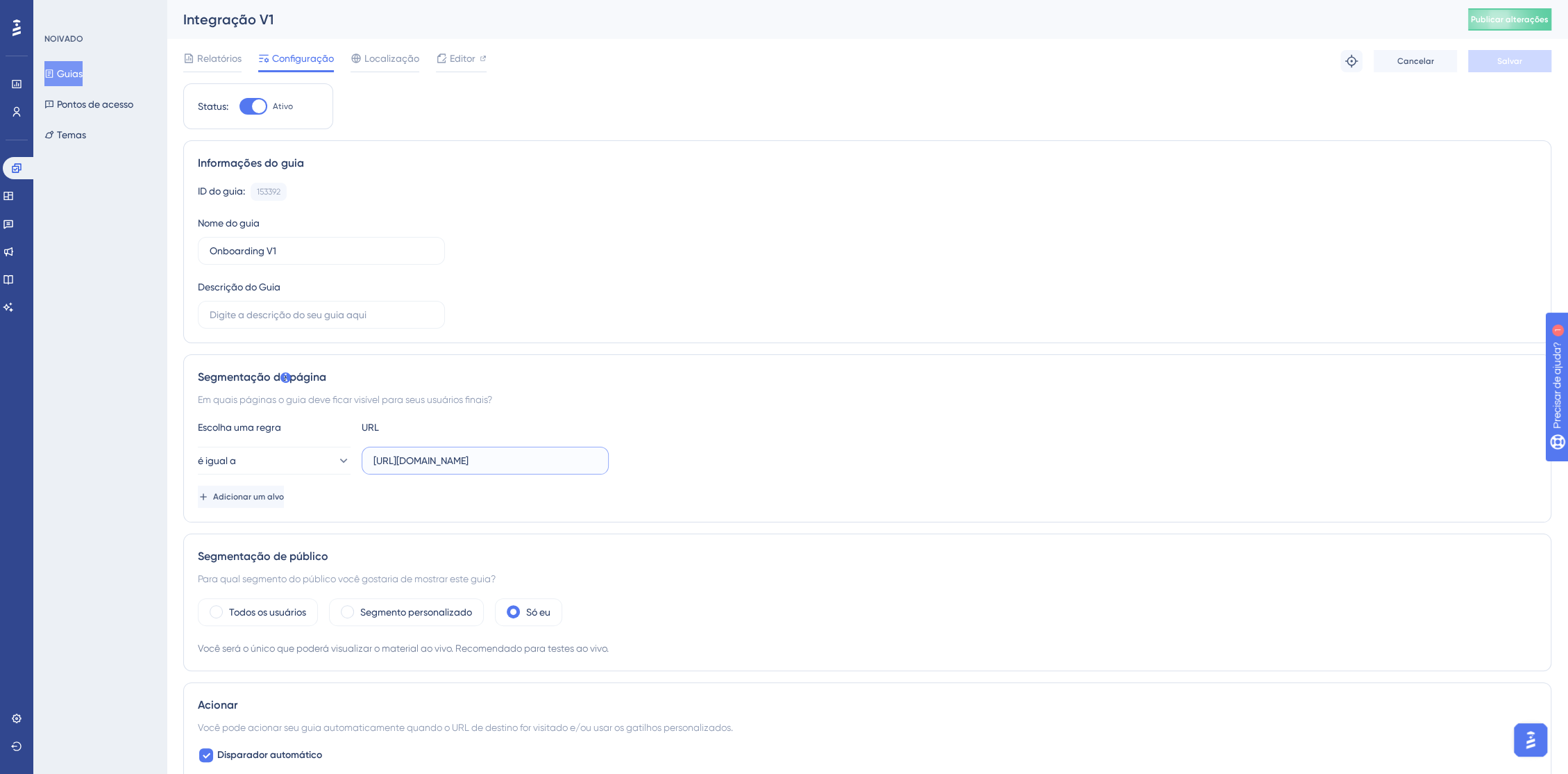
click at [558, 457] on input "https://console.staging.bluems.com/" at bounding box center [485, 460] width 223 height 16
click at [87, 103] on font "Pontos de acesso" at bounding box center [95, 103] width 77 height 11
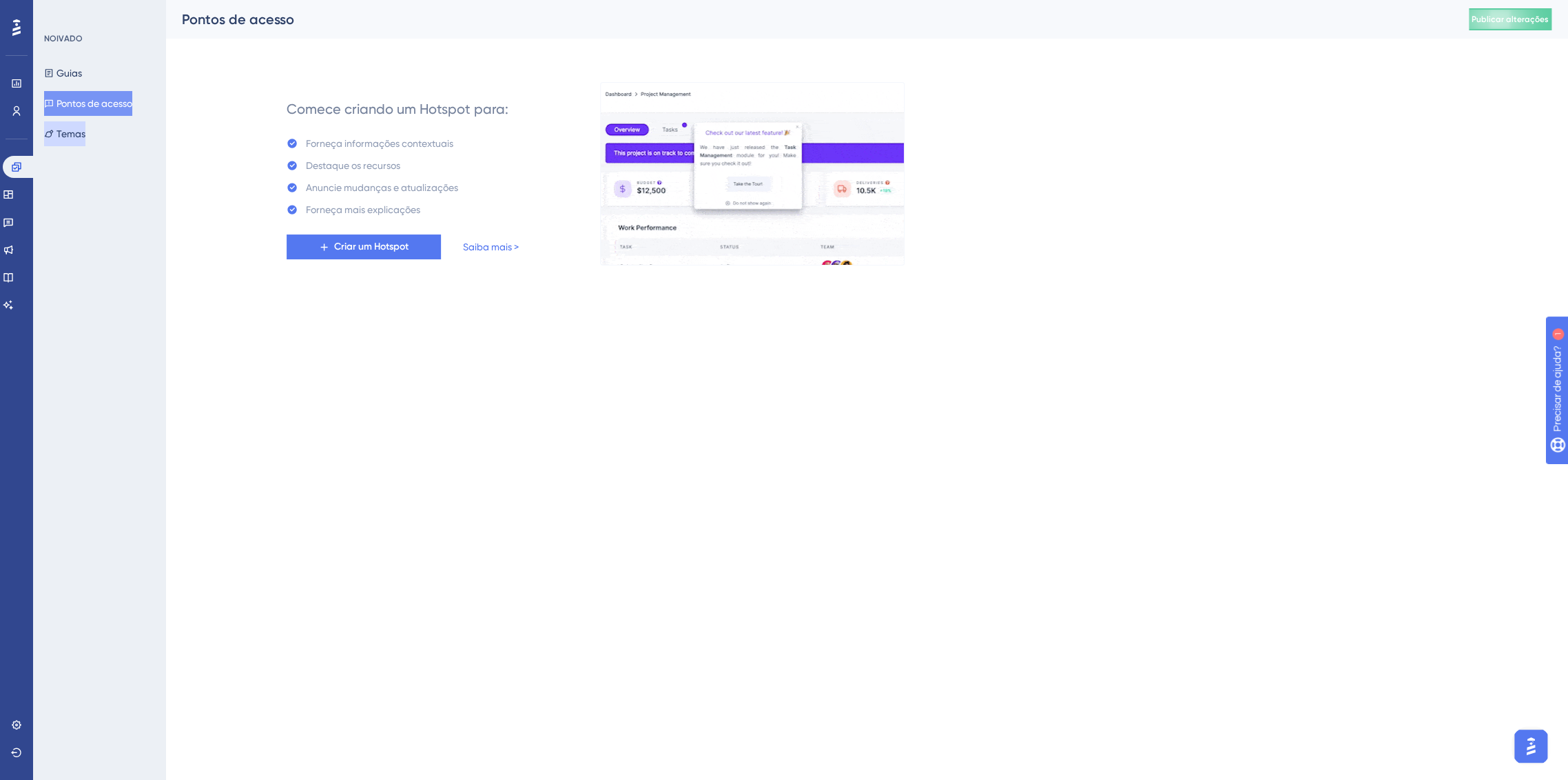
click at [86, 123] on button "Temas" at bounding box center [64, 133] width 41 height 24
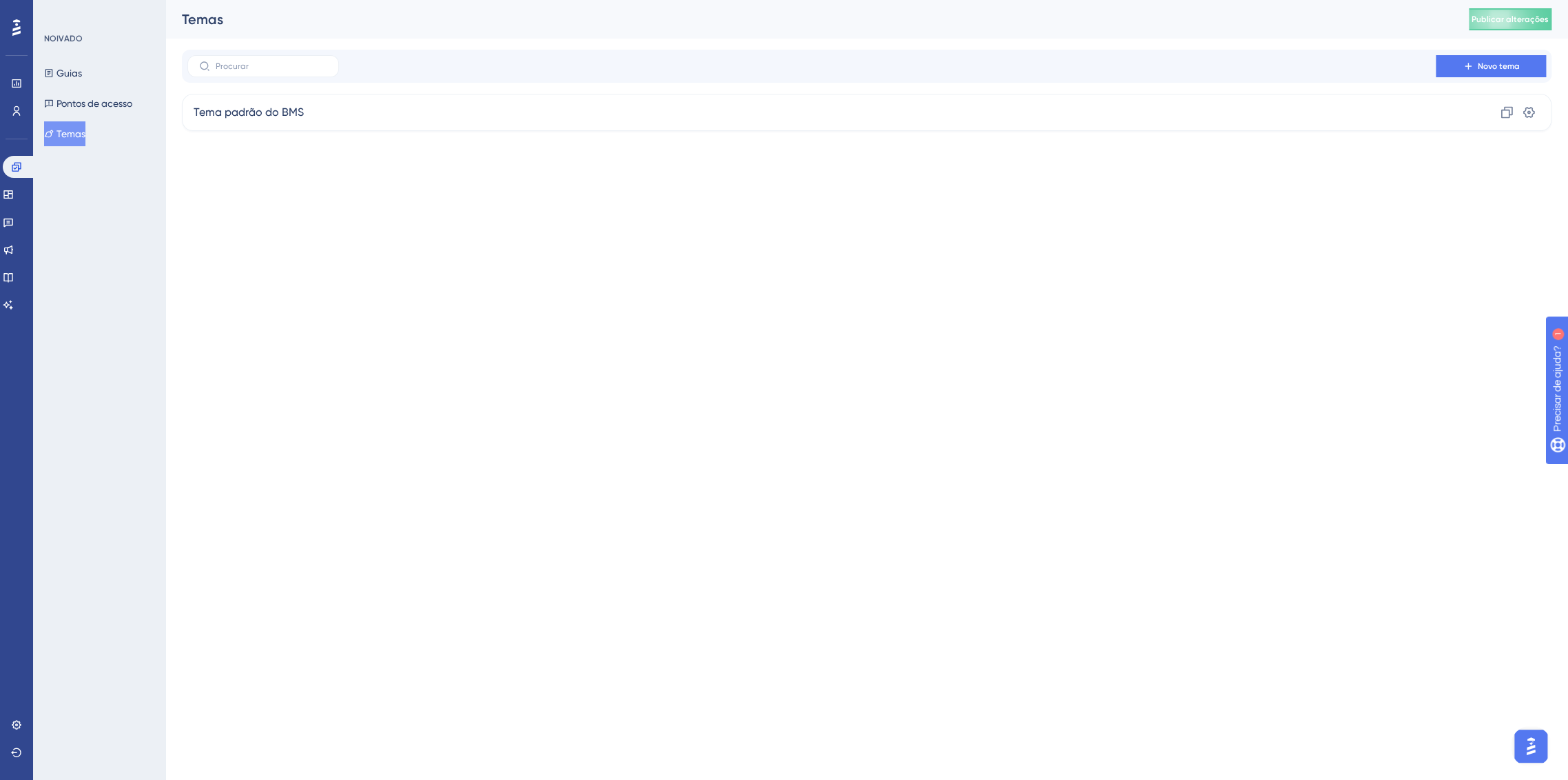
click at [116, 73] on div "Guias Pontos de acesso Temas" at bounding box center [100, 103] width 111 height 86
click at [69, 67] on font "Guias" at bounding box center [69, 72] width 25 height 11
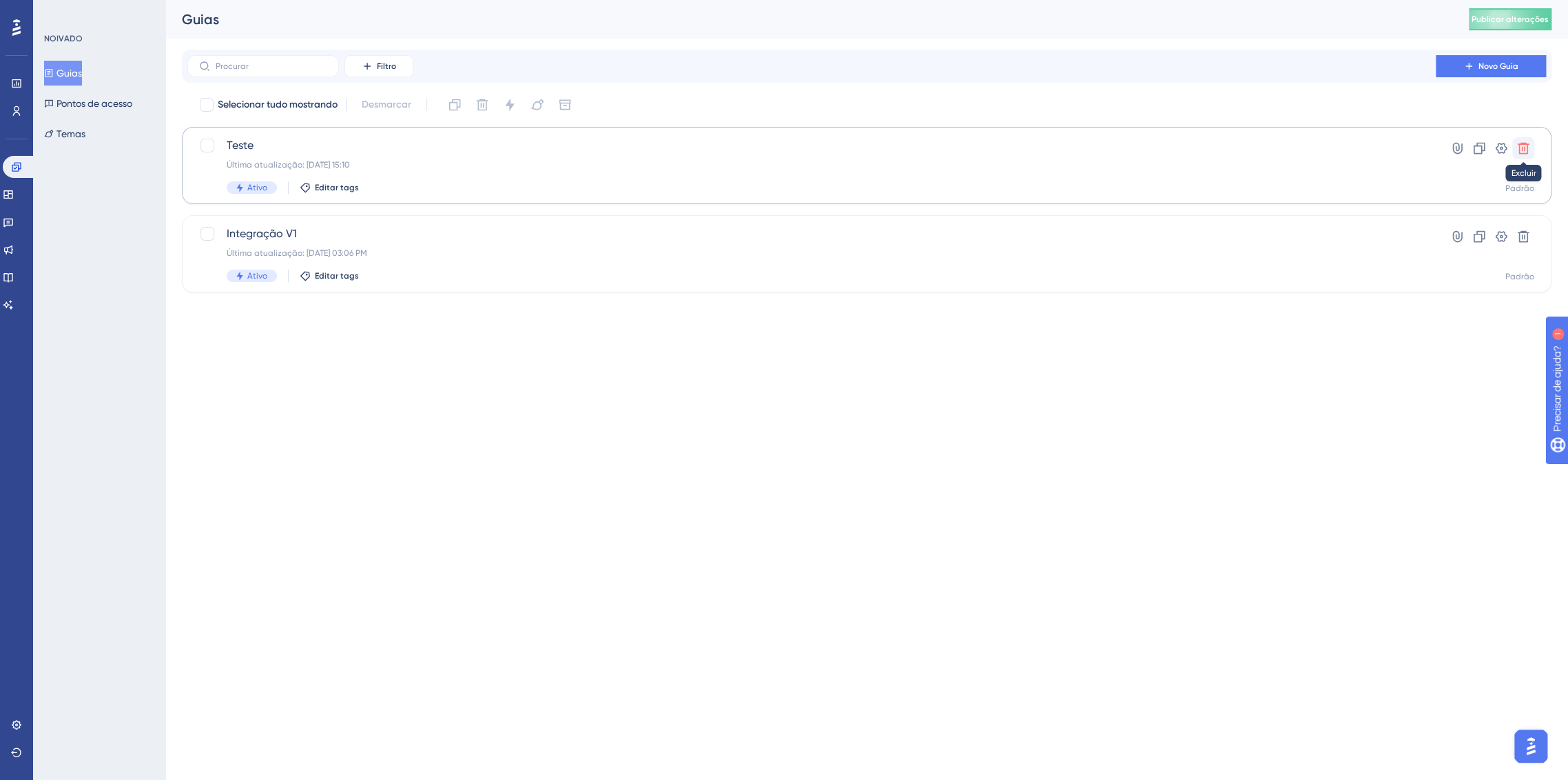
click at [1516, 151] on icon at bounding box center [1523, 148] width 14 height 14
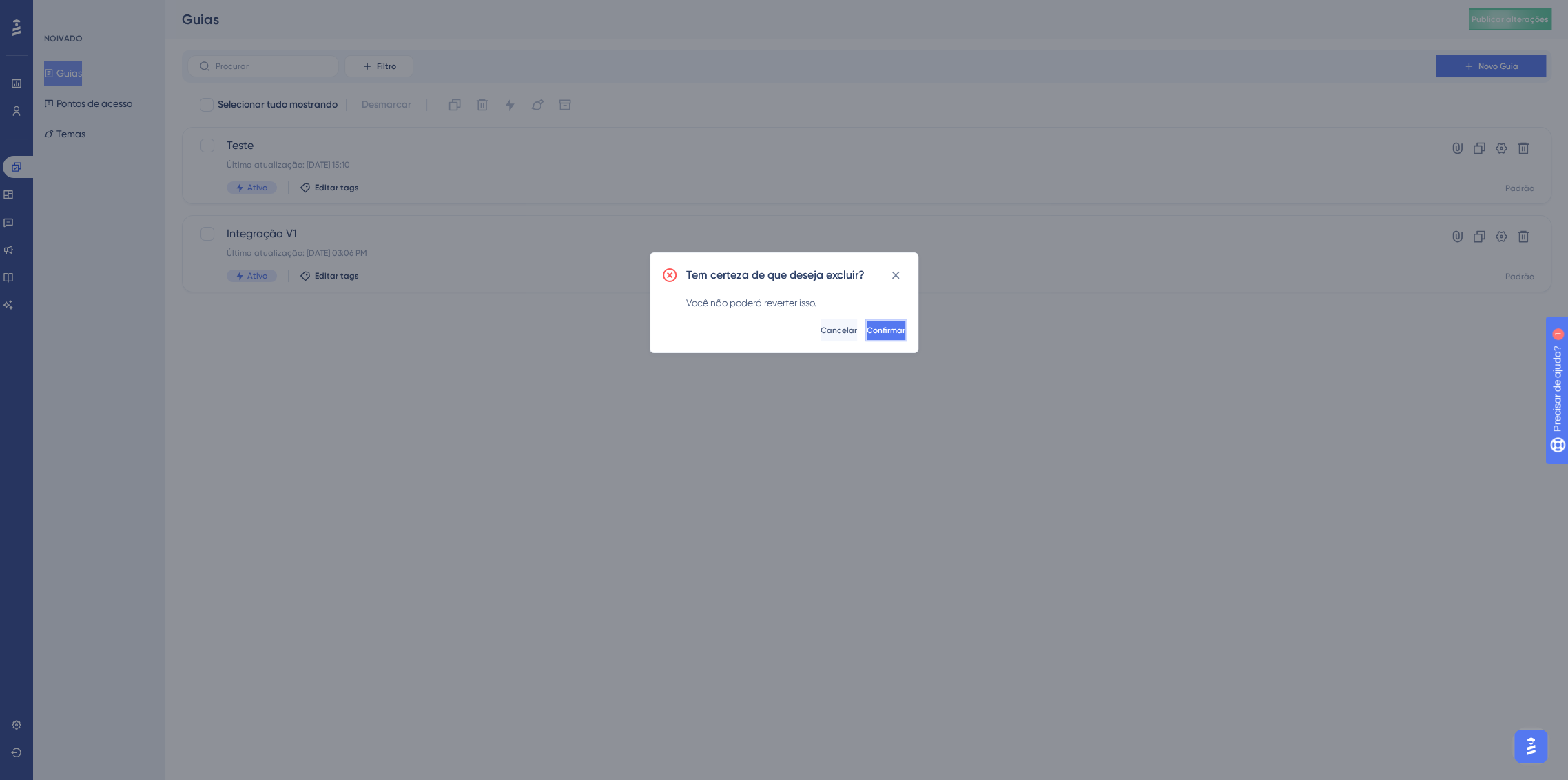
click at [878, 320] on button "Confirmar" at bounding box center [886, 330] width 41 height 22
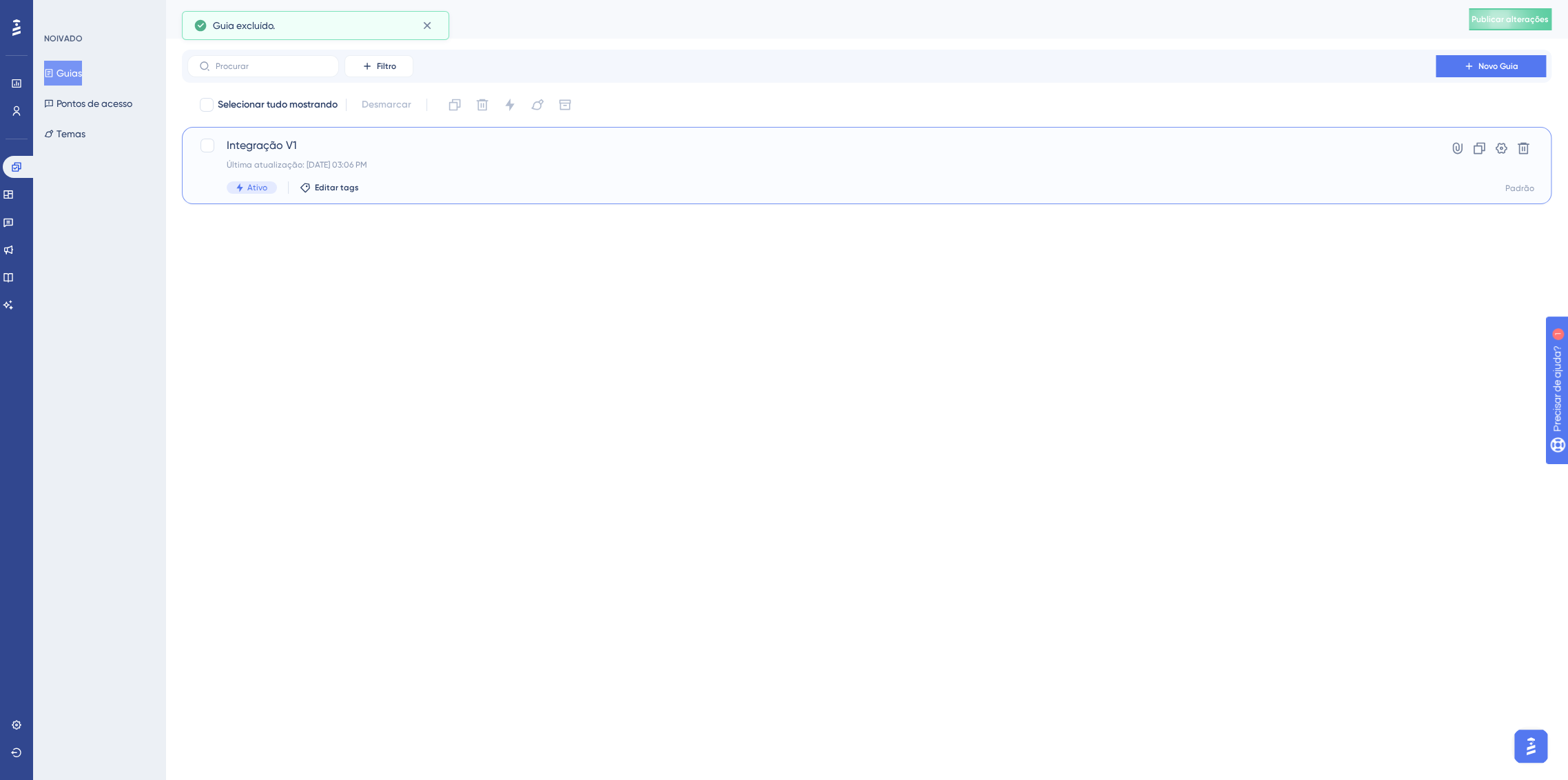
click at [1323, 151] on span "Integração V1" at bounding box center [811, 145] width 1170 height 17
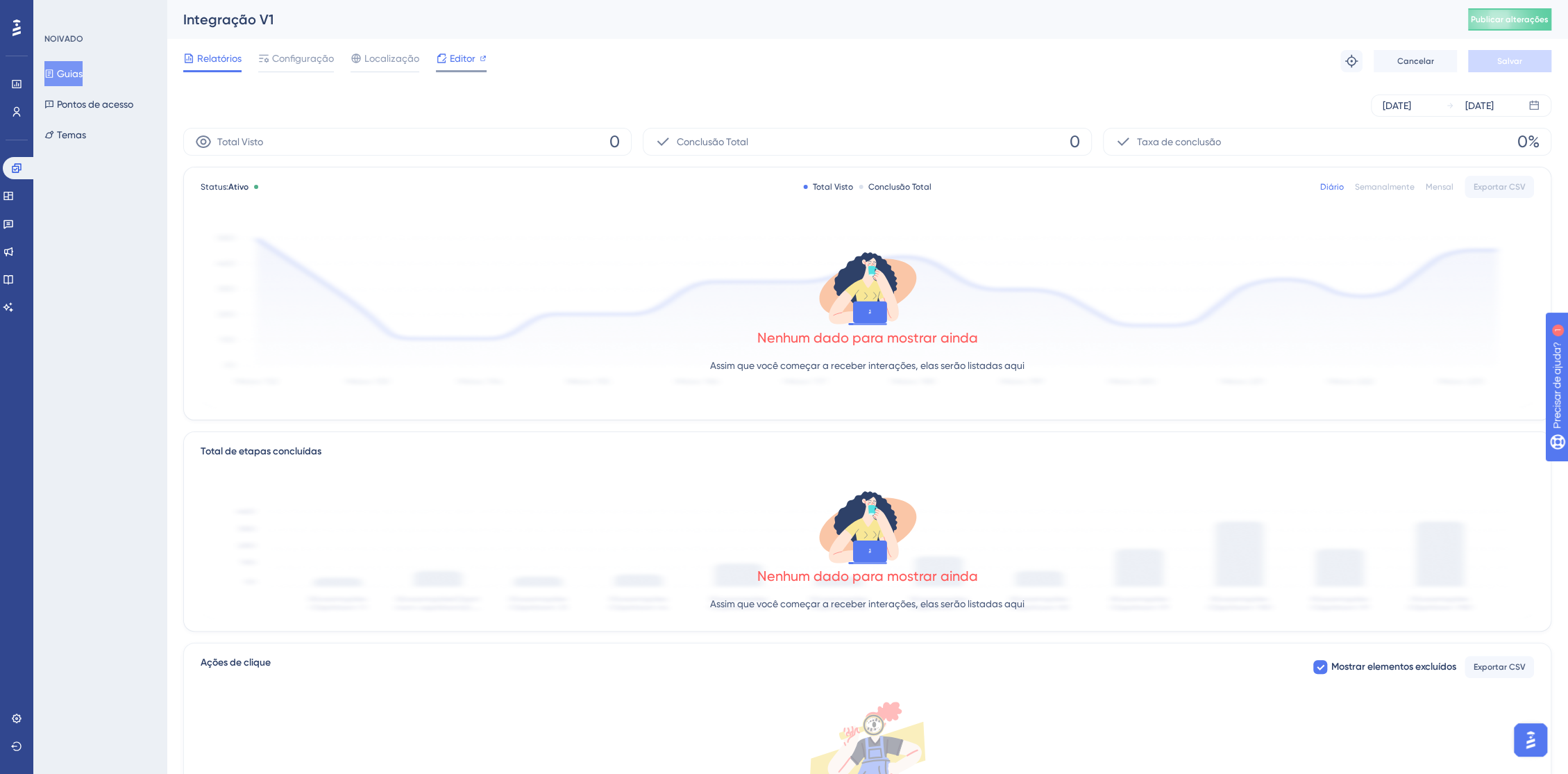
click at [455, 55] on font "Editor" at bounding box center [463, 58] width 26 height 11
click at [292, 65] on span "Configuração" at bounding box center [303, 58] width 62 height 17
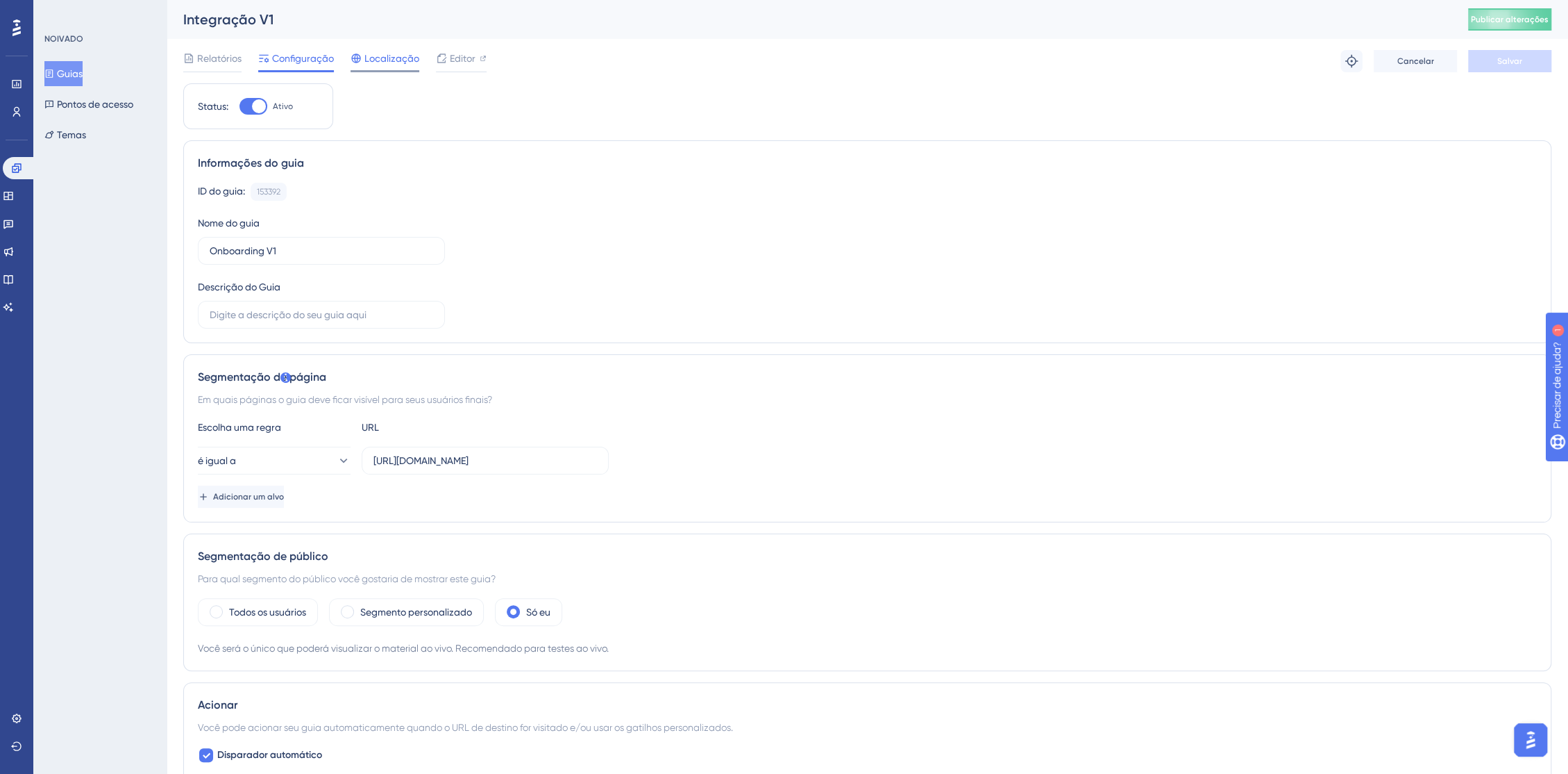
click at [377, 67] on div "Localização" at bounding box center [385, 61] width 69 height 23
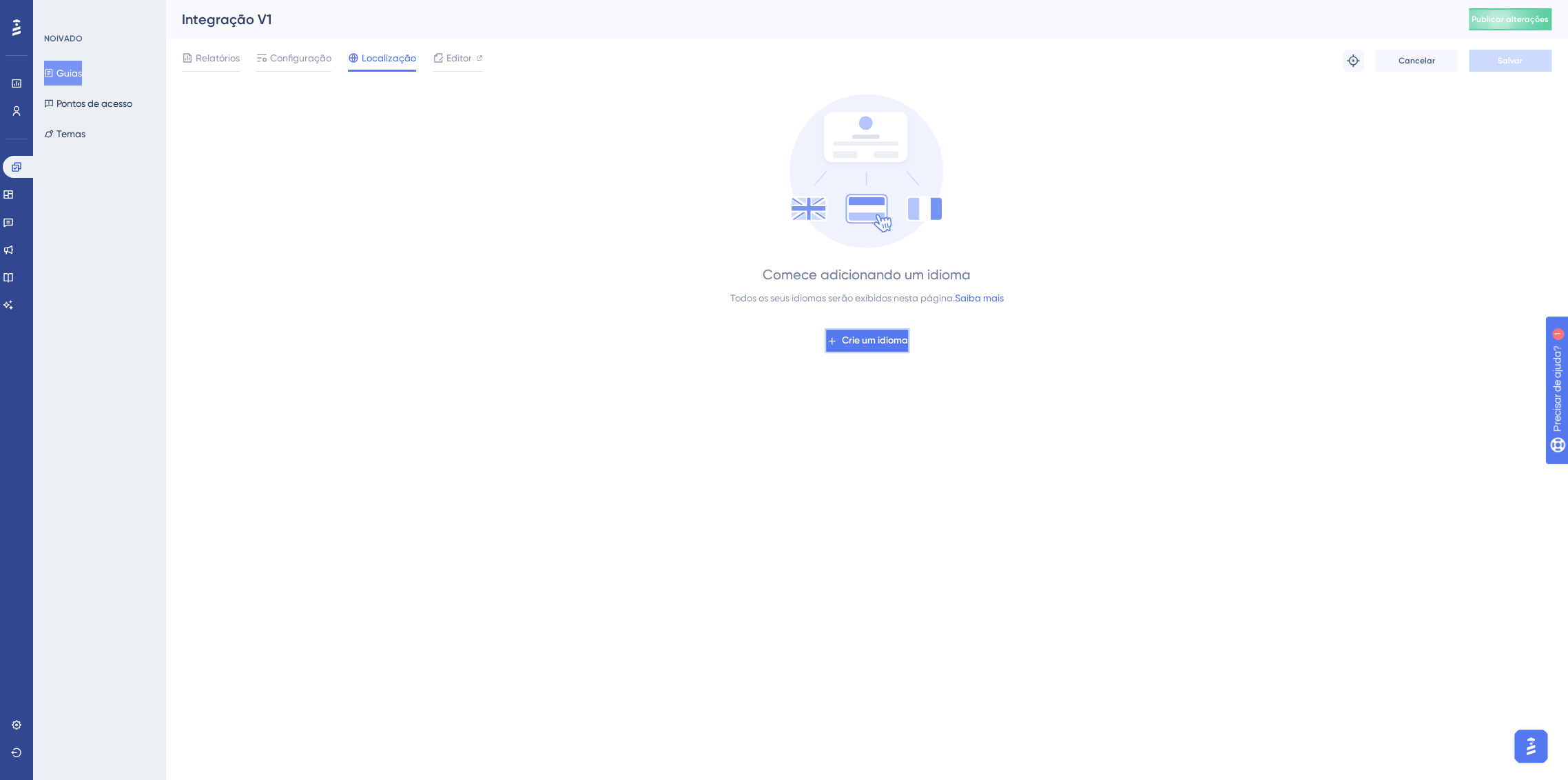
click at [885, 328] on button "Crie um idioma" at bounding box center [866, 340] width 85 height 24
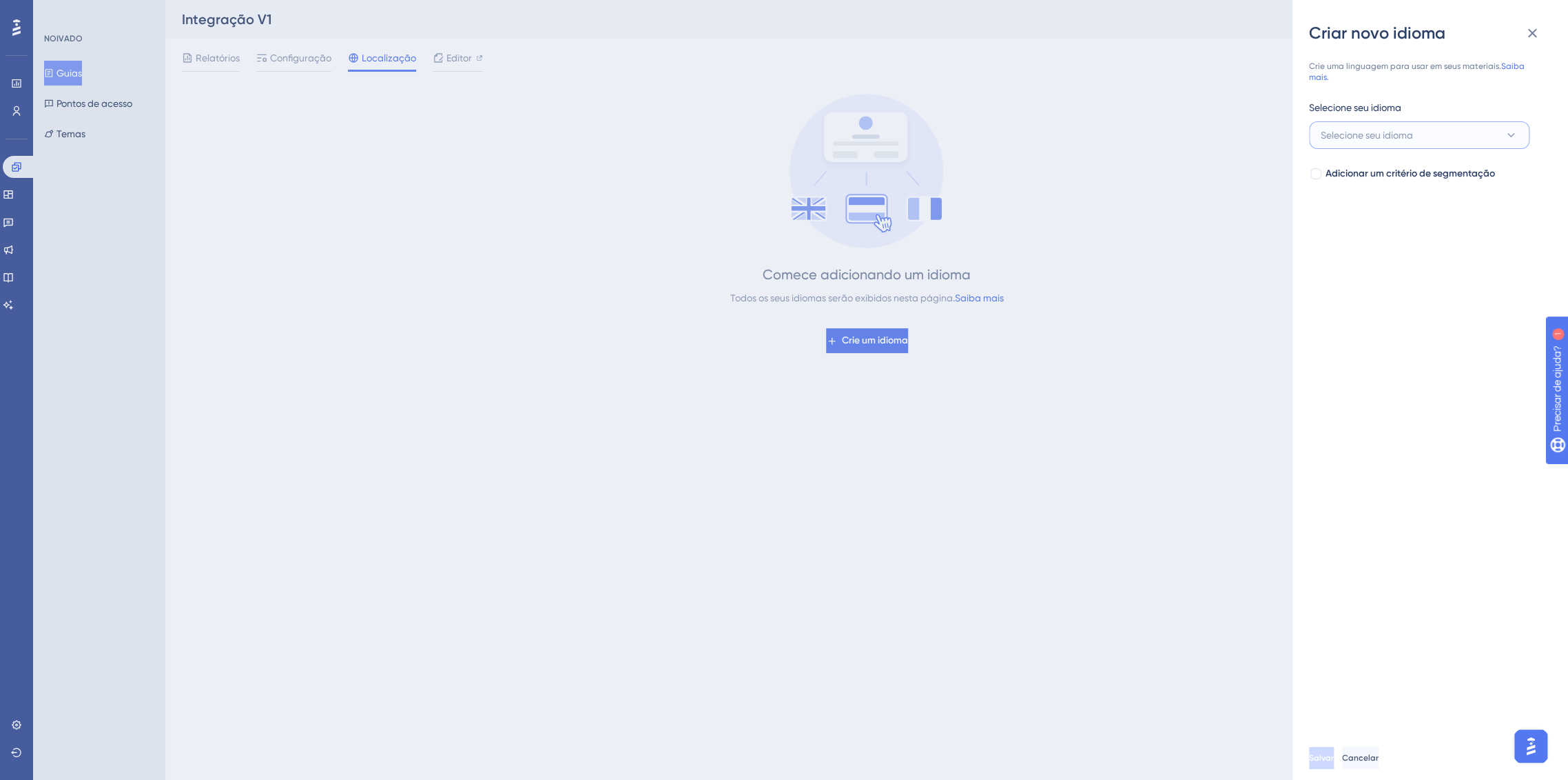
click at [1432, 135] on button "Selecione seu idioma" at bounding box center [1420, 135] width 221 height 27
click at [1463, 178] on input at bounding box center [1410, 175] width 160 height 11
type input "o"
type input "p"
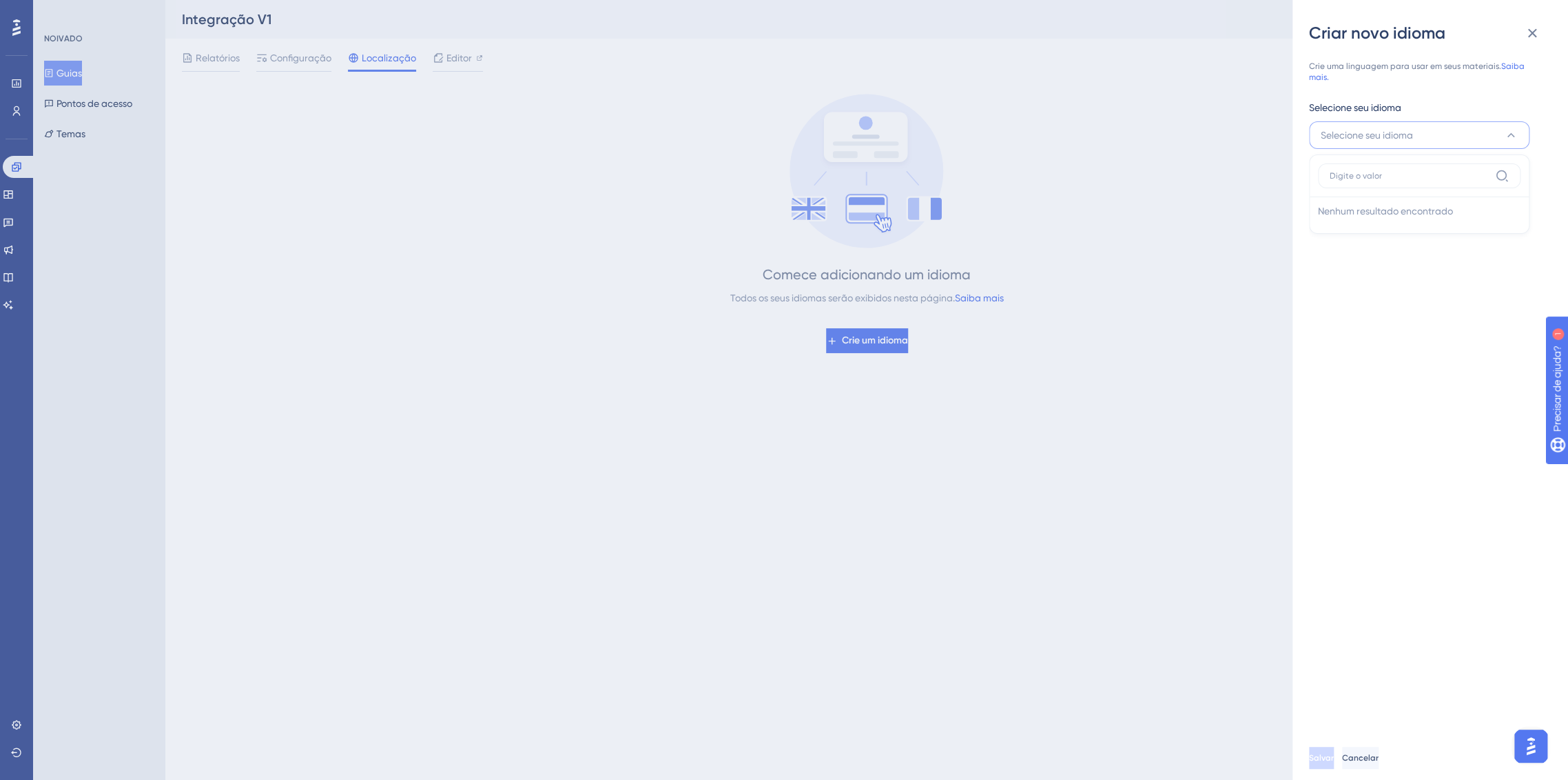
drag, startPoint x: 1507, startPoint y: 282, endPoint x: 1481, endPoint y: 325, distance: 50.2
click at [1507, 283] on div "Crie uma linguagem para usar em seus materiais. Saiba mais. Selecione seu idiom…" at bounding box center [1436, 390] width 254 height 691
click at [1503, 130] on button "Selecione seu idioma" at bounding box center [1420, 135] width 221 height 27
click at [1449, 318] on div "Crie uma linguagem para usar em seus materiais. Saiba mais. Selecione seu idiom…" at bounding box center [1436, 390] width 254 height 691
click at [623, 371] on div "Criar novo idioma Crie uma linguagem para usar em seus materiais. Saiba mais. S…" at bounding box center [784, 390] width 1568 height 780
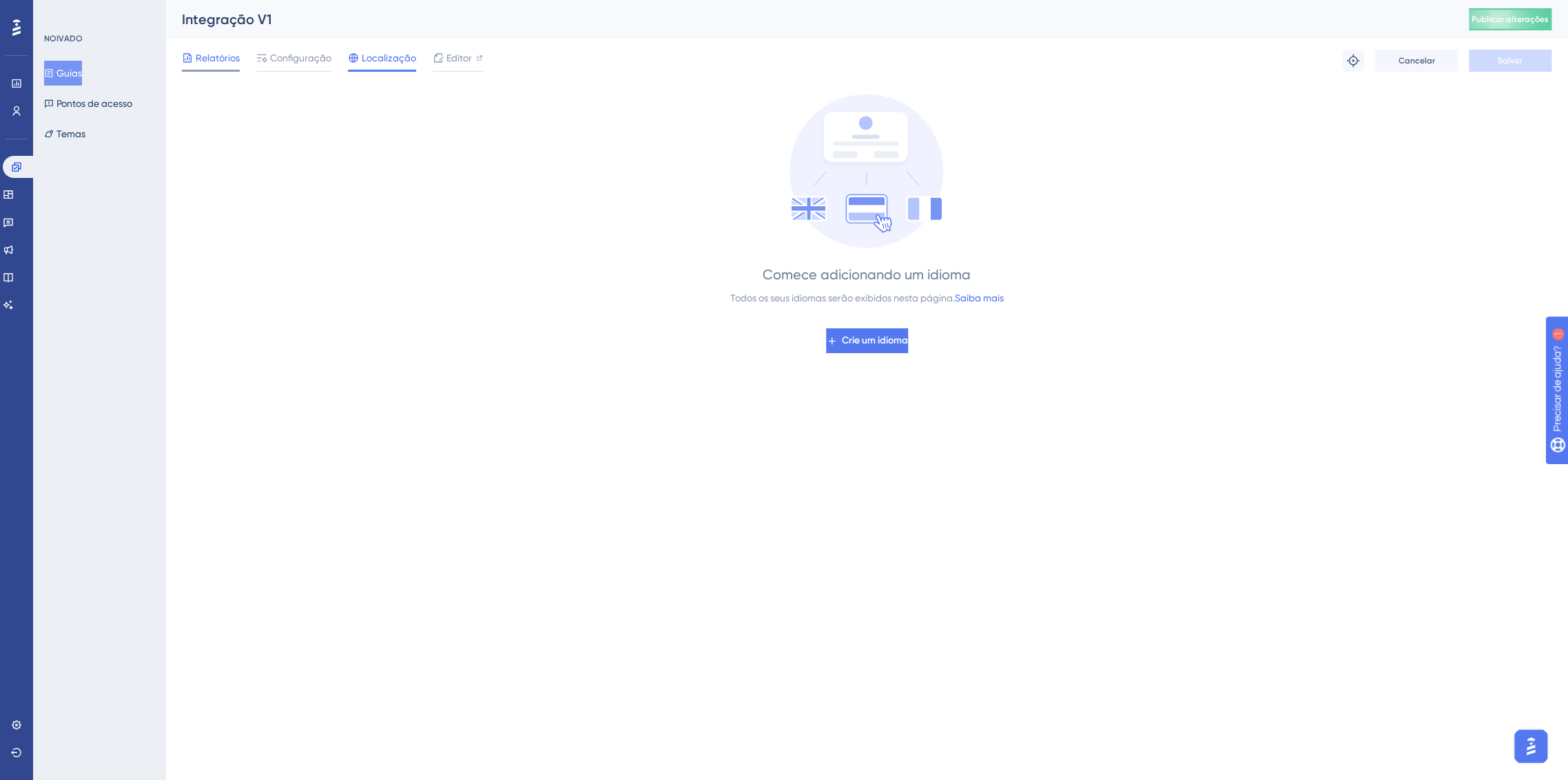
click at [213, 70] on div at bounding box center [210, 70] width 58 height 2
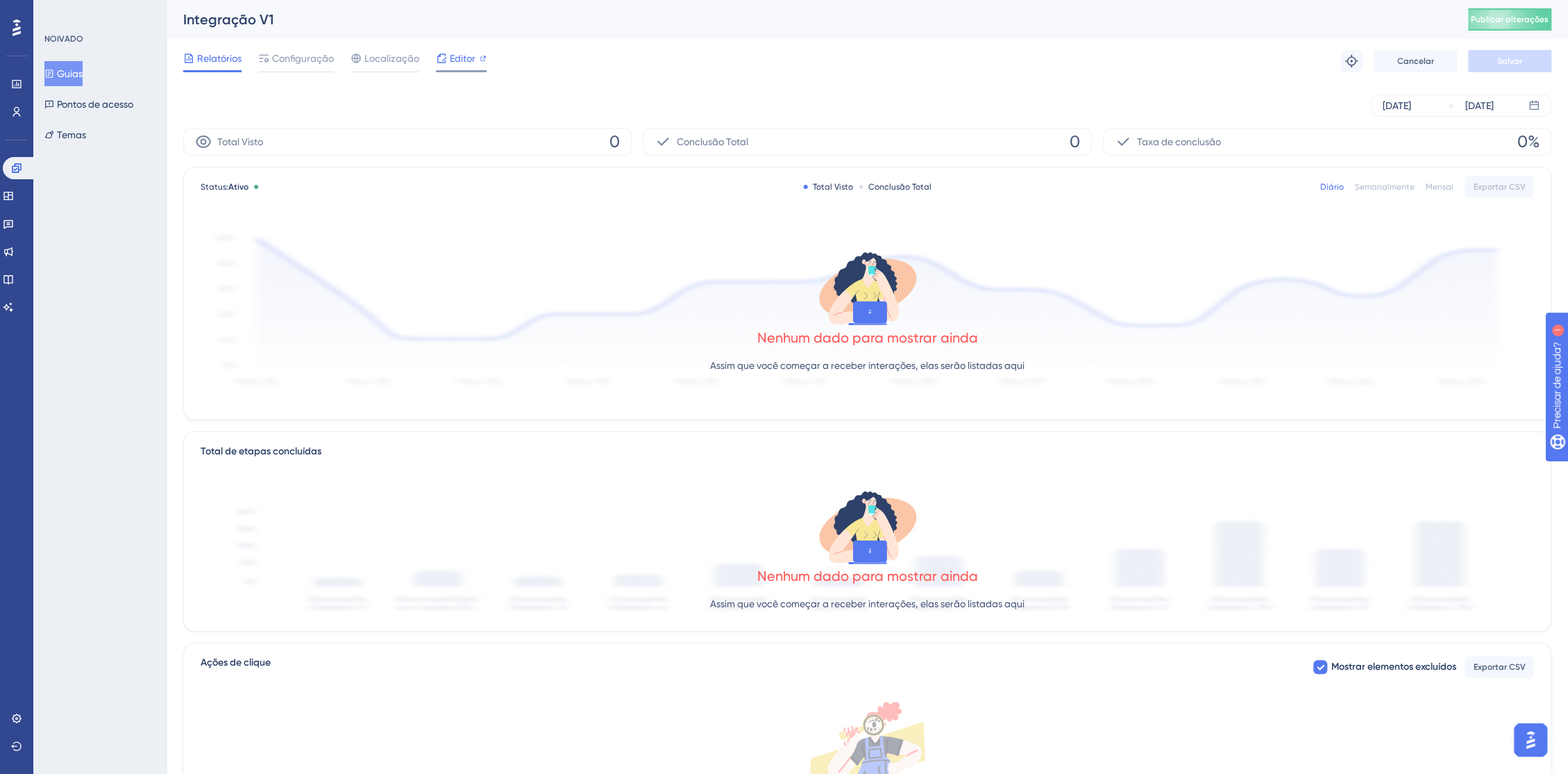
click at [450, 60] on font "Editor" at bounding box center [463, 58] width 26 height 11
click at [294, 63] on font "Configuração" at bounding box center [303, 58] width 62 height 11
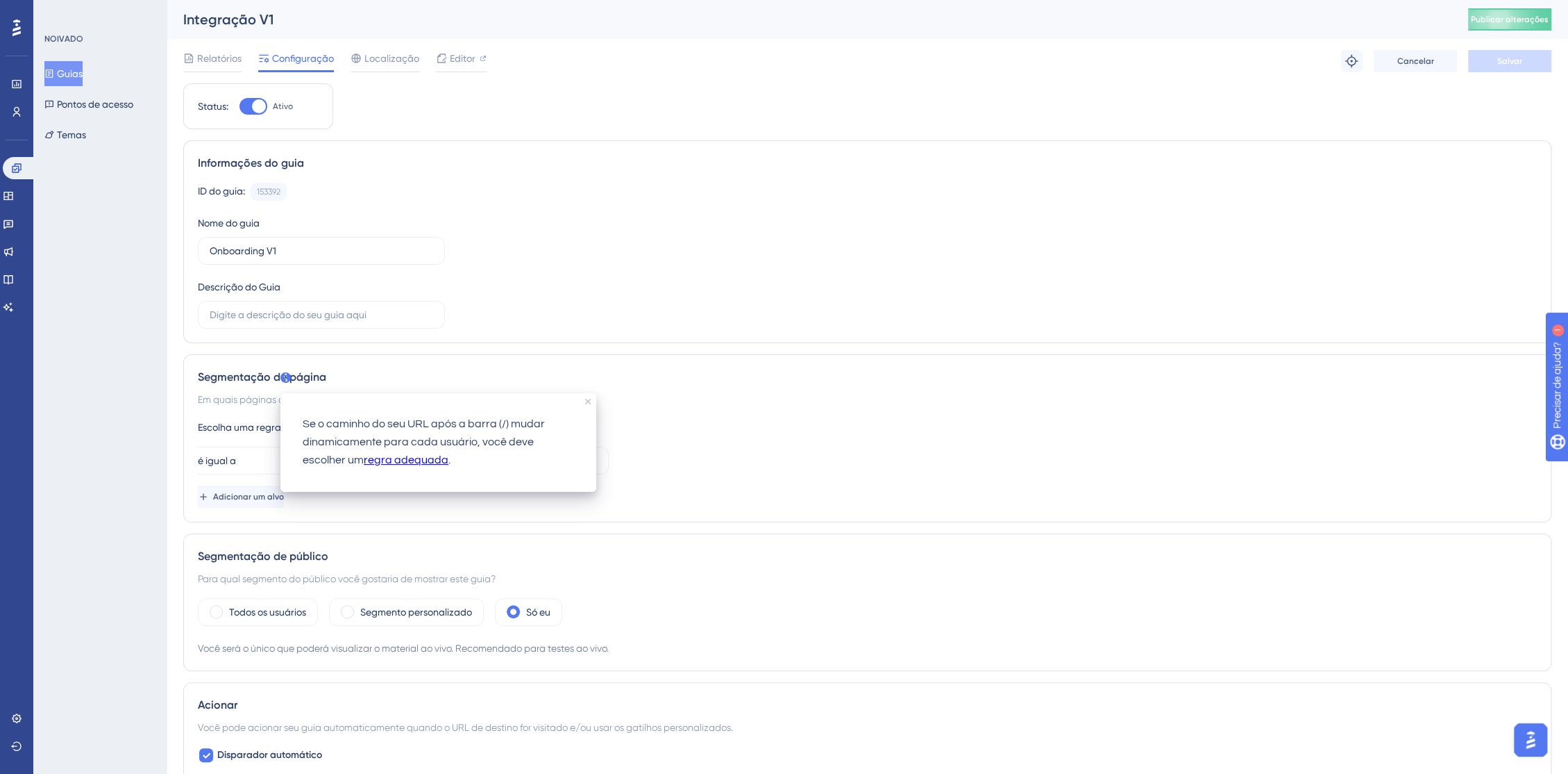
click at [284, 374] on icon at bounding box center [285, 378] width 11 height 11
click at [438, 393] on div "Se o caminho do seu URL após a barra (/) mudar dinamicamente para cada usuário,…" at bounding box center [437, 443] width 316 height 98
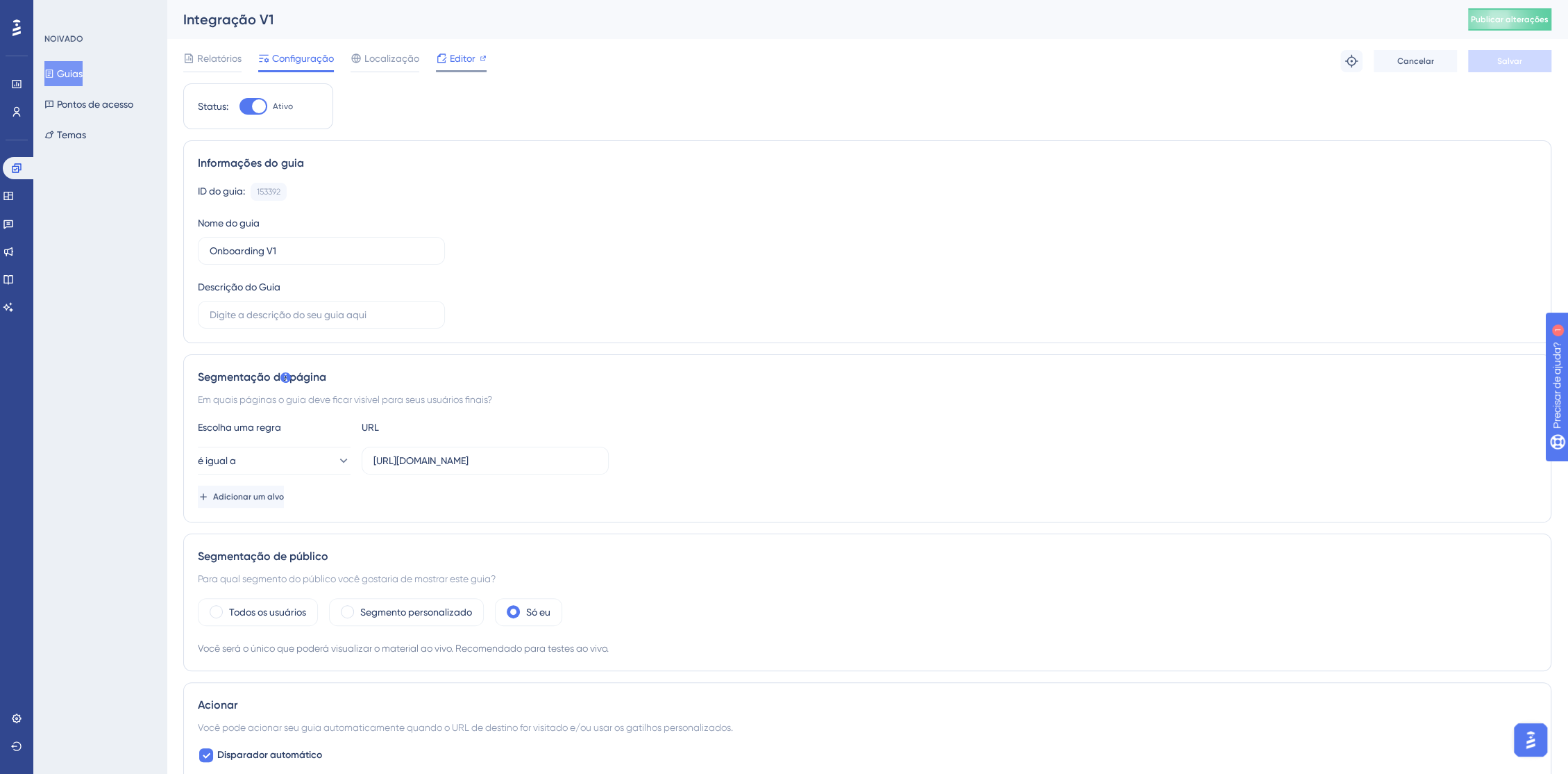
click at [440, 57] on icon at bounding box center [441, 58] width 11 height 11
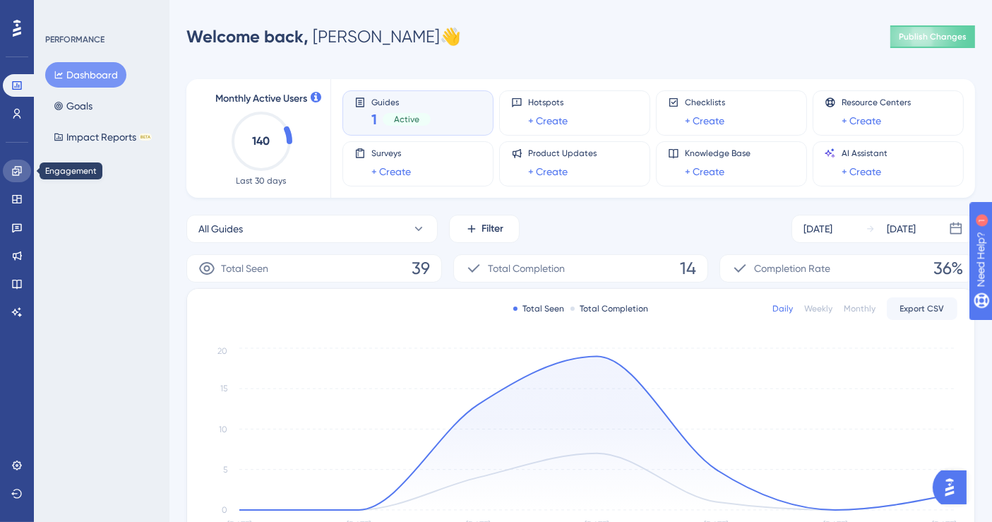
click at [24, 174] on link at bounding box center [17, 171] width 28 height 23
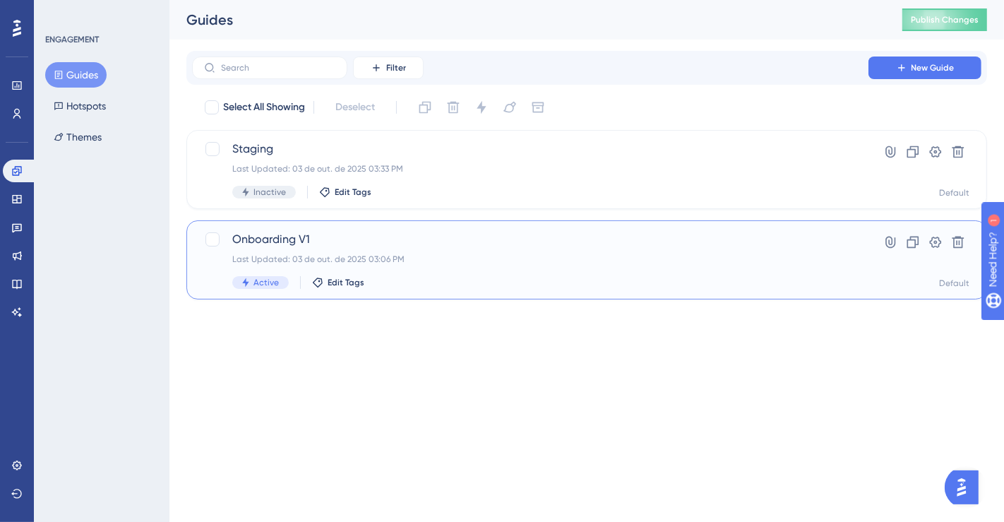
click at [518, 261] on div "Last Updated: 03 de out. de 2025 03:06 PM" at bounding box center [530, 259] width 596 height 11
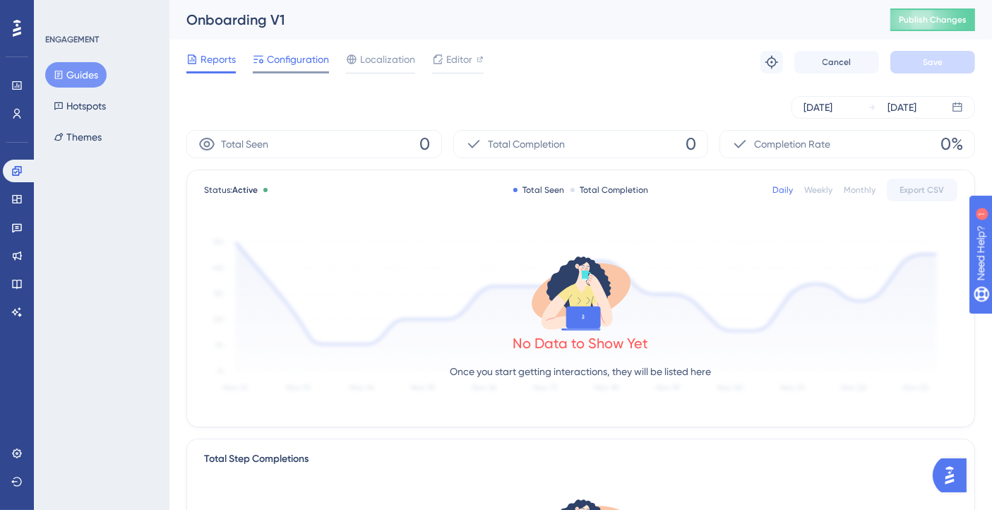
click at [300, 61] on span "Configuration" at bounding box center [298, 59] width 62 height 17
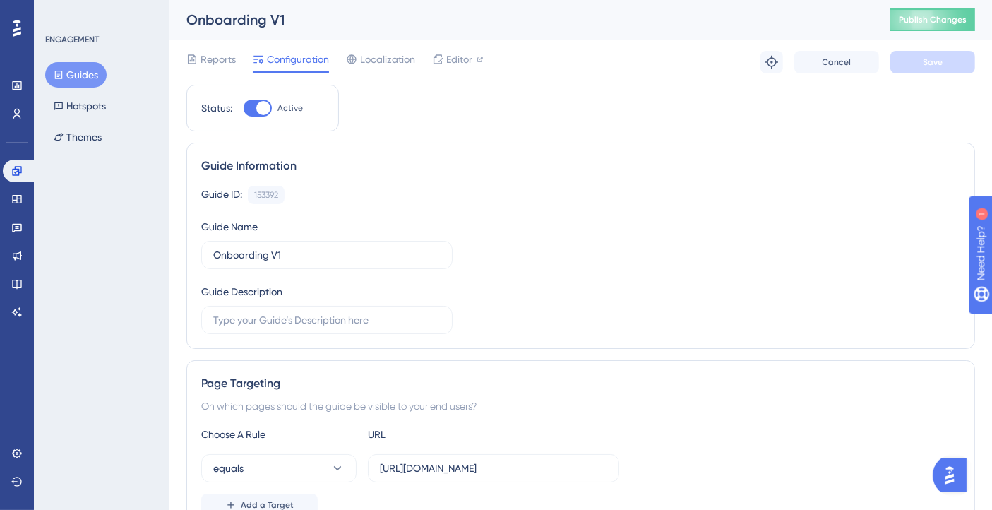
click at [260, 108] on div at bounding box center [263, 108] width 14 height 14
click at [244, 108] on input "Active" at bounding box center [243, 108] width 1 height 1
checkbox input "false"
click at [941, 64] on span "Save" at bounding box center [933, 61] width 20 height 11
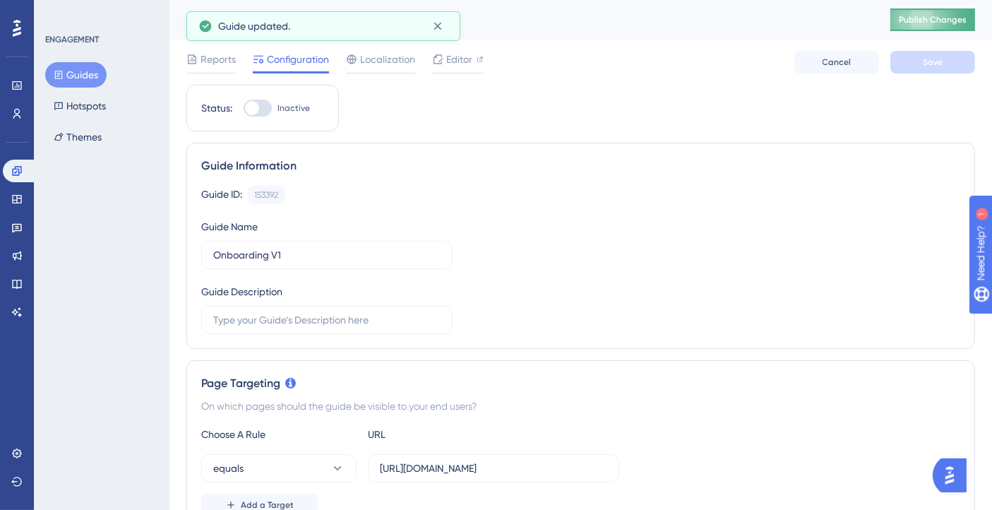
click at [946, 18] on button "Publish Changes" at bounding box center [933, 19] width 85 height 23
click at [477, 57] on icon at bounding box center [480, 59] width 7 height 7
